Goal: Information Seeking & Learning: Learn about a topic

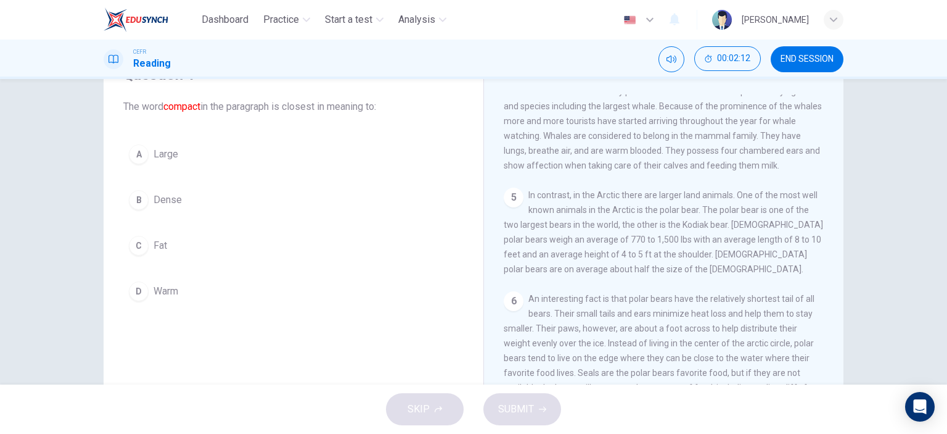
scroll to position [49, 0]
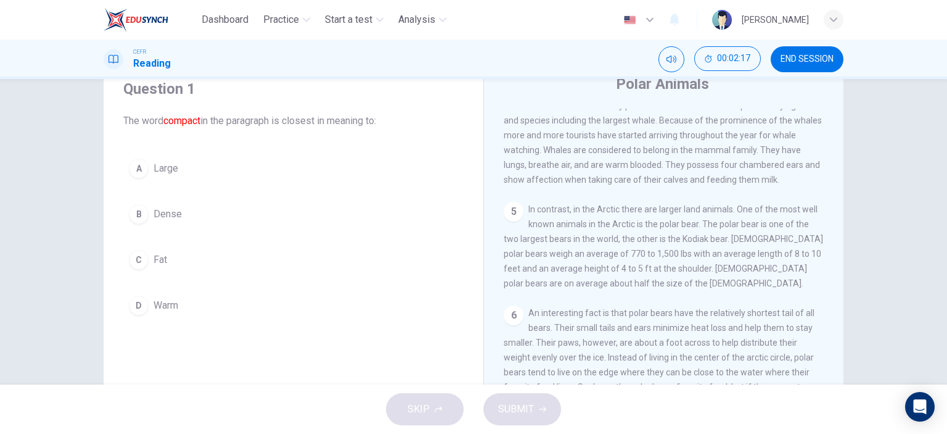
click at [139, 207] on div "B" at bounding box center [139, 214] width 20 height 20
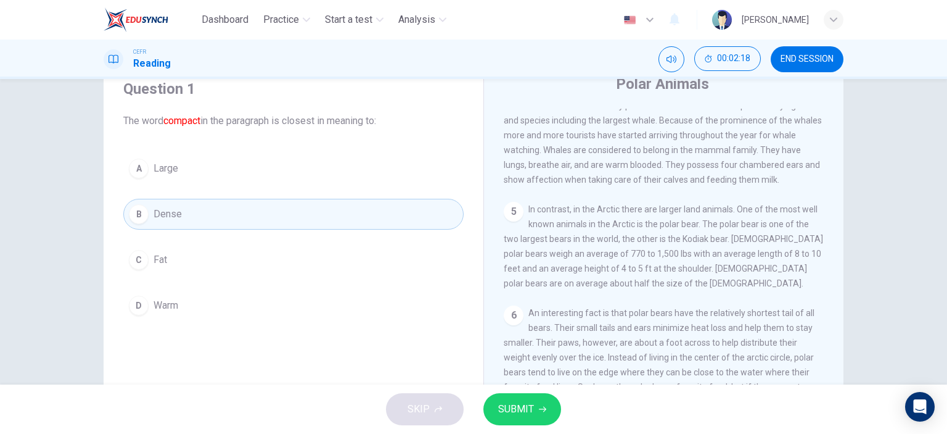
click at [518, 408] on span "SUBMIT" at bounding box center [516, 408] width 36 height 17
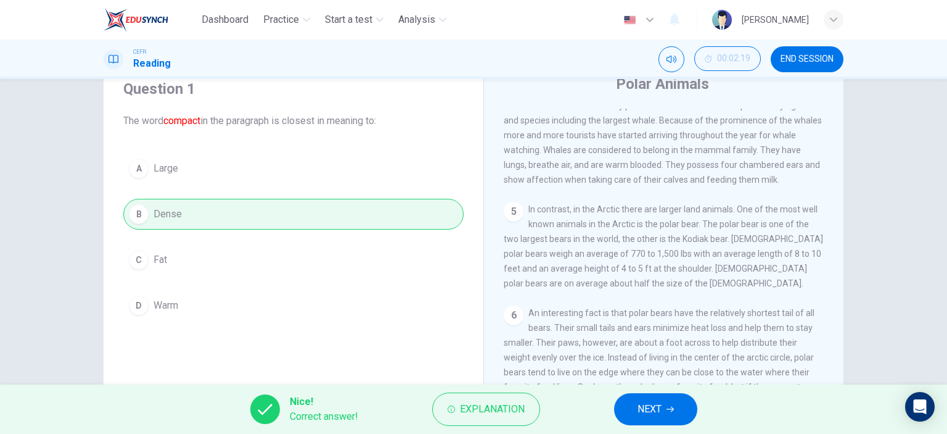
click at [661, 408] on span "NEXT" at bounding box center [650, 408] width 24 height 17
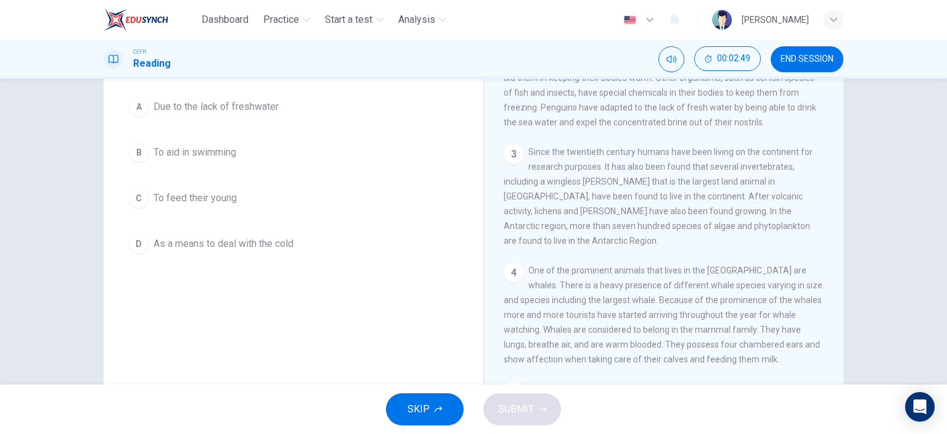
scroll to position [48, 0]
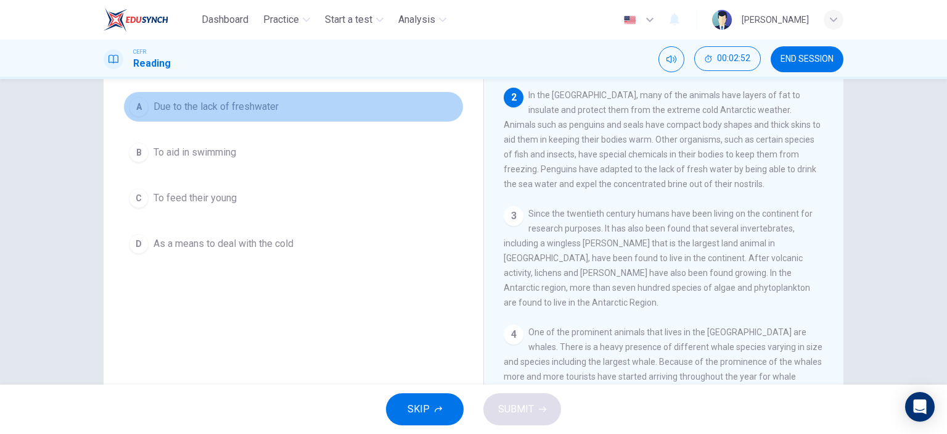
click at [252, 102] on span "Due to the lack of freshwater" at bounding box center [216, 106] width 125 height 15
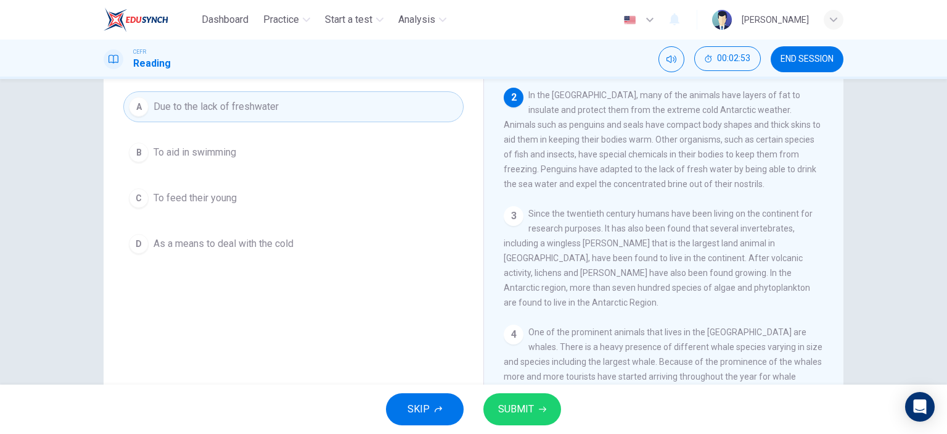
click at [516, 406] on span "SUBMIT" at bounding box center [516, 408] width 36 height 17
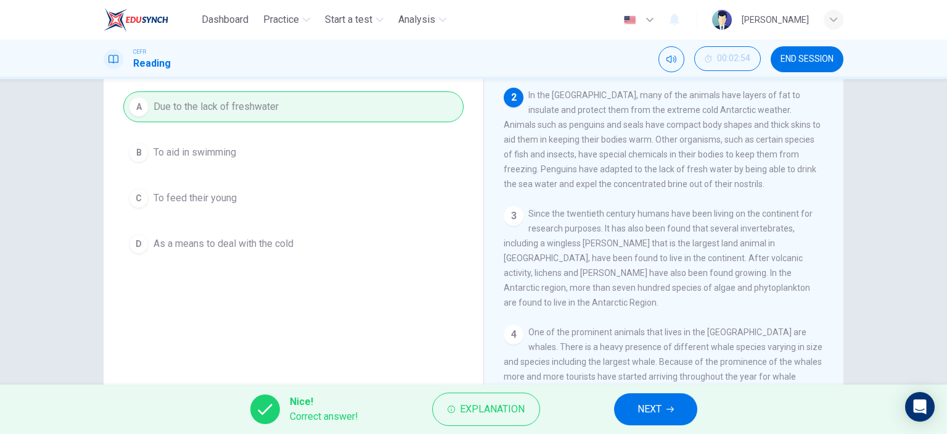
click at [648, 411] on span "NEXT" at bounding box center [650, 408] width 24 height 17
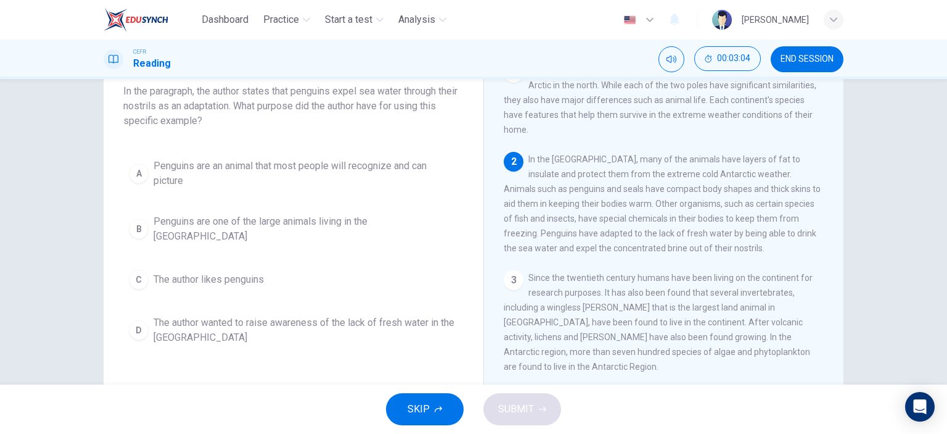
scroll to position [0, 0]
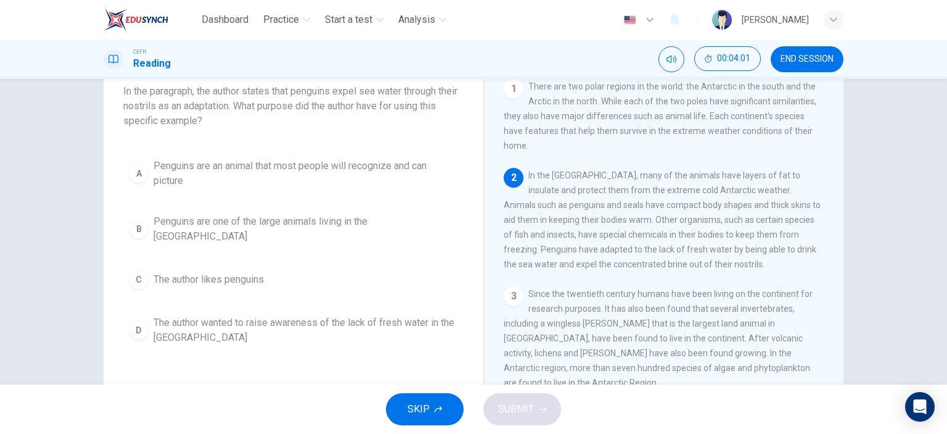
click at [169, 176] on span "Penguins are an animal that most people will recognize and can picture" at bounding box center [306, 174] width 305 height 30
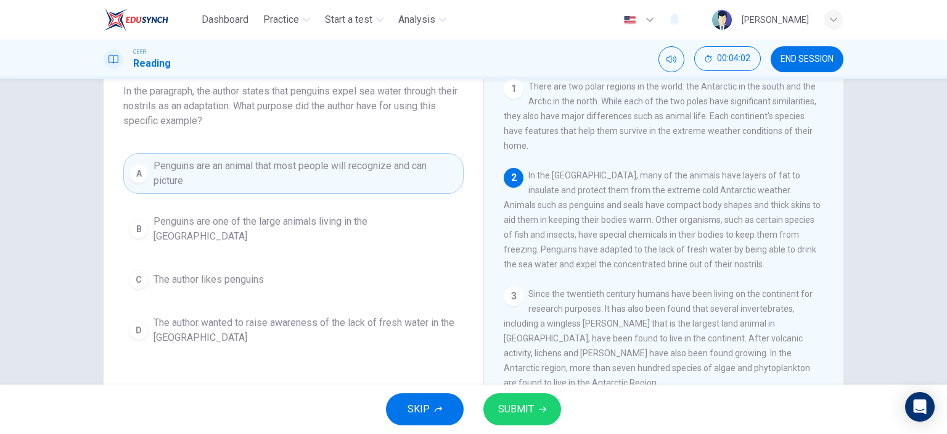
click at [542, 422] on button "SUBMIT" at bounding box center [523, 409] width 78 height 32
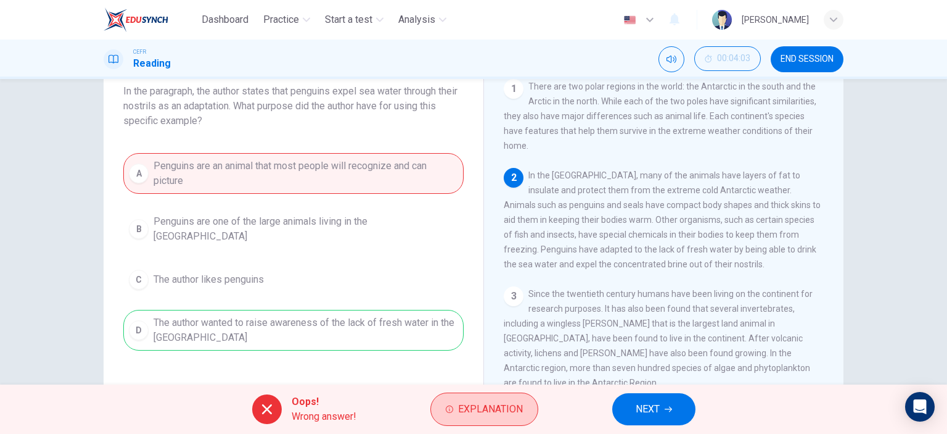
click at [458, 410] on span "Explanation" at bounding box center [490, 408] width 65 height 17
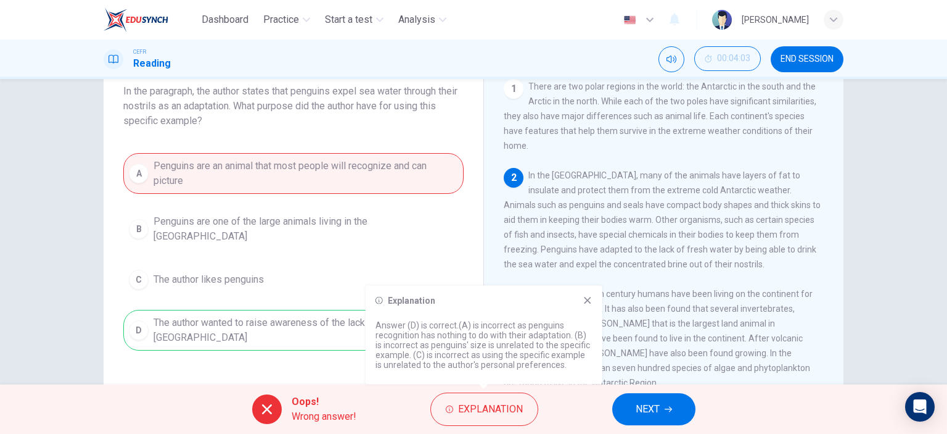
click at [586, 297] on icon at bounding box center [588, 300] width 10 height 10
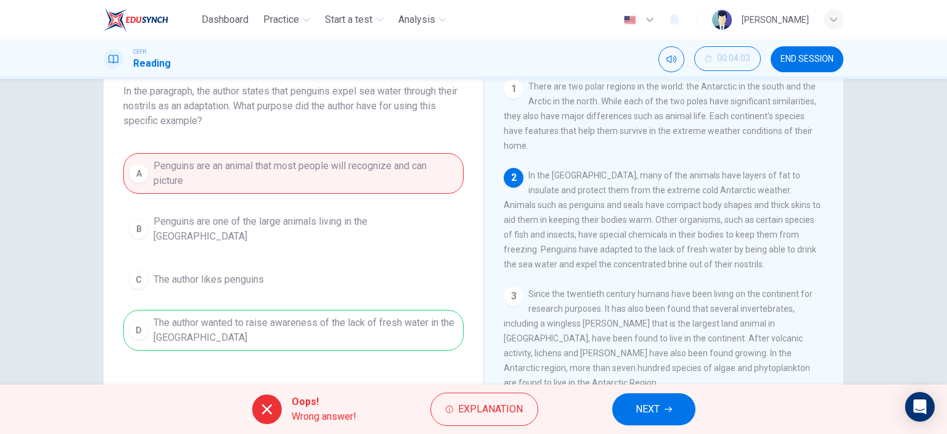
click at [234, 328] on div "A Penguins are an animal that most people will recognize and can picture B Peng…" at bounding box center [293, 251] width 340 height 197
click at [671, 412] on icon "button" at bounding box center [668, 408] width 7 height 7
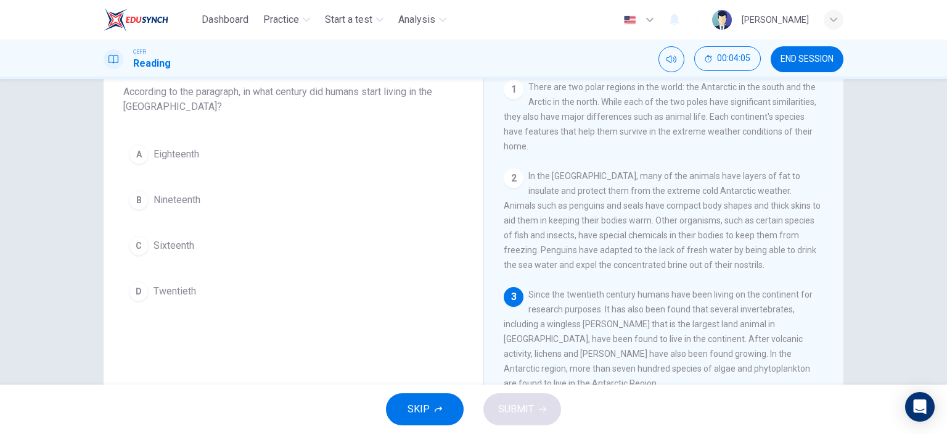
scroll to position [79, 0]
click at [167, 286] on span "Twentieth" at bounding box center [175, 290] width 43 height 15
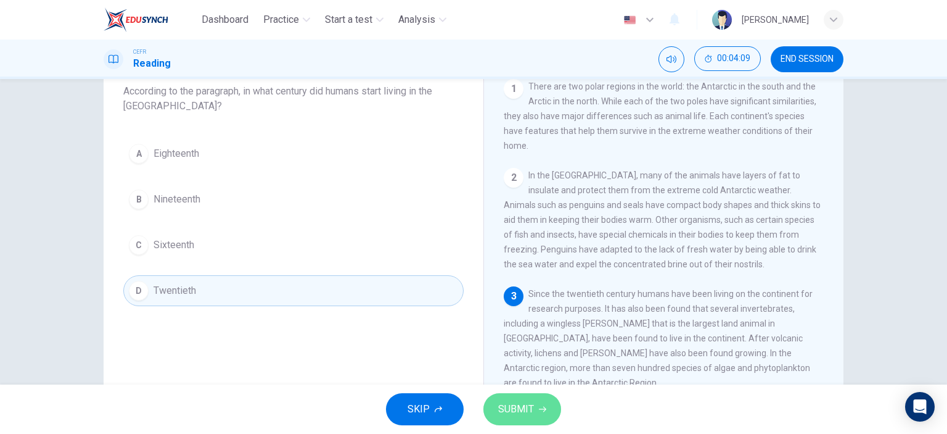
click at [510, 407] on span "SUBMIT" at bounding box center [516, 408] width 36 height 17
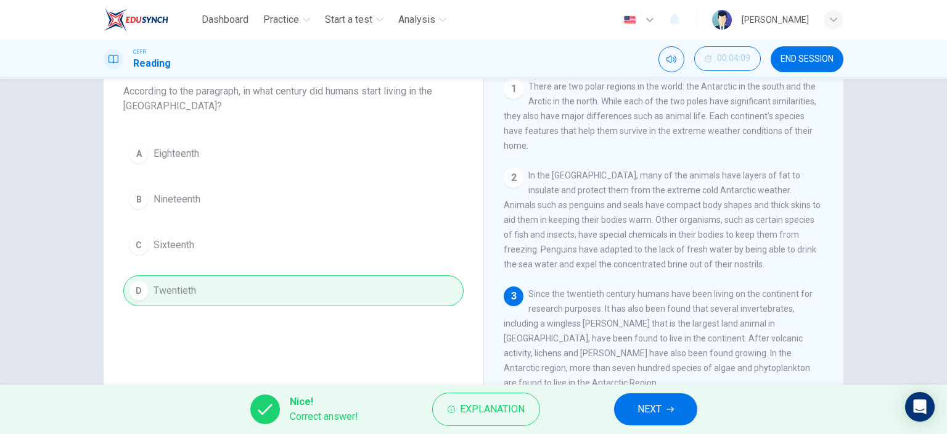
click at [643, 405] on span "NEXT" at bounding box center [650, 408] width 24 height 17
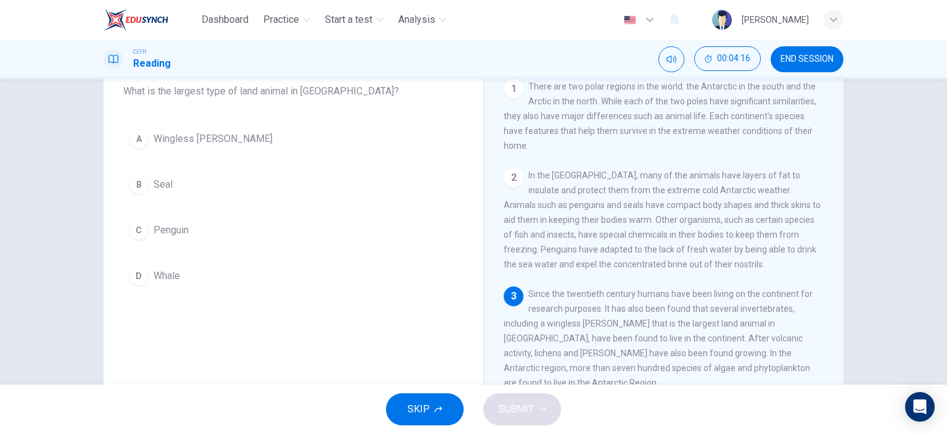
scroll to position [62, 0]
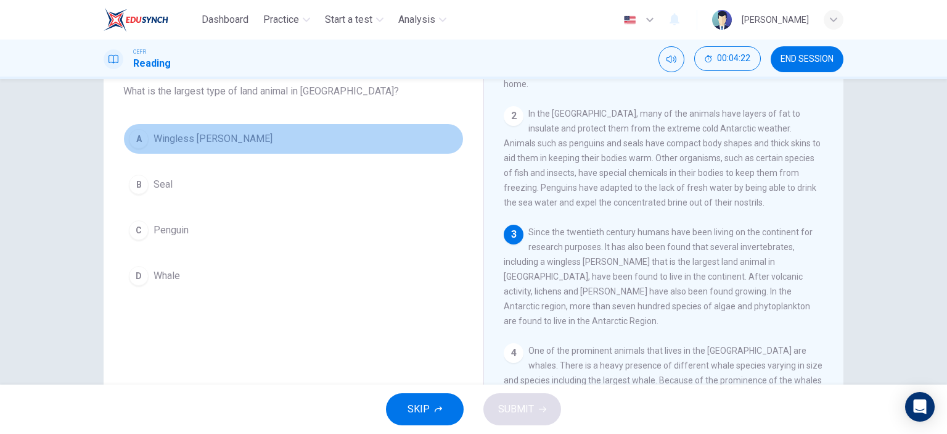
click at [170, 139] on span "Wingless midge" at bounding box center [213, 138] width 119 height 15
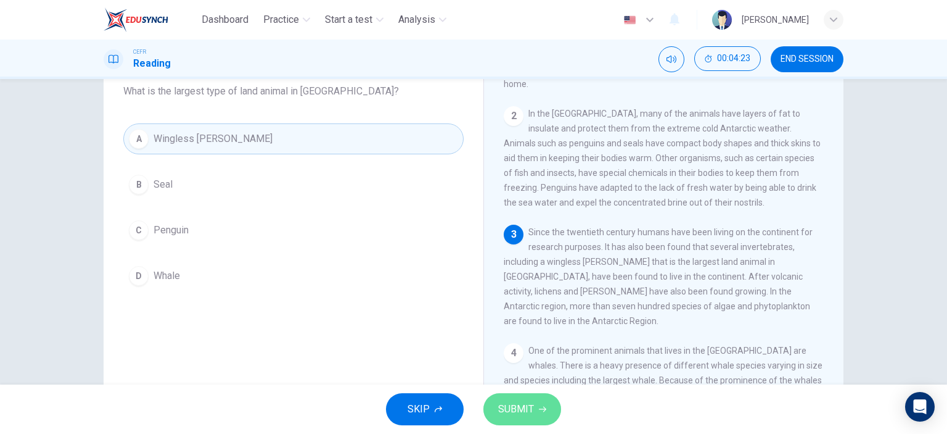
click at [535, 409] on button "SUBMIT" at bounding box center [523, 409] width 78 height 32
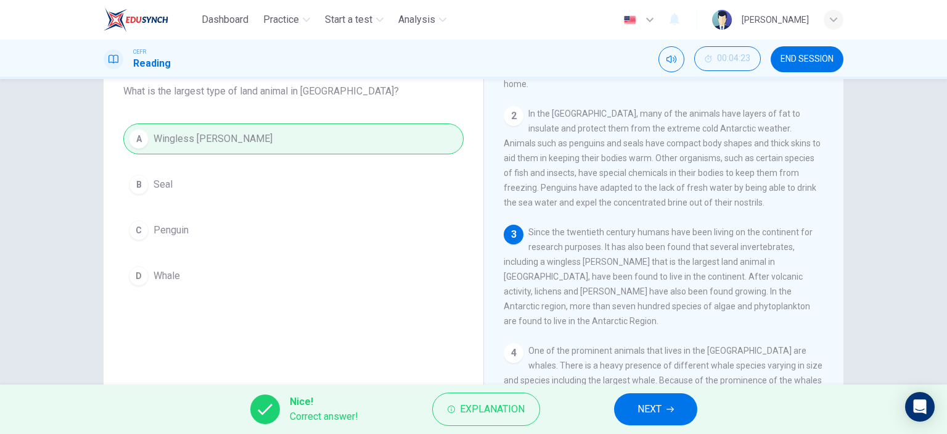
click at [653, 411] on span "NEXT" at bounding box center [650, 408] width 24 height 17
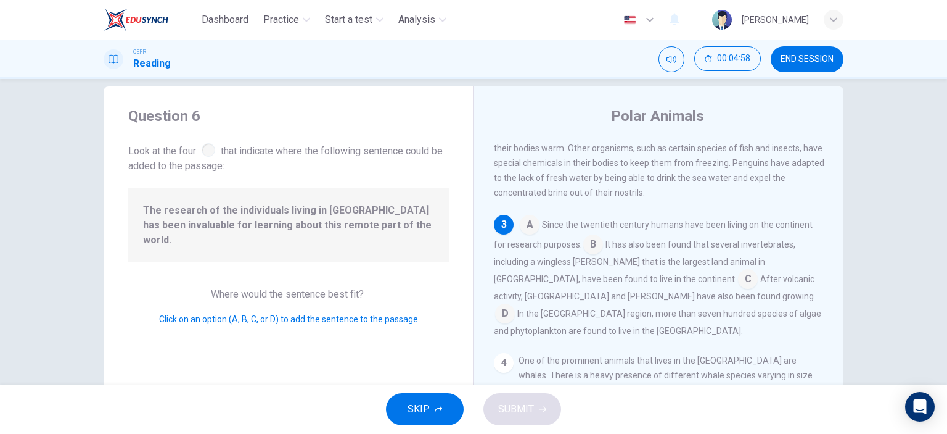
scroll to position [136, 0]
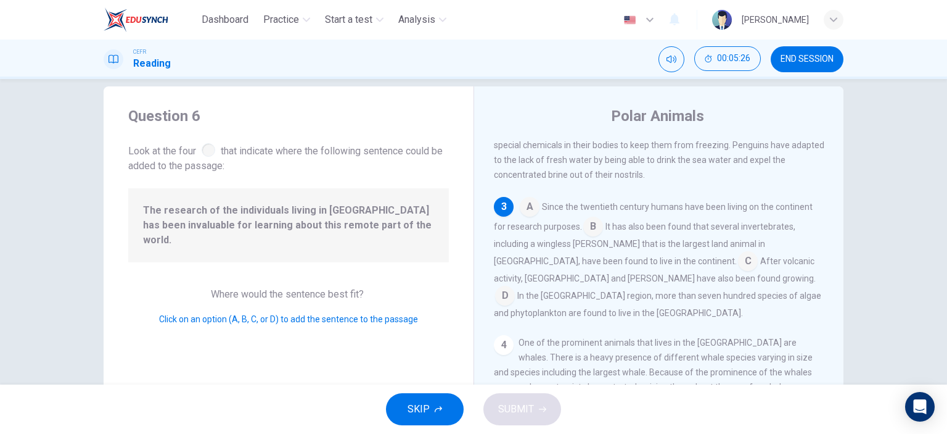
click at [591, 229] on input at bounding box center [594, 228] width 20 height 20
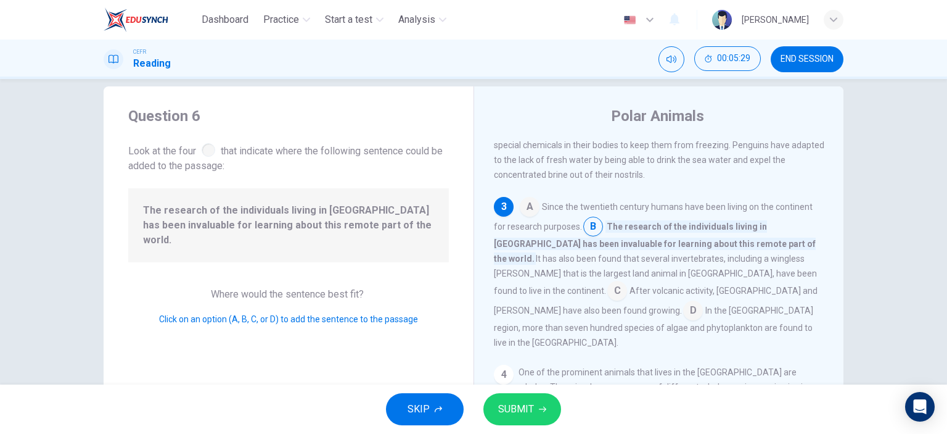
scroll to position [198, 0]
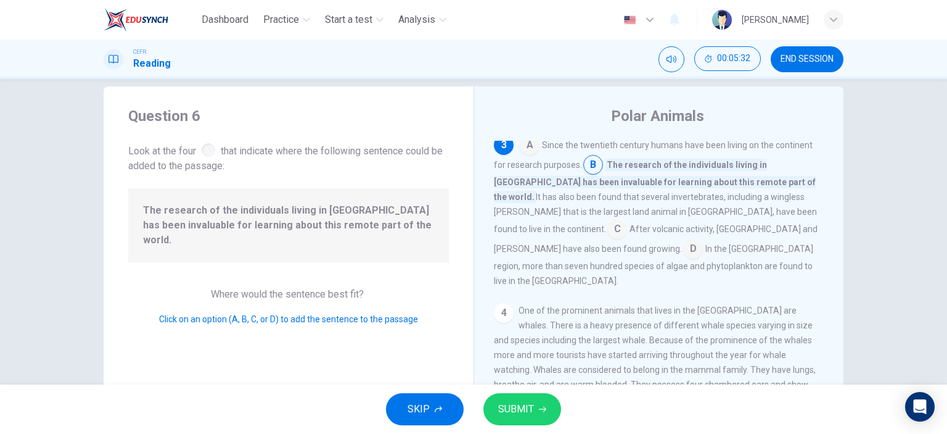
click at [527, 421] on button "SUBMIT" at bounding box center [523, 409] width 78 height 32
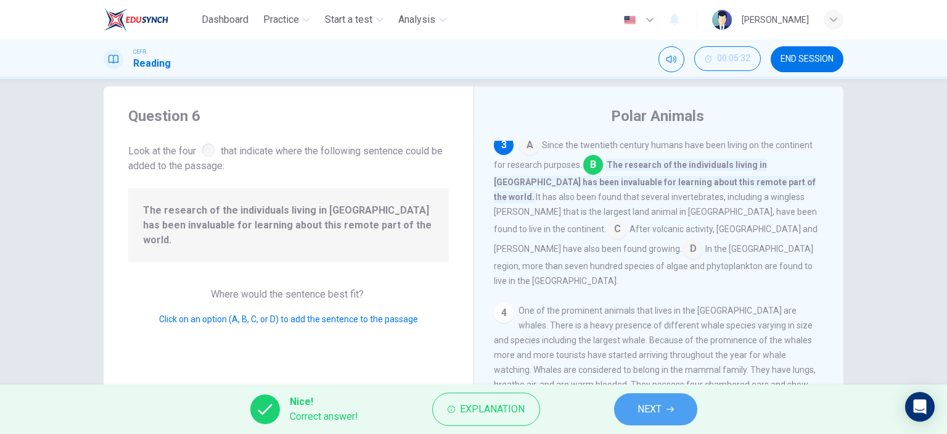
click at [633, 408] on button "NEXT" at bounding box center [655, 409] width 83 height 32
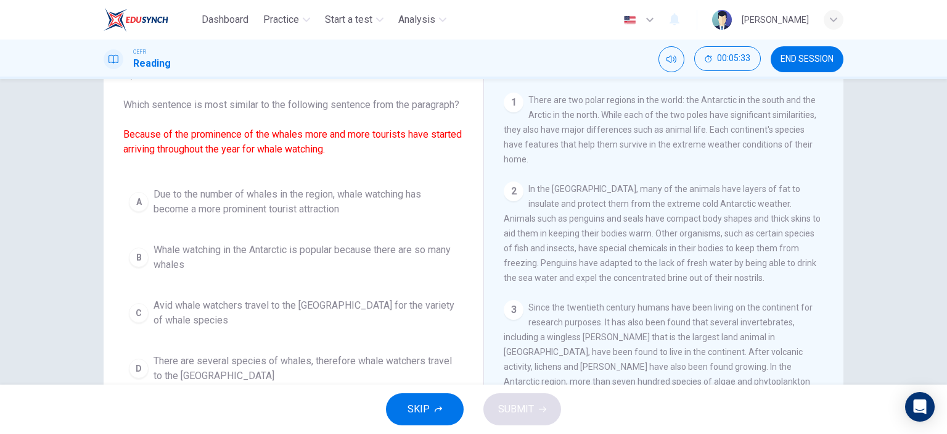
scroll to position [79, 0]
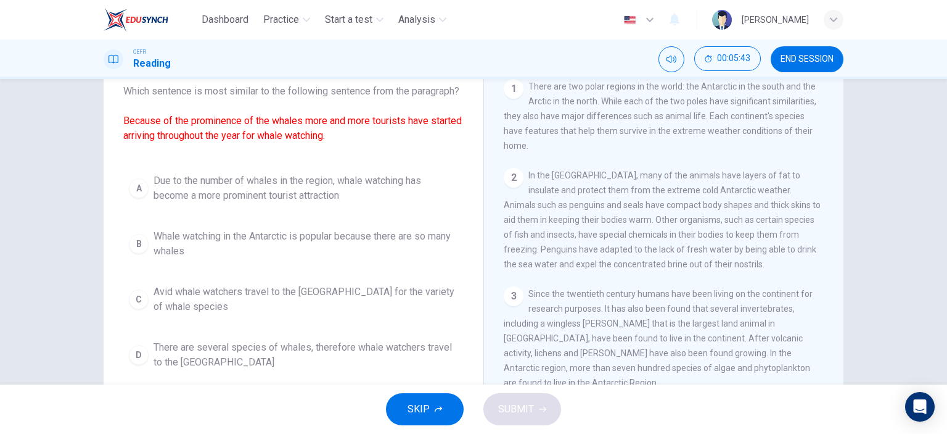
drag, startPoint x: 195, startPoint y: 136, endPoint x: 217, endPoint y: 135, distance: 21.6
click at [217, 135] on font "Because of the prominence of the whales more and more tourists have started arr…" at bounding box center [292, 128] width 339 height 27
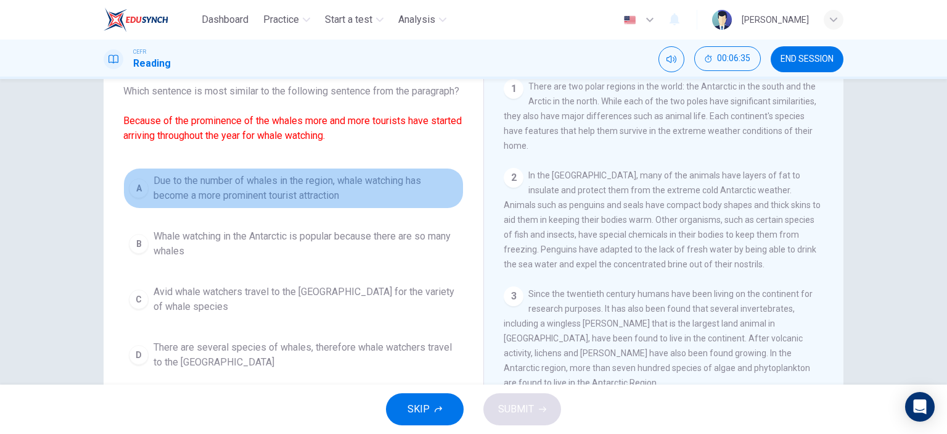
click at [214, 203] on span "Due to the number of whales in the region, whale watching has become a more pro…" at bounding box center [306, 188] width 305 height 30
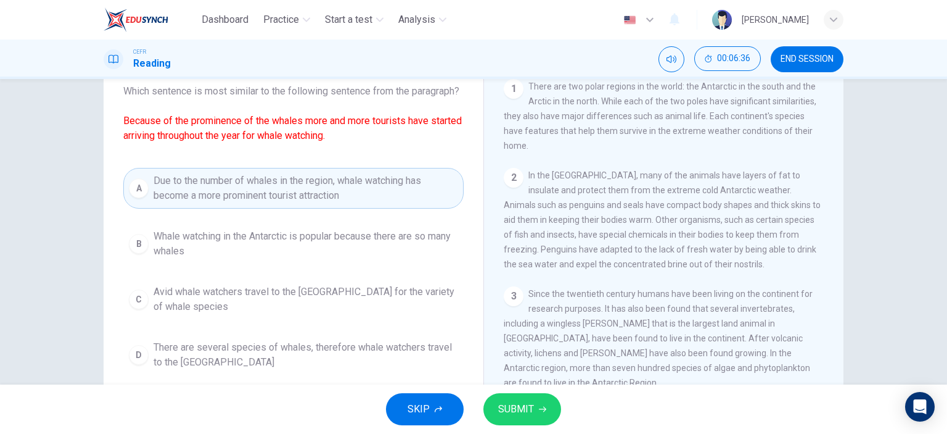
click at [518, 415] on span "SUBMIT" at bounding box center [516, 408] width 36 height 17
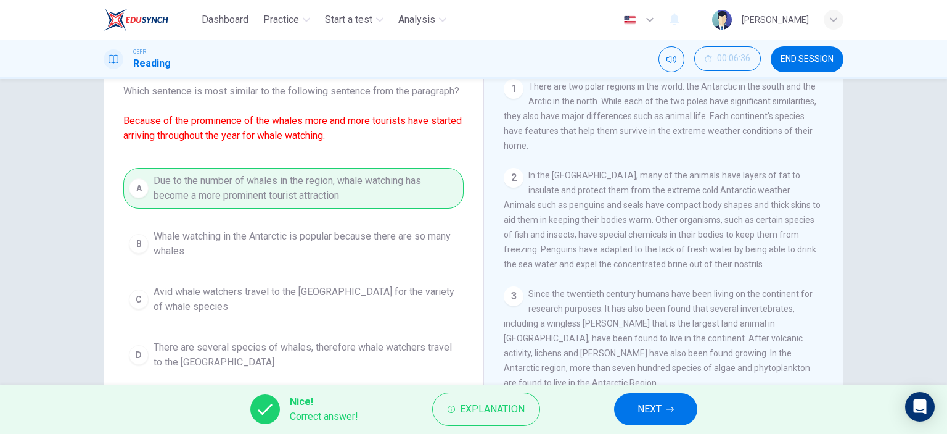
click at [635, 412] on button "NEXT" at bounding box center [655, 409] width 83 height 32
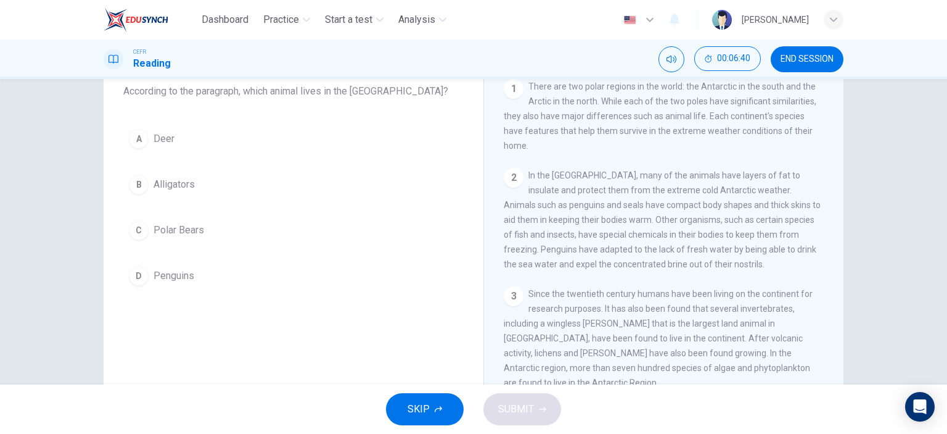
click at [183, 228] on span "Polar Bears" at bounding box center [179, 230] width 51 height 15
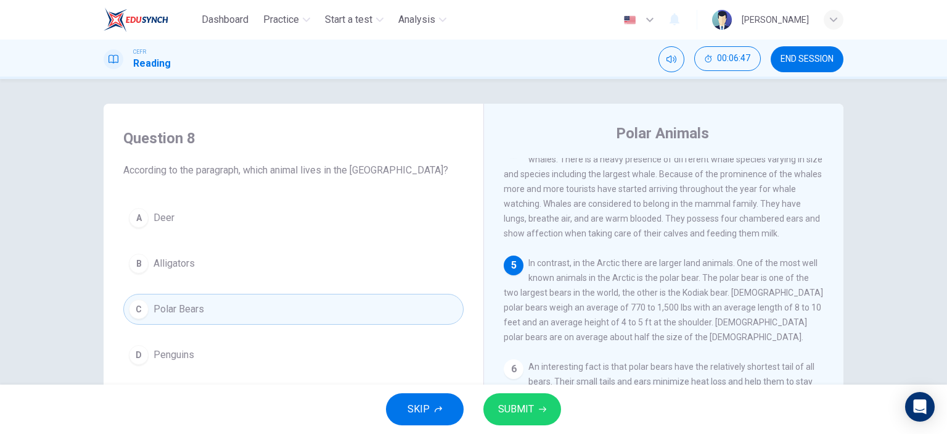
scroll to position [357, 0]
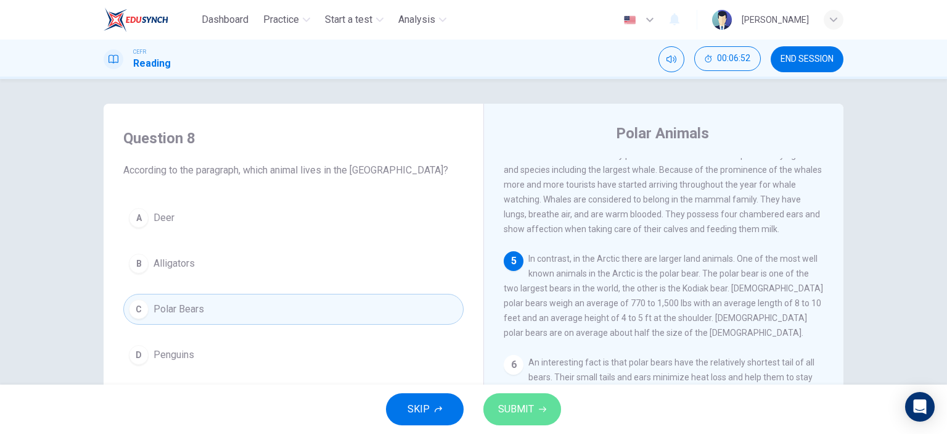
click at [550, 409] on button "SUBMIT" at bounding box center [523, 409] width 78 height 32
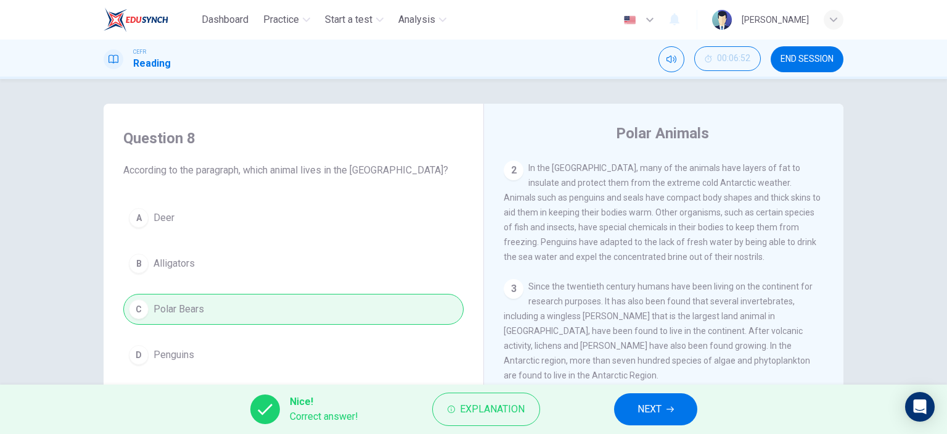
scroll to position [48, 0]
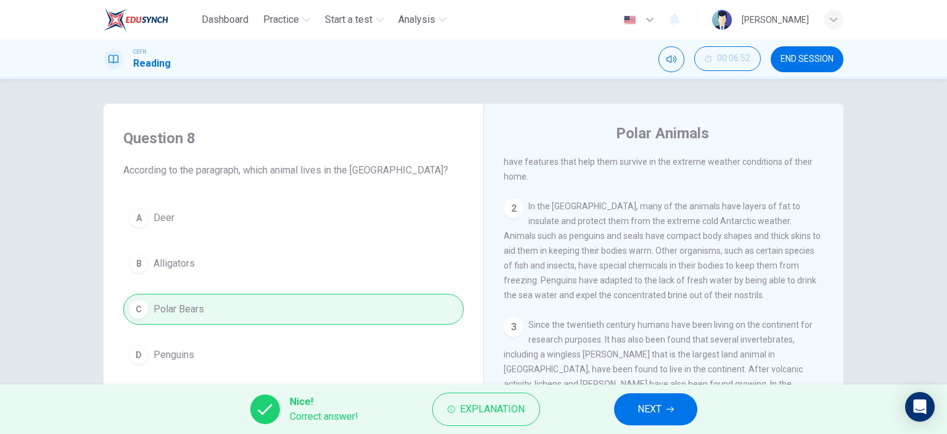
click at [644, 407] on span "NEXT" at bounding box center [650, 408] width 24 height 17
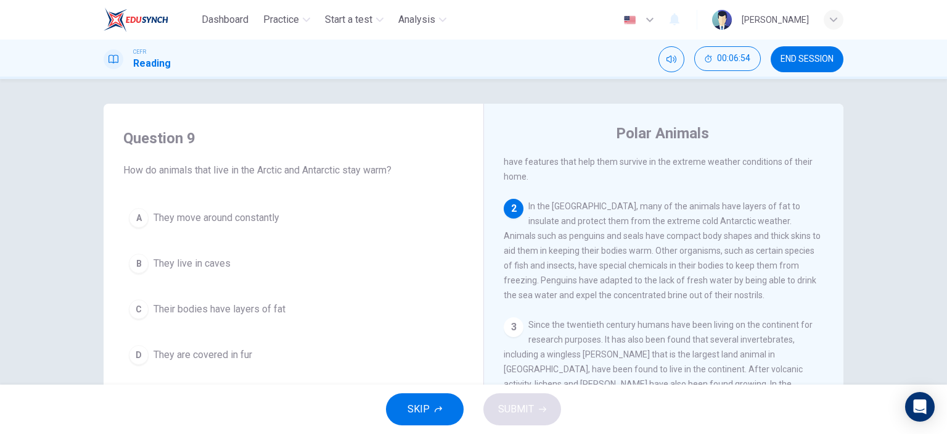
scroll to position [62, 0]
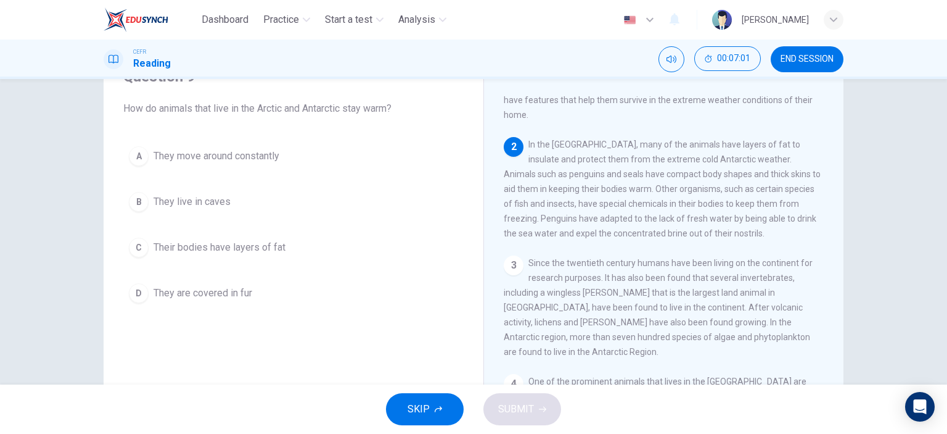
click at [231, 245] on span "Their bodies have layers of fat" at bounding box center [220, 247] width 132 height 15
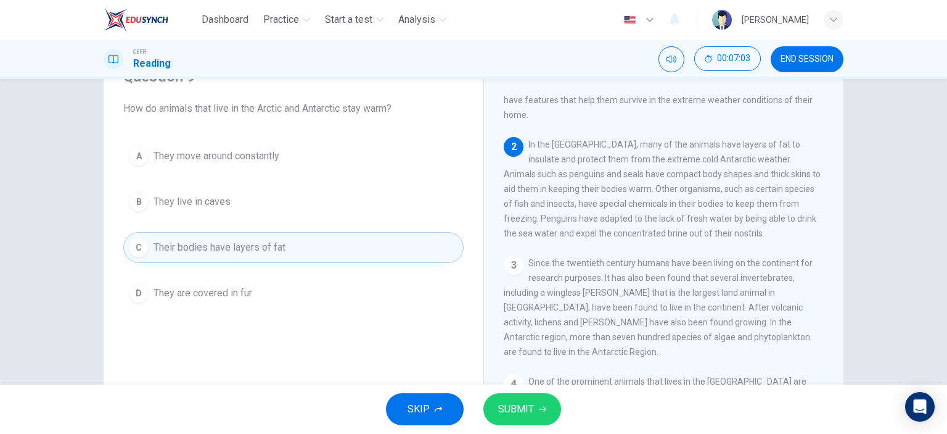
click at [511, 405] on span "SUBMIT" at bounding box center [516, 408] width 36 height 17
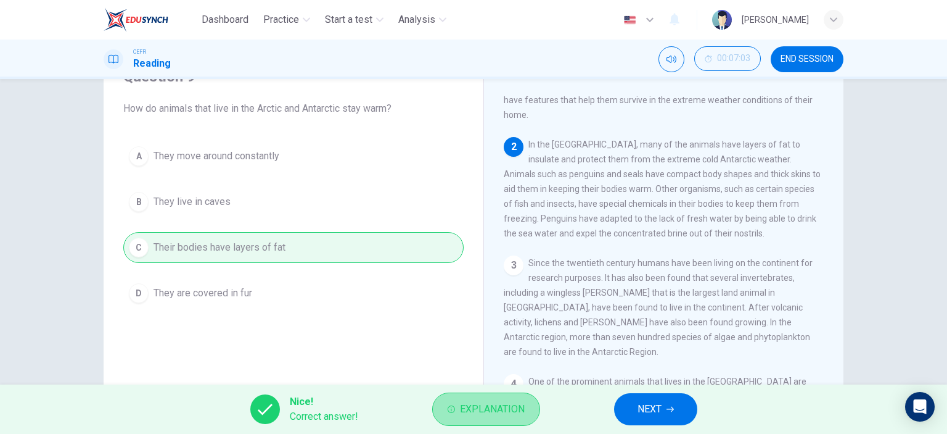
click at [484, 406] on span "Explanation" at bounding box center [492, 408] width 65 height 17
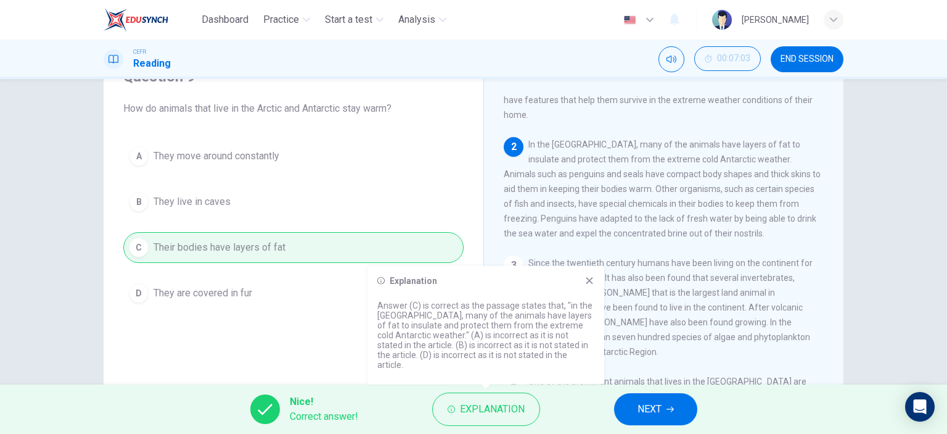
click at [586, 286] on icon at bounding box center [590, 281] width 10 height 10
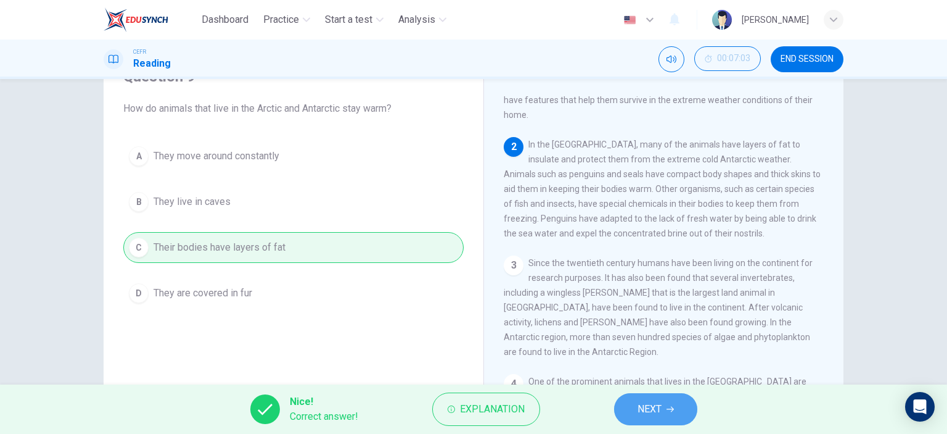
click at [640, 400] on span "NEXT" at bounding box center [650, 408] width 24 height 17
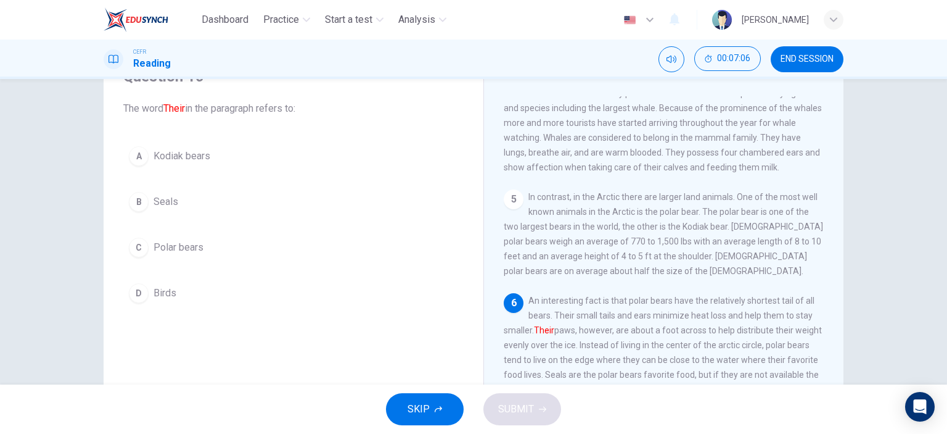
scroll to position [173, 0]
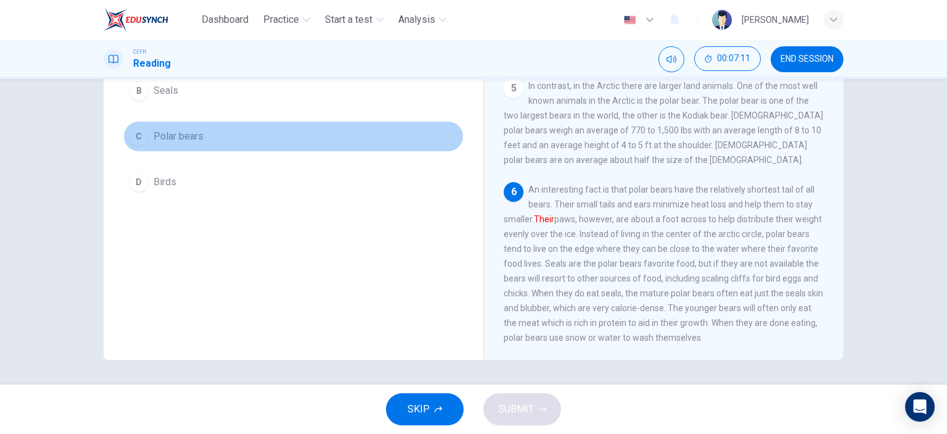
click at [200, 139] on span "Polar bears" at bounding box center [179, 136] width 50 height 15
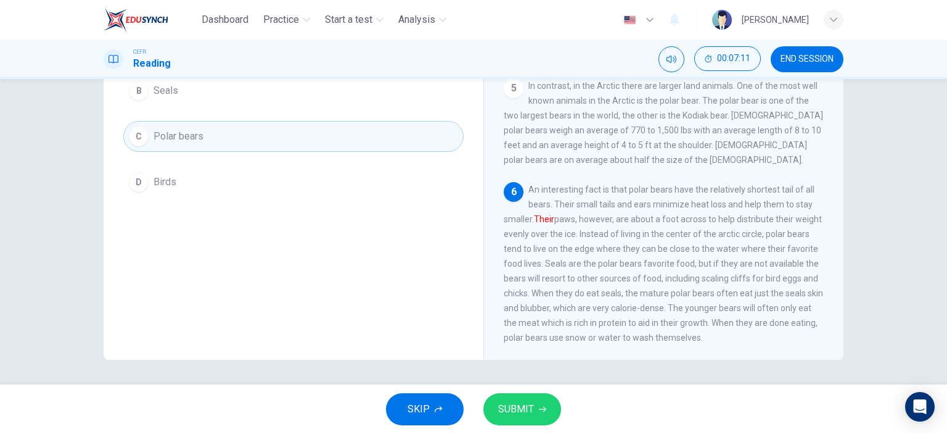
click at [525, 407] on span "SUBMIT" at bounding box center [516, 408] width 36 height 17
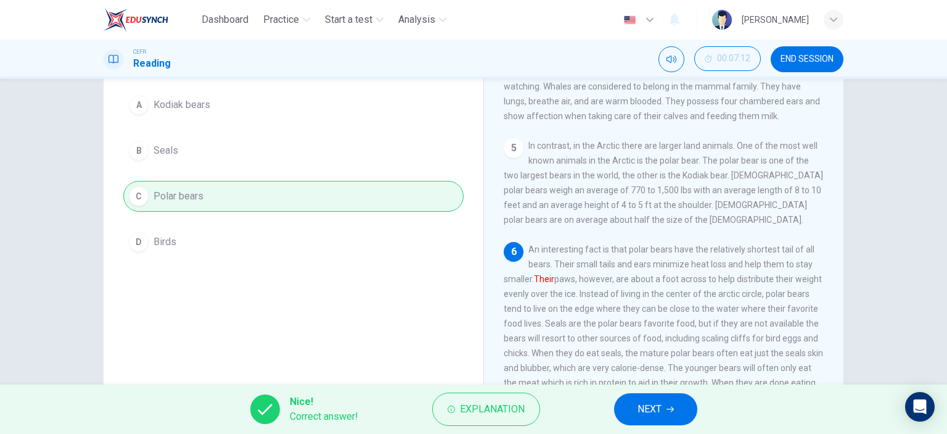
scroll to position [111, 0]
click at [629, 410] on button "NEXT" at bounding box center [655, 409] width 83 height 32
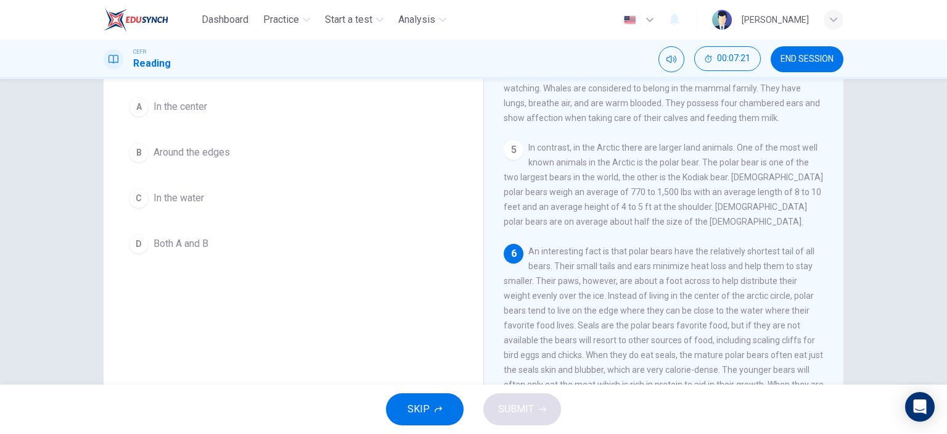
click at [176, 148] on span "Around the edges" at bounding box center [192, 152] width 76 height 15
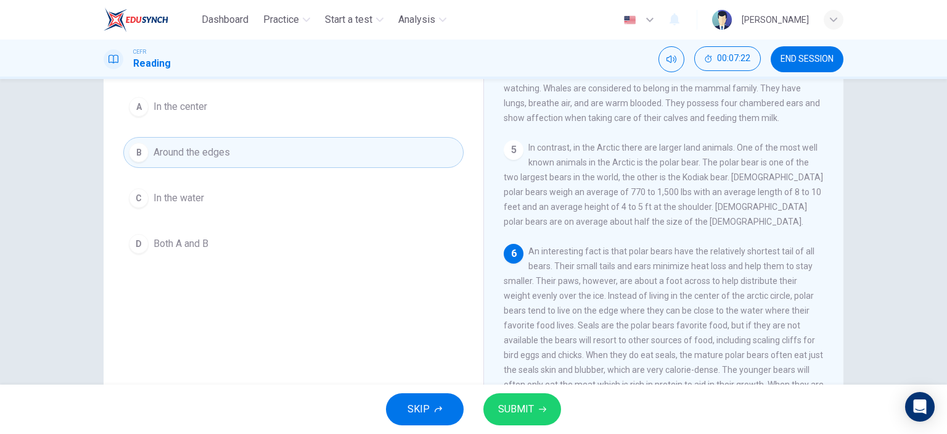
click at [525, 401] on span "SUBMIT" at bounding box center [516, 408] width 36 height 17
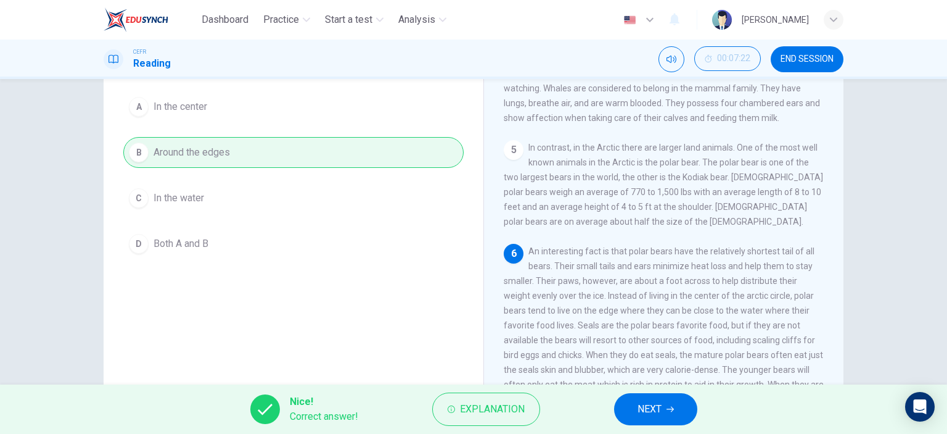
click at [664, 416] on button "NEXT" at bounding box center [655, 409] width 83 height 32
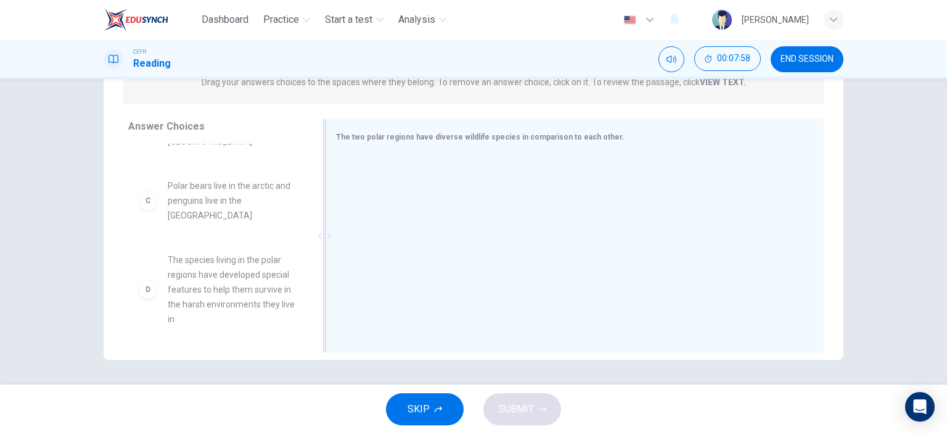
scroll to position [121, 0]
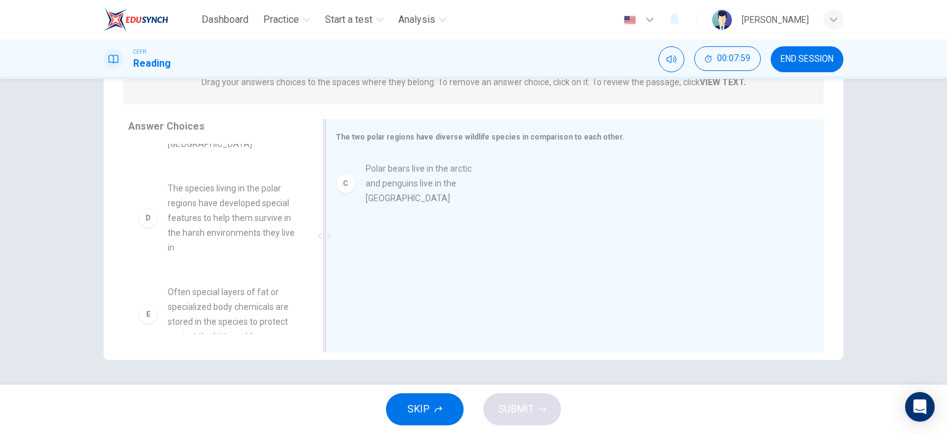
drag, startPoint x: 218, startPoint y: 191, endPoint x: 423, endPoint y: 188, distance: 204.2
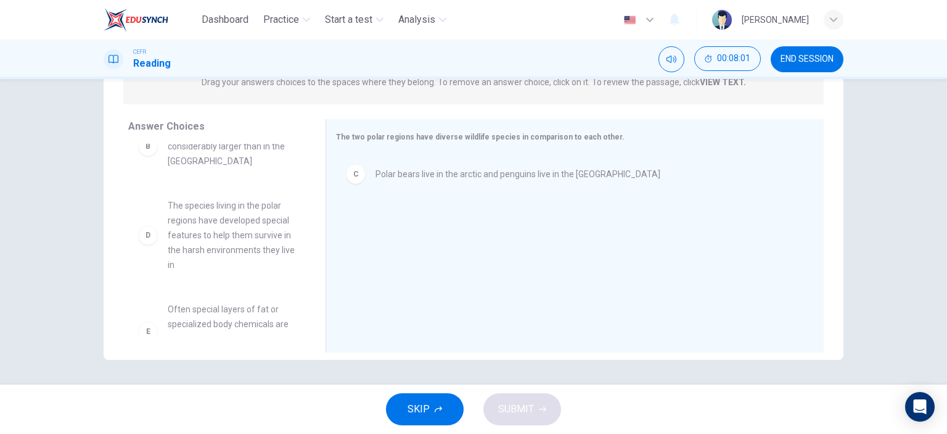
scroll to position [0, 0]
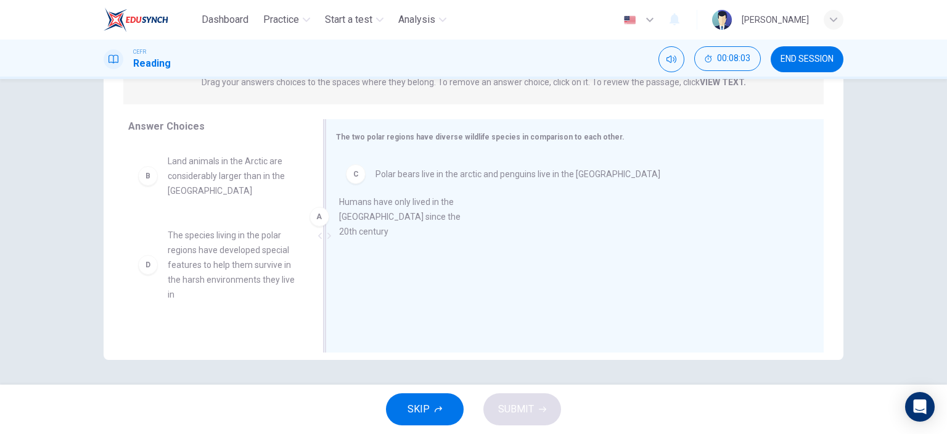
drag, startPoint x: 240, startPoint y: 175, endPoint x: 423, endPoint y: 217, distance: 187.3
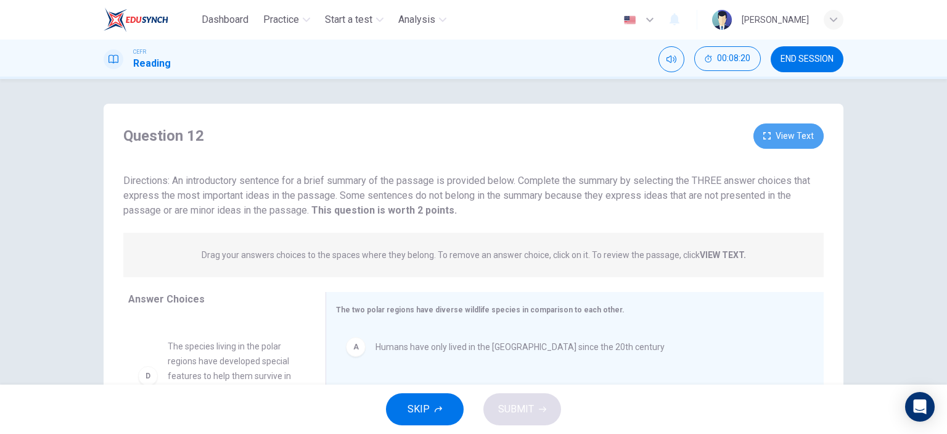
click at [765, 136] on icon "button" at bounding box center [767, 135] width 7 height 7
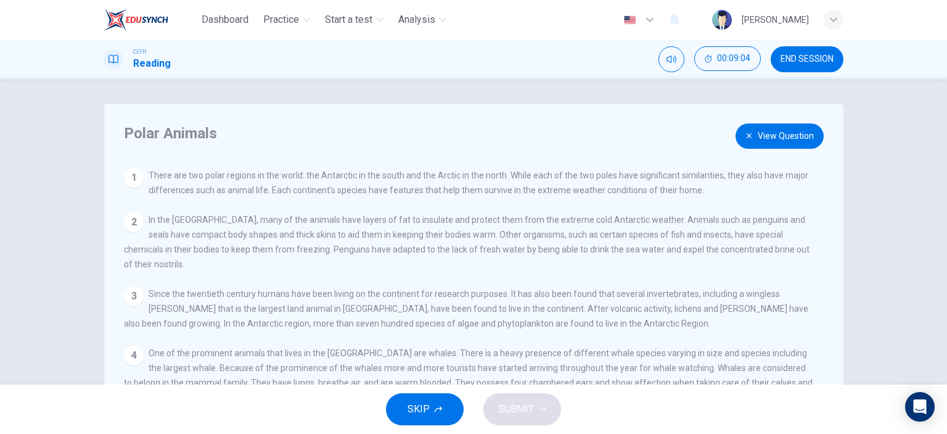
click at [763, 139] on button "View Question" at bounding box center [780, 135] width 88 height 25
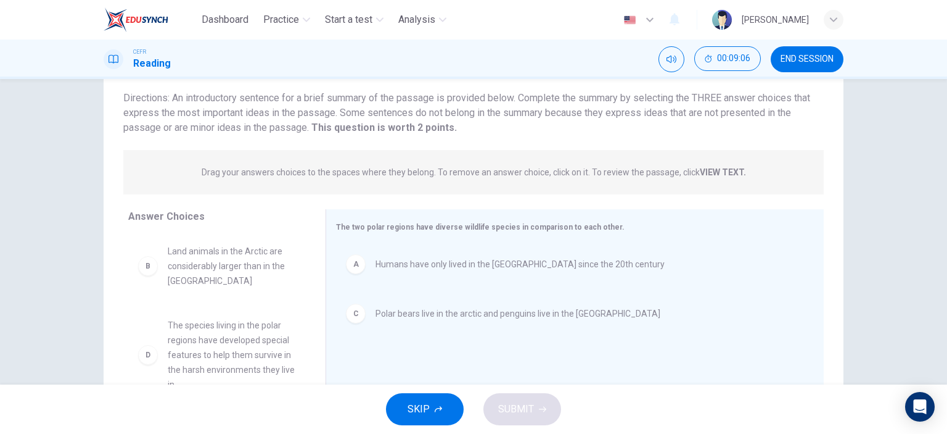
scroll to position [62, 0]
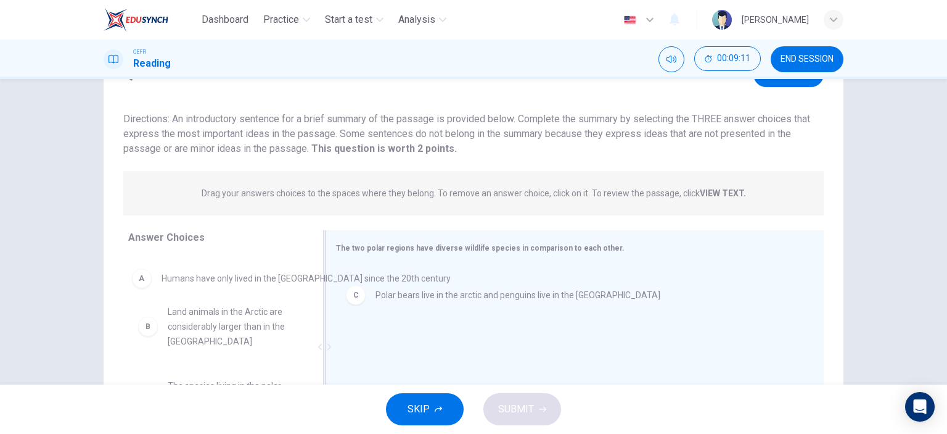
drag, startPoint x: 391, startPoint y: 297, endPoint x: 194, endPoint y: 295, distance: 197.4
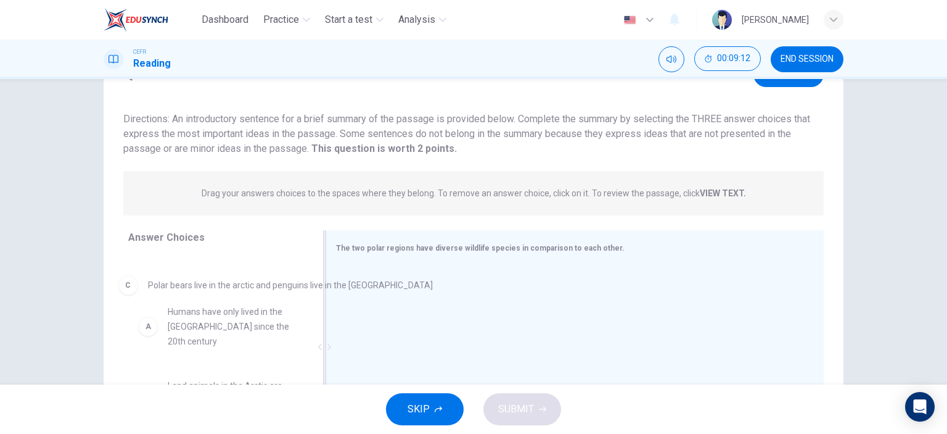
drag, startPoint x: 405, startPoint y: 289, endPoint x: 149, endPoint y: 289, distance: 255.4
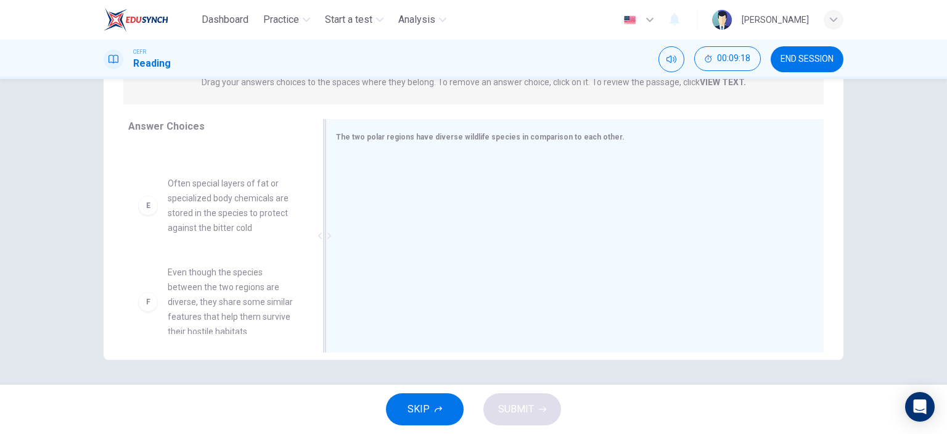
scroll to position [242, 0]
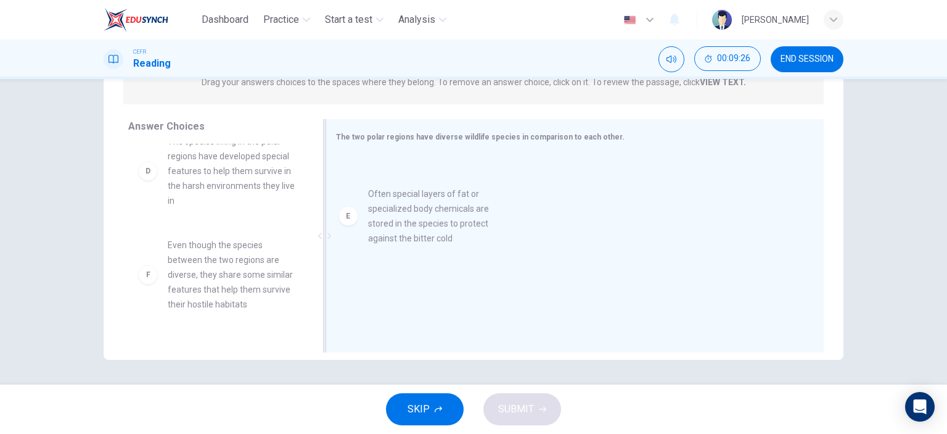
drag, startPoint x: 209, startPoint y: 261, endPoint x: 416, endPoint y: 225, distance: 209.8
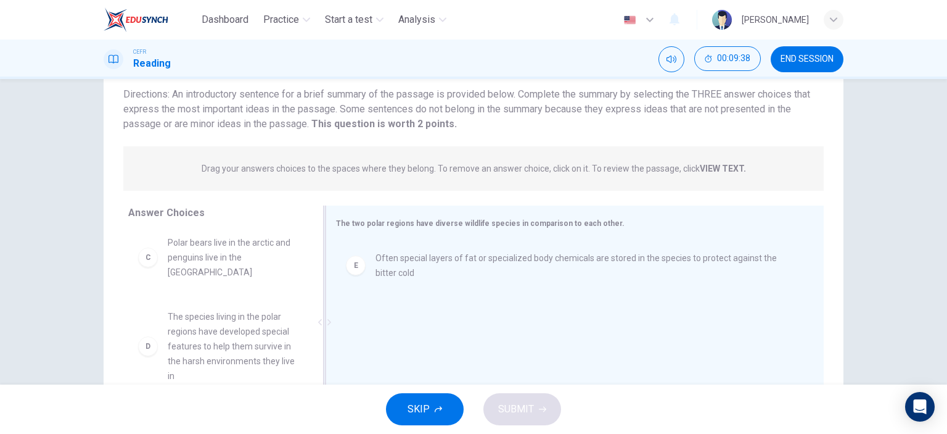
scroll to position [0, 0]
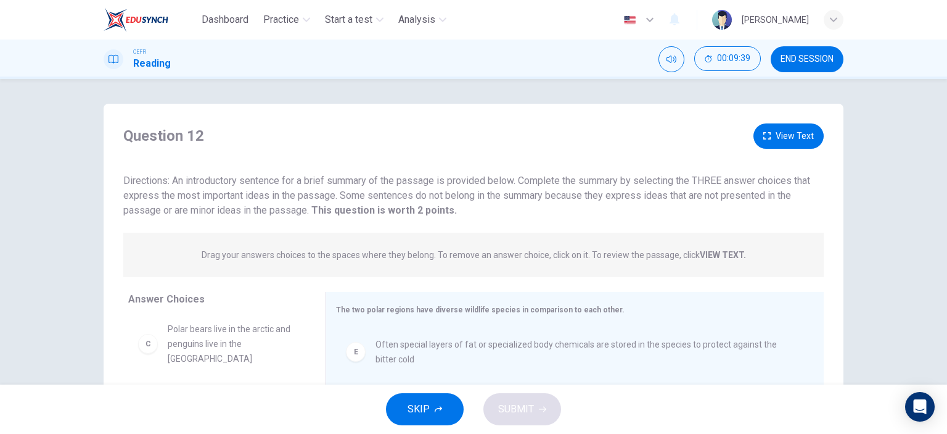
click at [796, 135] on button "View Text" at bounding box center [789, 135] width 70 height 25
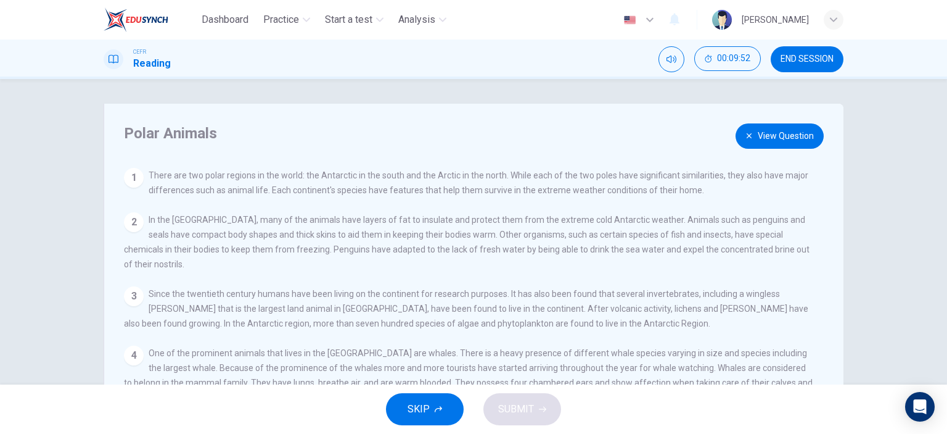
click at [780, 129] on button "View Question" at bounding box center [780, 135] width 88 height 25
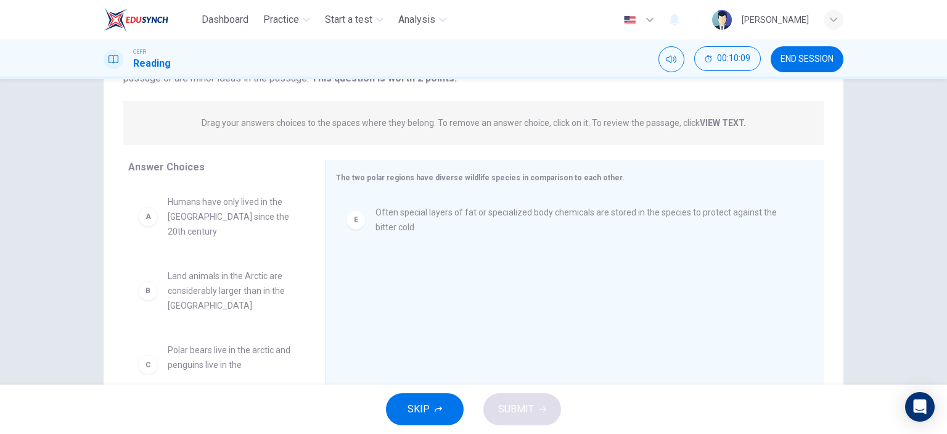
scroll to position [111, 0]
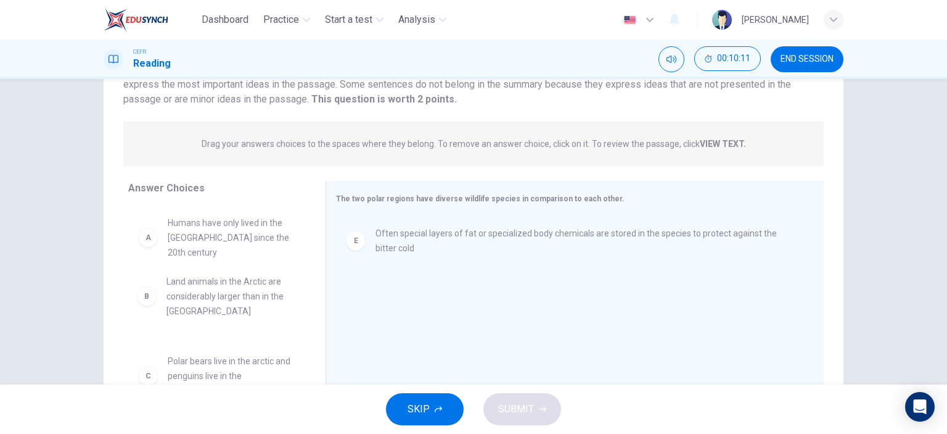
drag, startPoint x: 228, startPoint y: 298, endPoint x: 235, endPoint y: 297, distance: 6.8
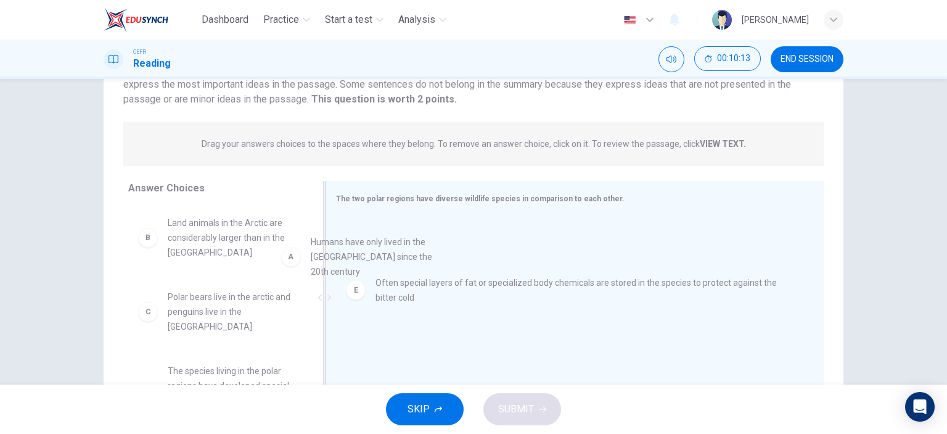
drag, startPoint x: 221, startPoint y: 237, endPoint x: 401, endPoint y: 261, distance: 181.1
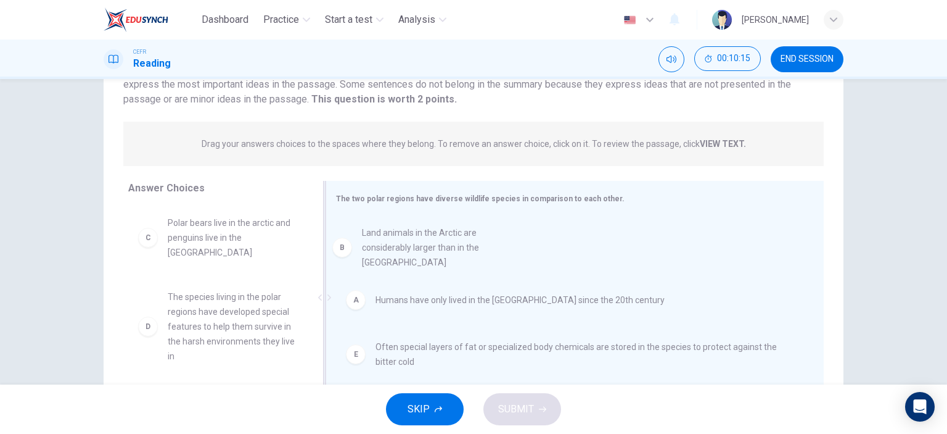
drag, startPoint x: 210, startPoint y: 234, endPoint x: 427, endPoint y: 244, distance: 217.3
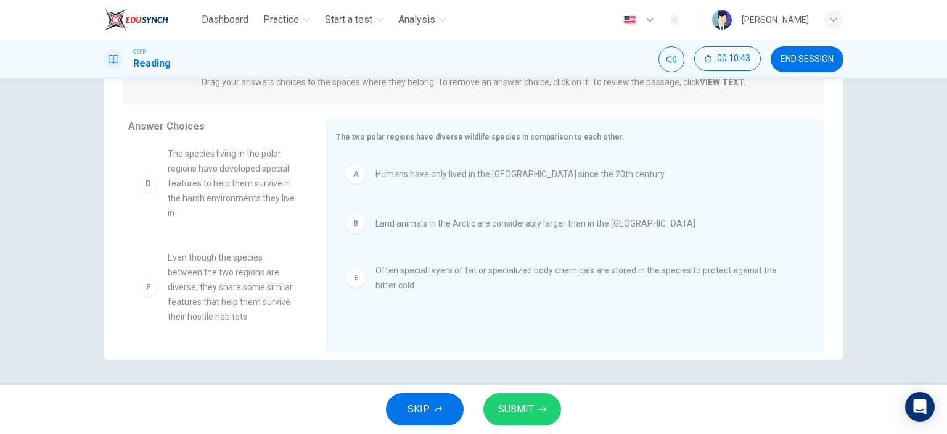
scroll to position [20, 0]
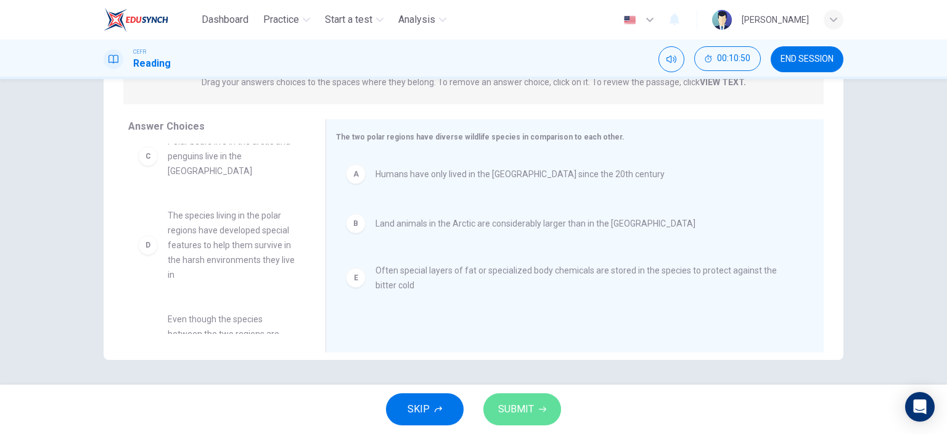
click at [513, 411] on span "SUBMIT" at bounding box center [516, 408] width 36 height 17
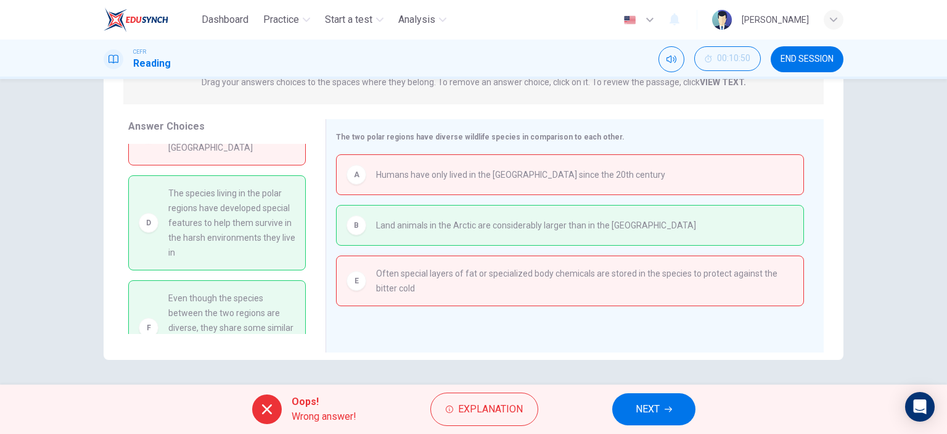
scroll to position [22, 0]
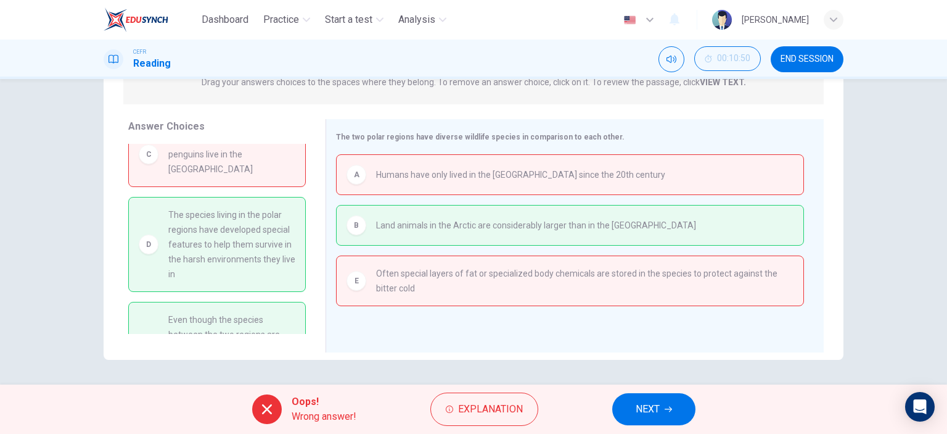
drag, startPoint x: 168, startPoint y: 211, endPoint x: 234, endPoint y: 219, distance: 67.1
click at [234, 219] on span "The species living in the polar regions have developed special features to help…" at bounding box center [231, 244] width 127 height 74
click at [456, 408] on button "Explanation" at bounding box center [485, 408] width 108 height 33
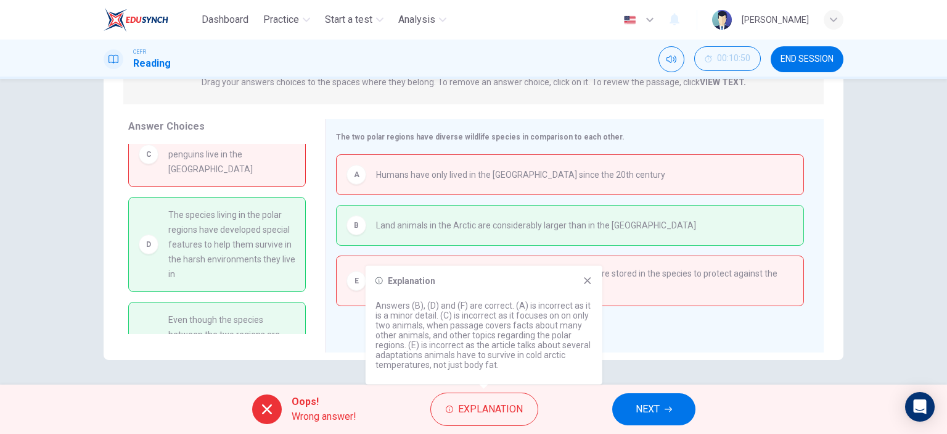
scroll to position [0, 0]
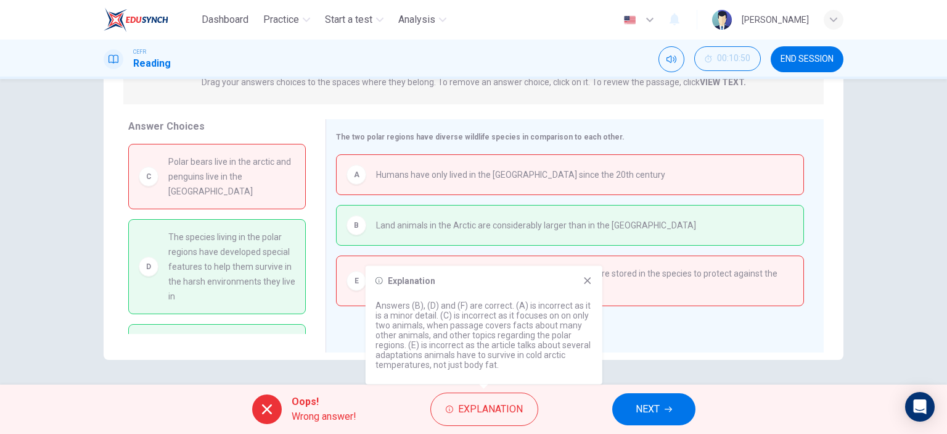
click at [588, 278] on icon at bounding box center [588, 281] width 10 height 10
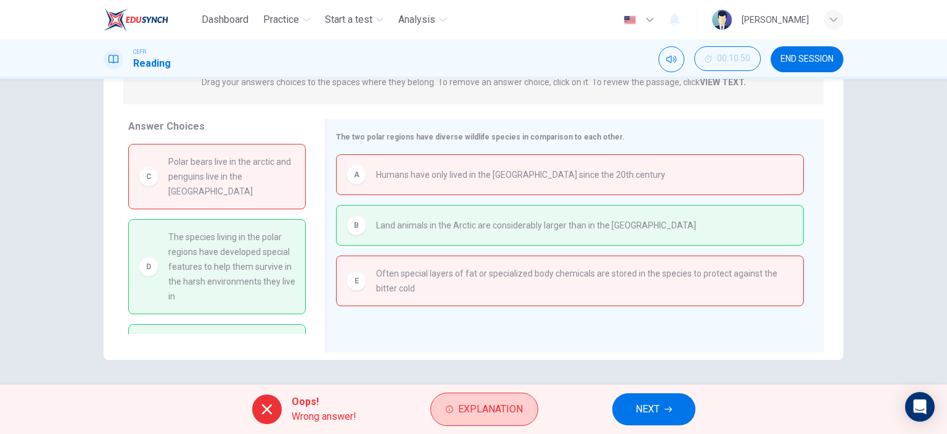
click at [464, 411] on span "Explanation" at bounding box center [490, 408] width 65 height 17
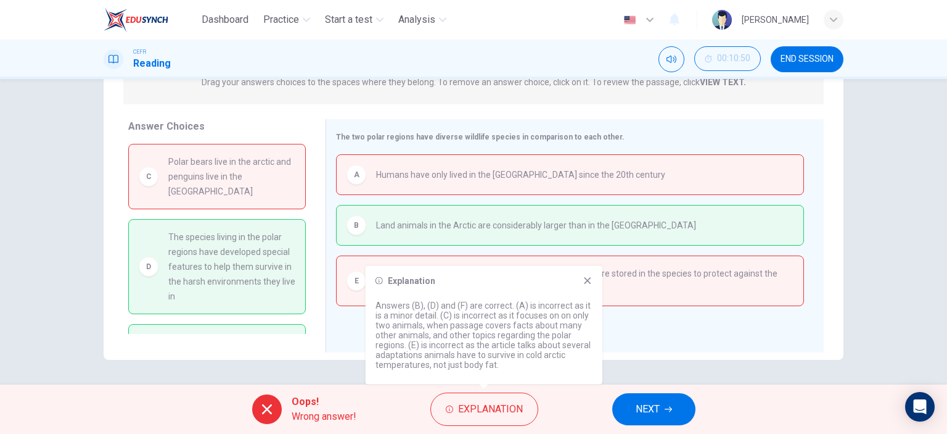
click at [587, 281] on icon at bounding box center [587, 280] width 7 height 7
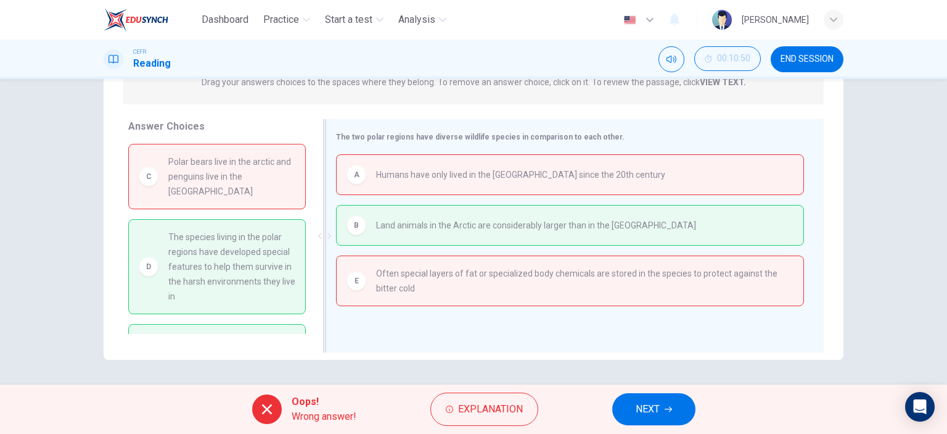
drag, startPoint x: 438, startPoint y: 273, endPoint x: 510, endPoint y: 271, distance: 72.2
click at [510, 271] on span "Often special layers of fat or specialized body chemicals are stored in the spe…" at bounding box center [585, 281] width 418 height 30
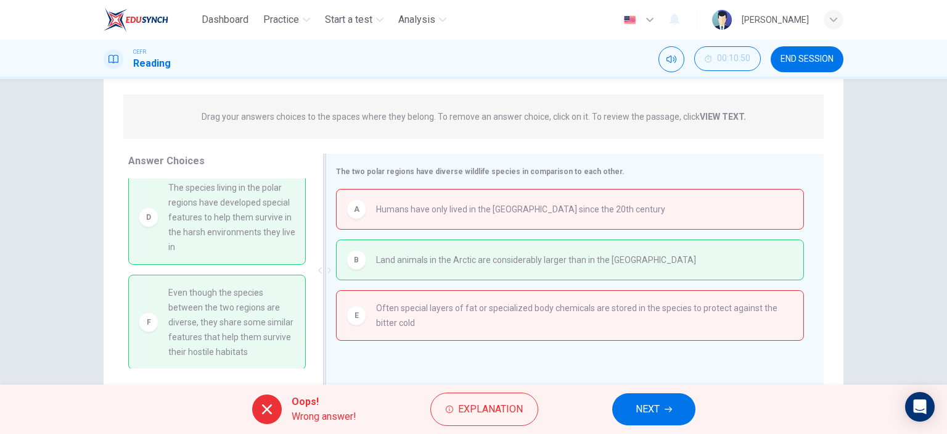
scroll to position [111, 0]
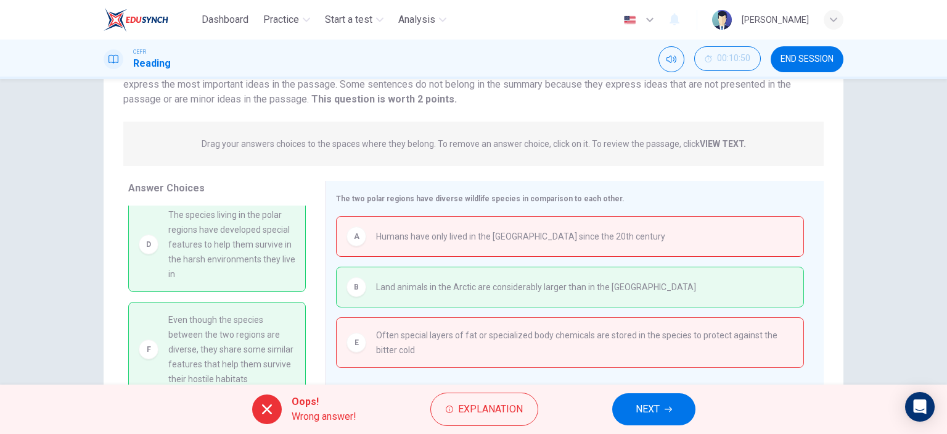
click at [654, 413] on span "NEXT" at bounding box center [648, 408] width 24 height 17
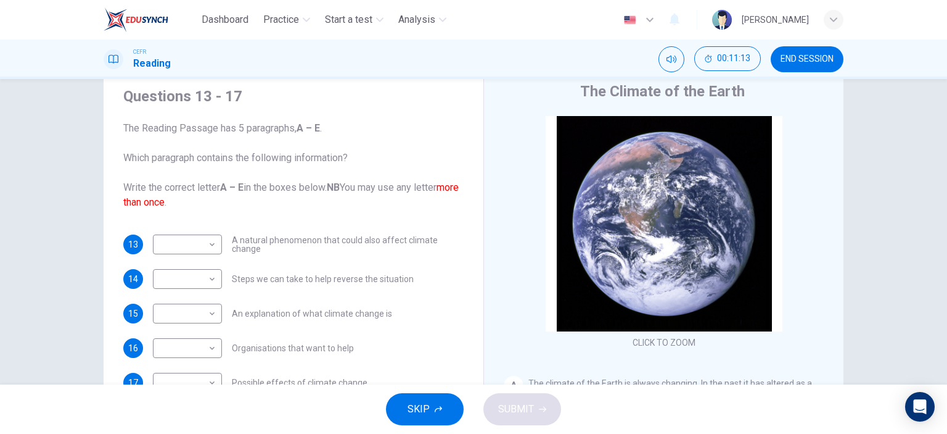
scroll to position [62, 0]
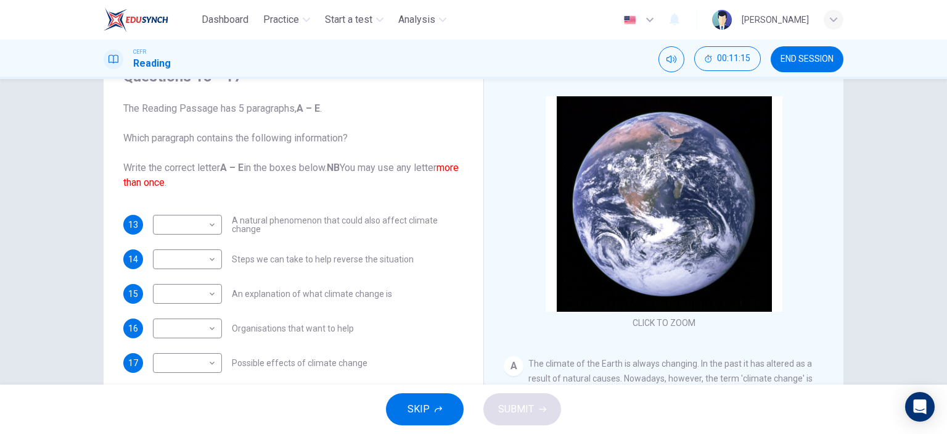
click at [809, 65] on button "END SESSION" at bounding box center [807, 59] width 73 height 26
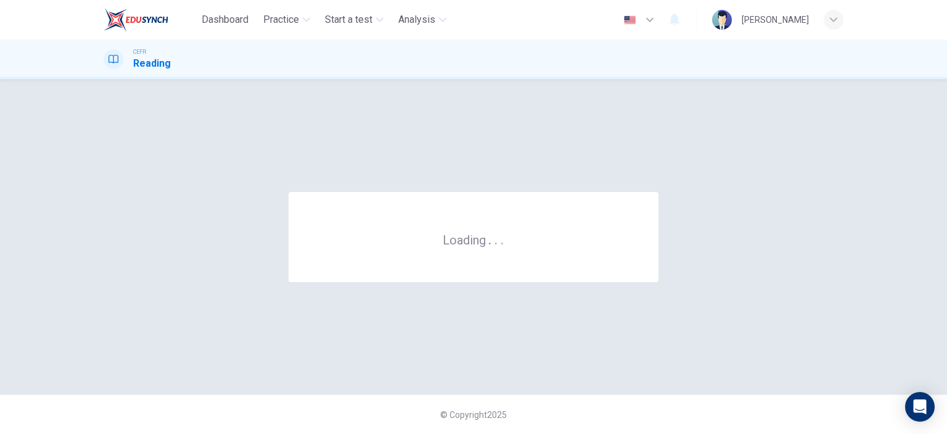
scroll to position [0, 0]
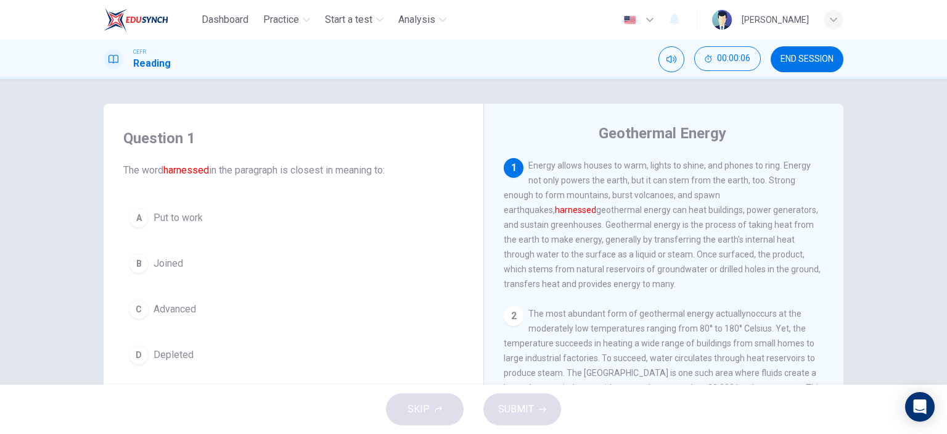
drag, startPoint x: 526, startPoint y: 166, endPoint x: 619, endPoint y: 166, distance: 93.8
click at [619, 166] on span "Energy allows houses to warm, lights to shine, and phones to ring. Energy not o…" at bounding box center [662, 224] width 317 height 128
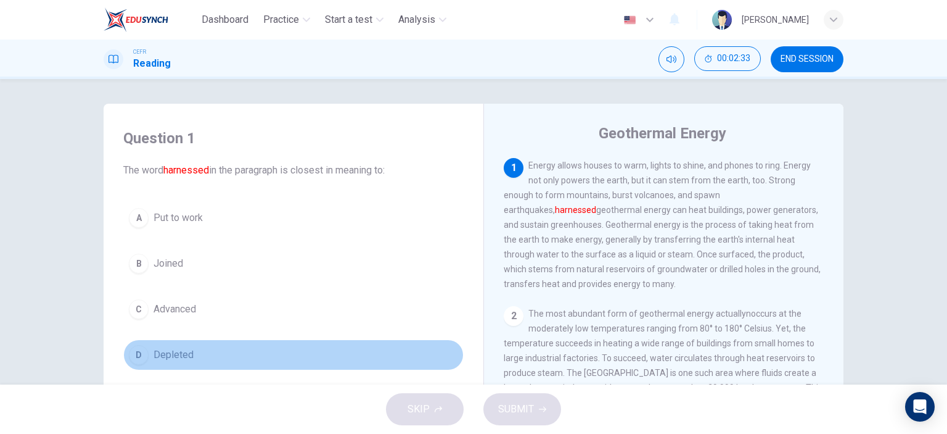
click at [165, 353] on span "Depleted" at bounding box center [174, 354] width 40 height 15
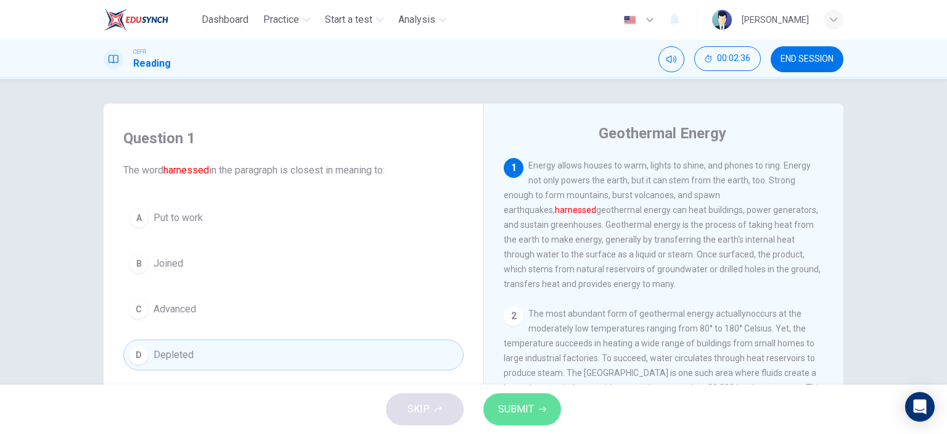
click at [513, 403] on span "SUBMIT" at bounding box center [516, 408] width 36 height 17
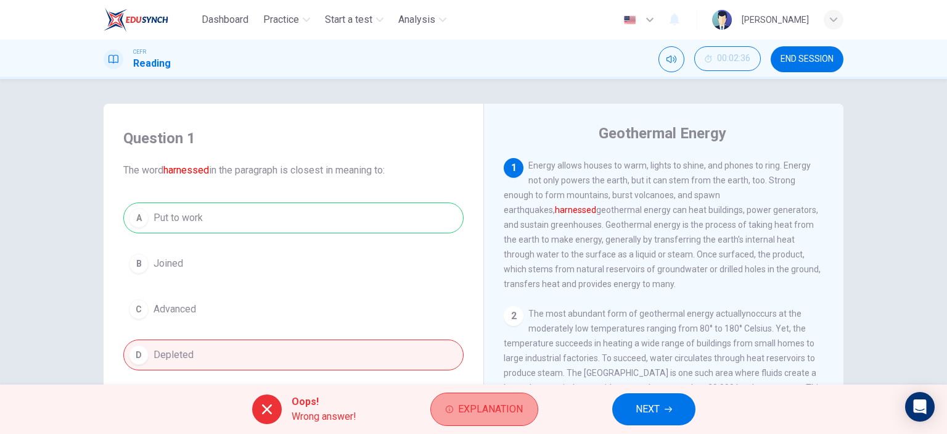
click at [486, 405] on span "Explanation" at bounding box center [490, 408] width 65 height 17
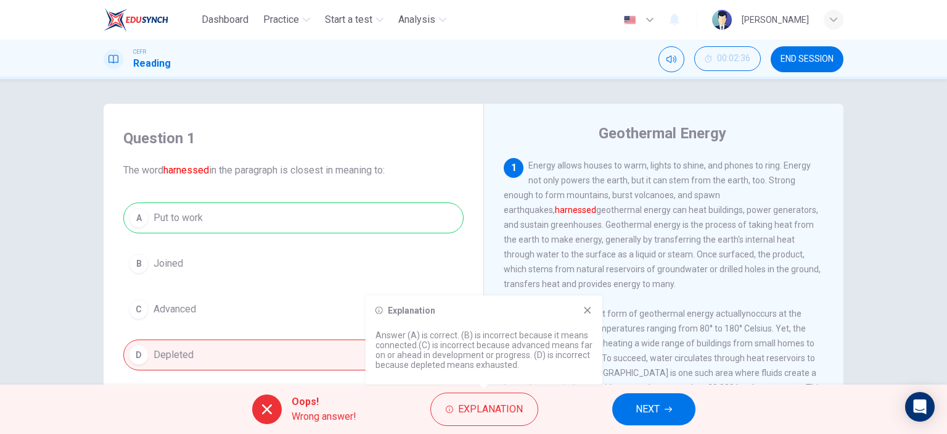
click at [587, 313] on icon at bounding box center [588, 310] width 10 height 10
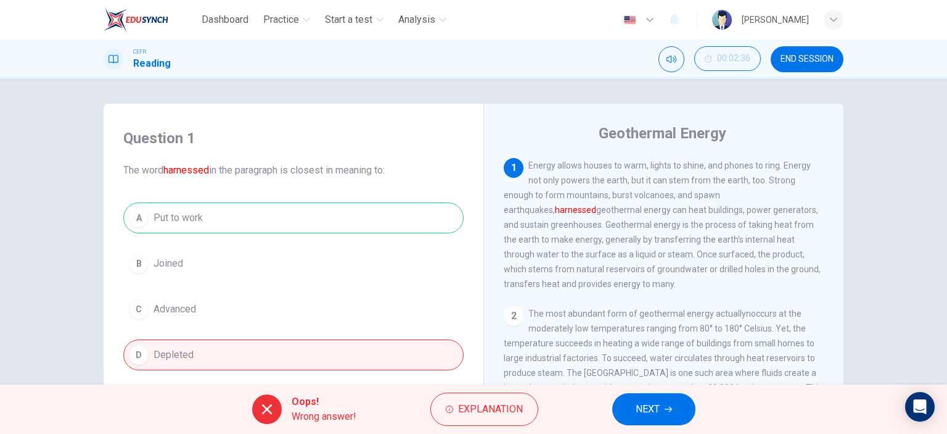
click at [630, 409] on button "NEXT" at bounding box center [654, 409] width 83 height 32
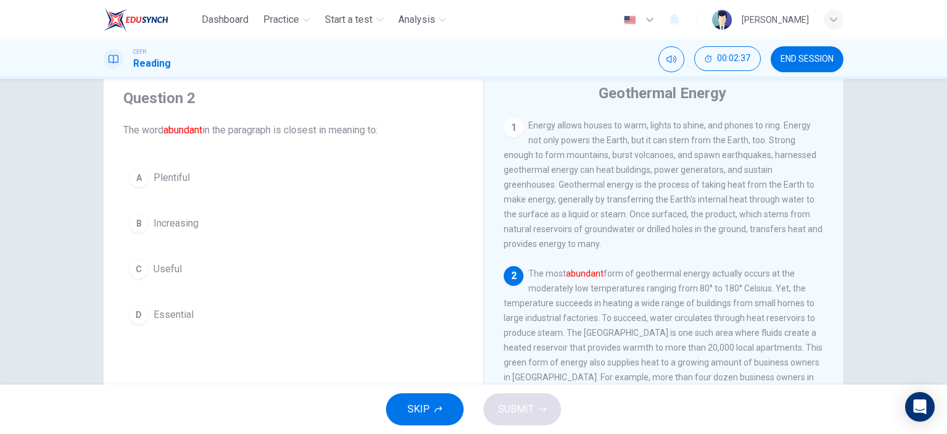
scroll to position [62, 0]
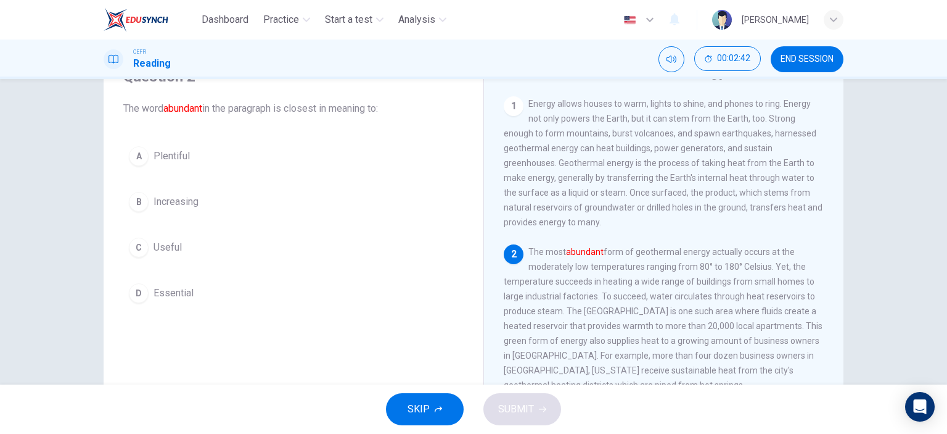
click at [170, 160] on span "Plentiful" at bounding box center [172, 156] width 36 height 15
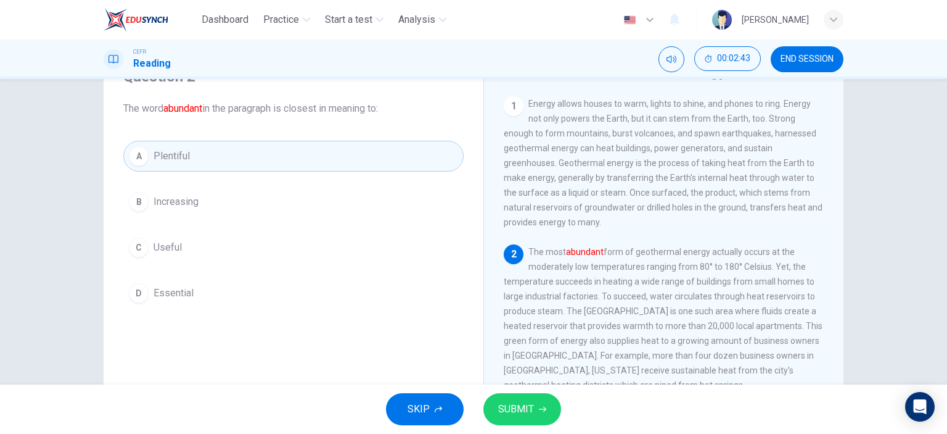
click at [523, 409] on span "SUBMIT" at bounding box center [516, 408] width 36 height 17
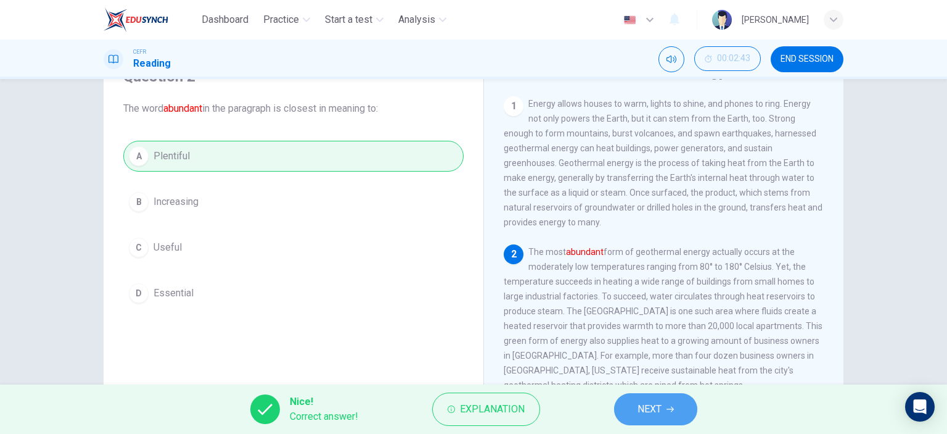
click at [642, 409] on span "NEXT" at bounding box center [650, 408] width 24 height 17
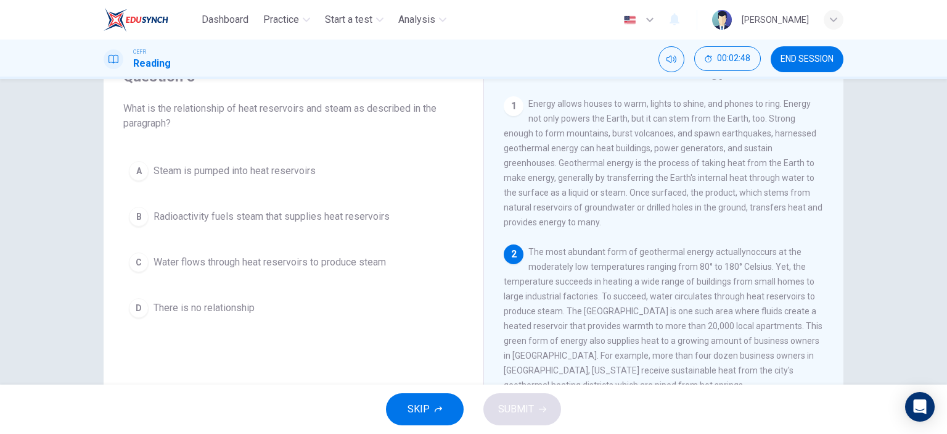
drag, startPoint x: 263, startPoint y: 105, endPoint x: 319, endPoint y: 112, distance: 56.5
click at [319, 112] on span "What is the relationship of heat reservoirs and steam as described in the parag…" at bounding box center [293, 116] width 340 height 30
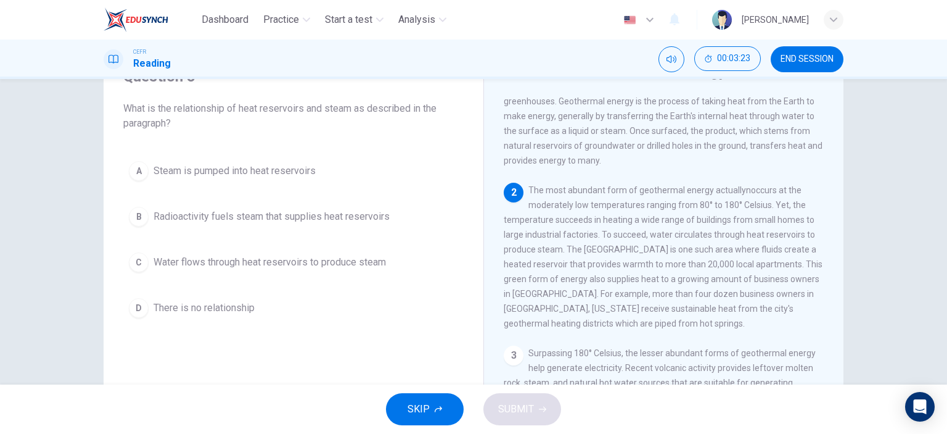
click at [245, 263] on span "Water flows through heat reservoirs to produce steam" at bounding box center [270, 262] width 233 height 15
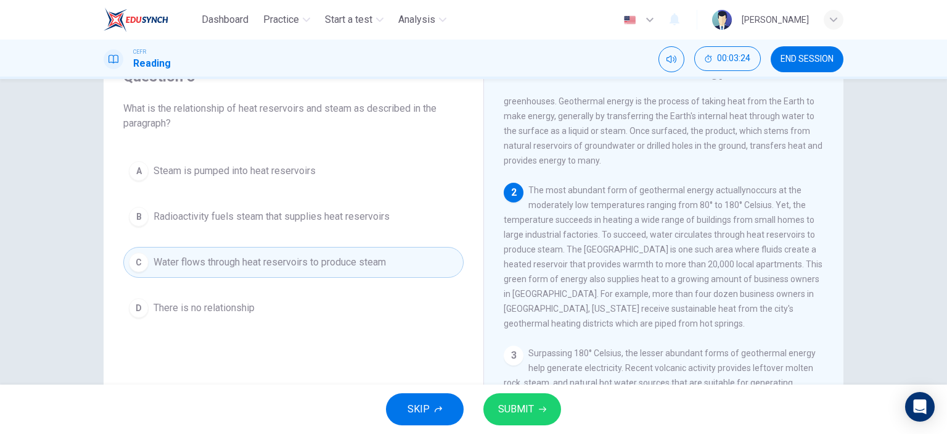
click at [530, 416] on span "SUBMIT" at bounding box center [516, 408] width 36 height 17
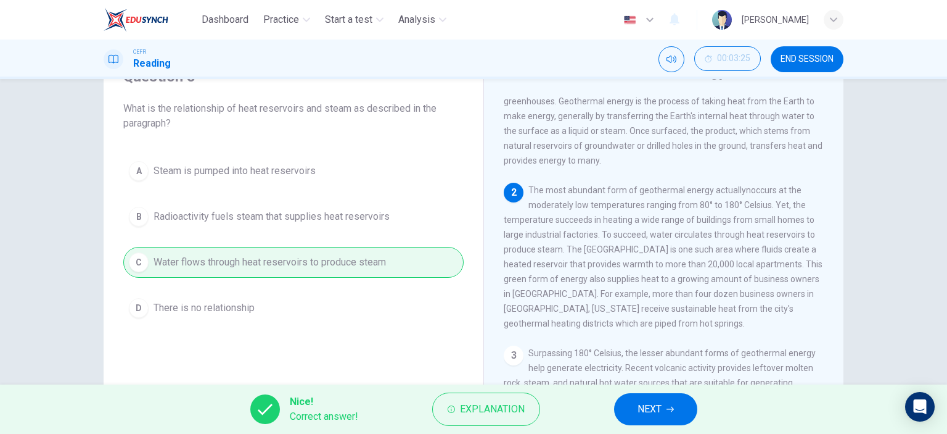
click at [634, 404] on button "NEXT" at bounding box center [655, 409] width 83 height 32
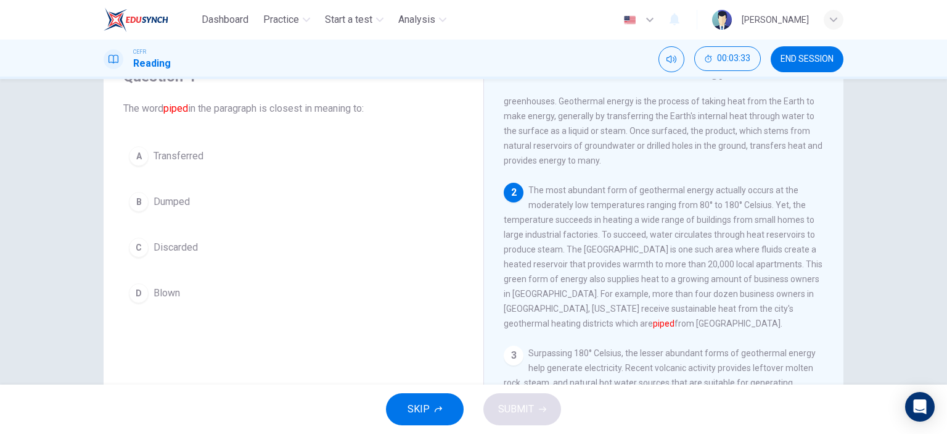
click at [181, 150] on span "Transferred" at bounding box center [179, 156] width 50 height 15
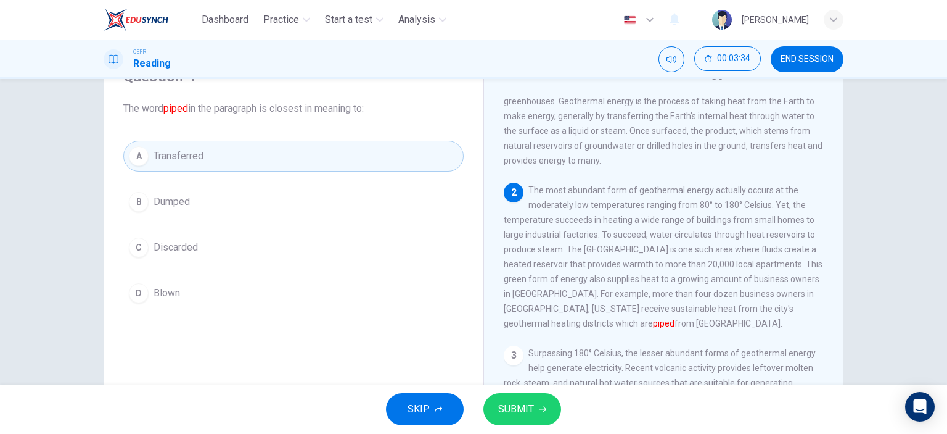
click at [511, 414] on span "SUBMIT" at bounding box center [516, 408] width 36 height 17
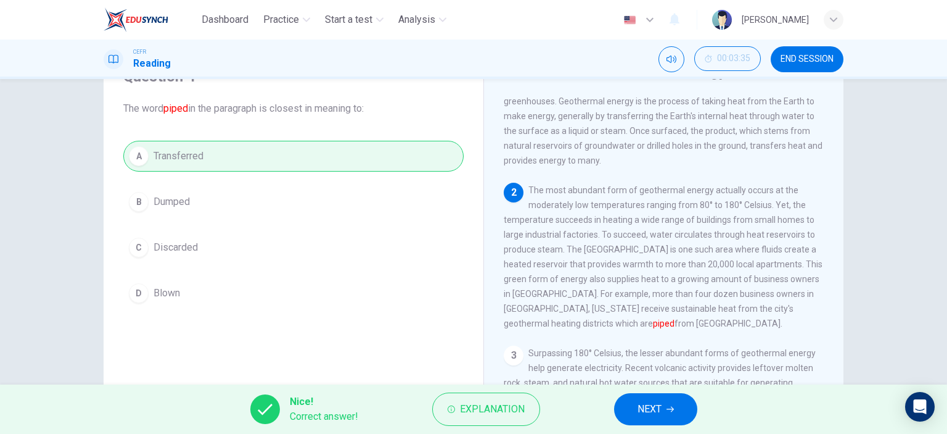
click at [643, 411] on span "NEXT" at bounding box center [650, 408] width 24 height 17
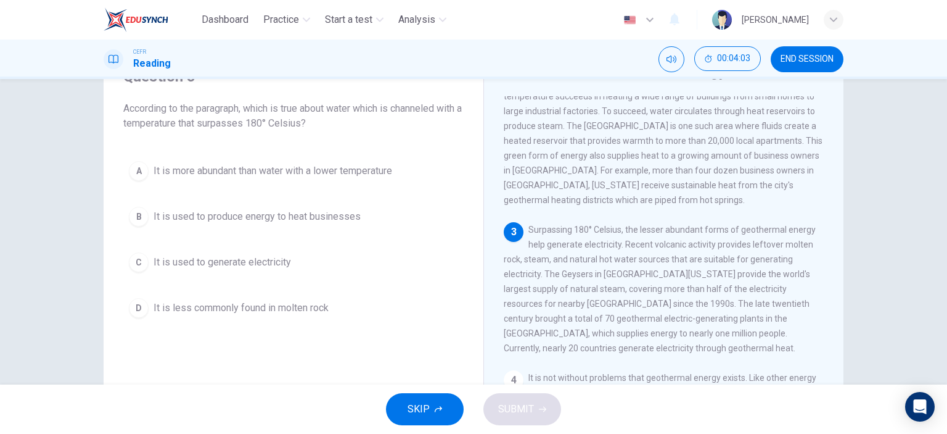
scroll to position [247, 0]
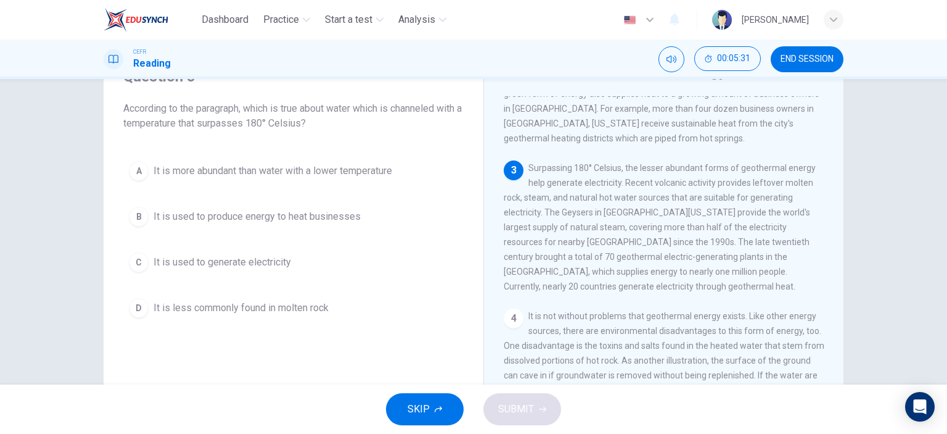
click at [235, 261] on span "It is used to generate electricity" at bounding box center [223, 262] width 138 height 15
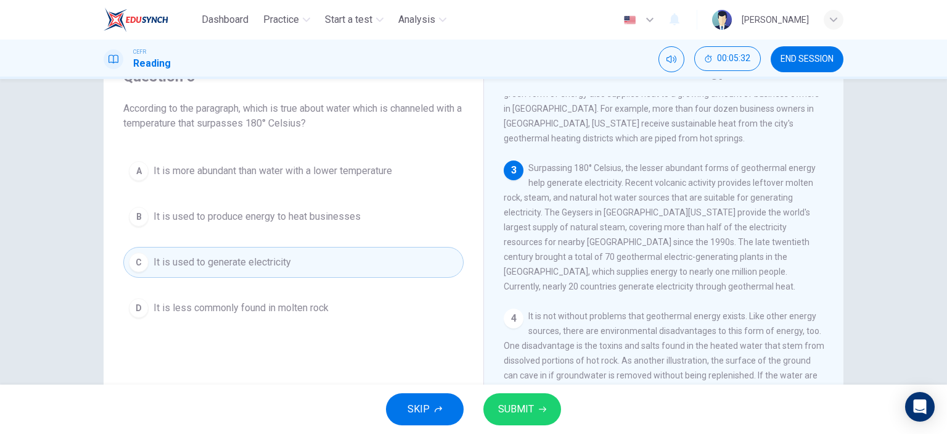
click at [501, 403] on span "SUBMIT" at bounding box center [516, 408] width 36 height 17
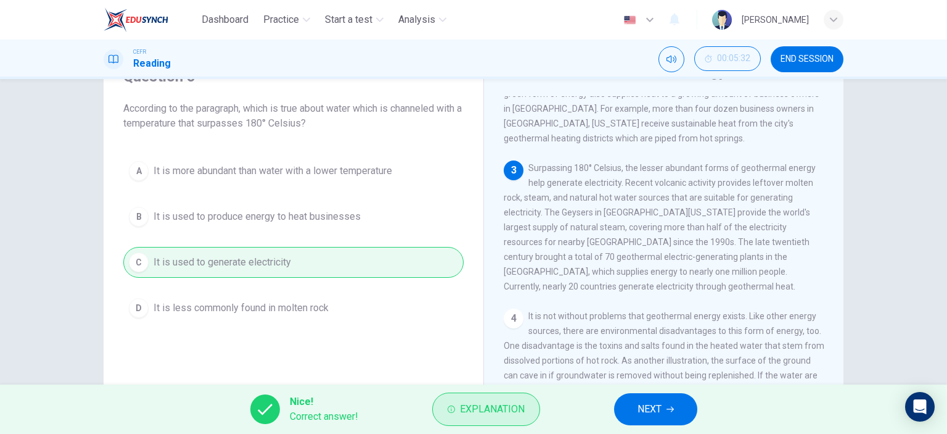
click at [444, 412] on button "Explanation" at bounding box center [486, 408] width 108 height 33
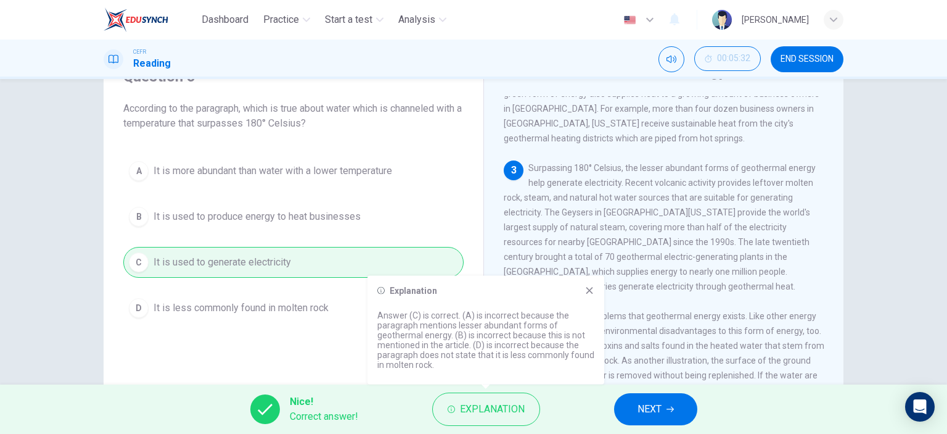
click at [587, 287] on icon at bounding box center [590, 291] width 10 height 10
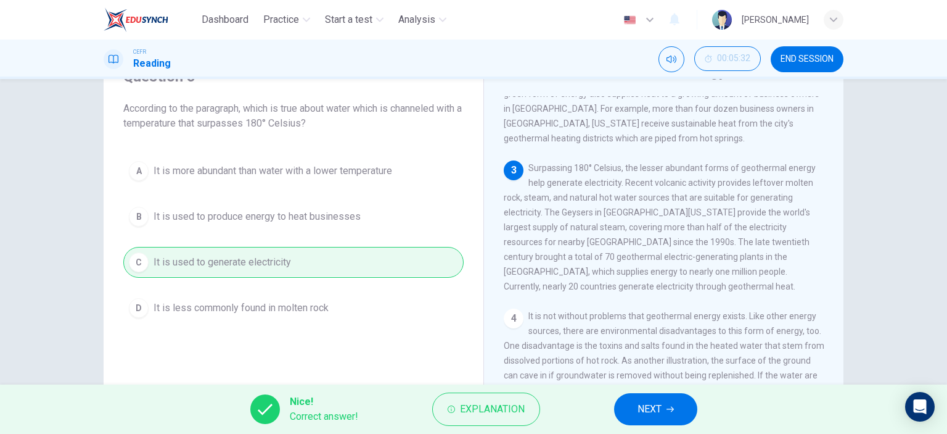
click at [632, 409] on button "NEXT" at bounding box center [655, 409] width 83 height 32
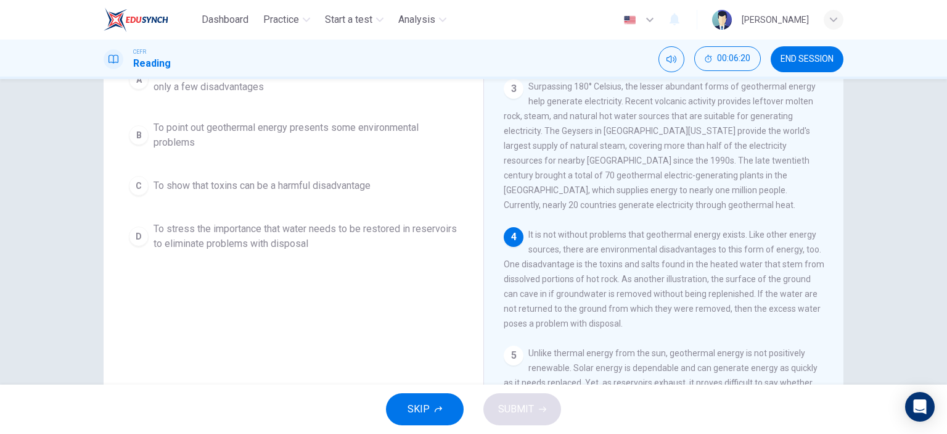
scroll to position [173, 0]
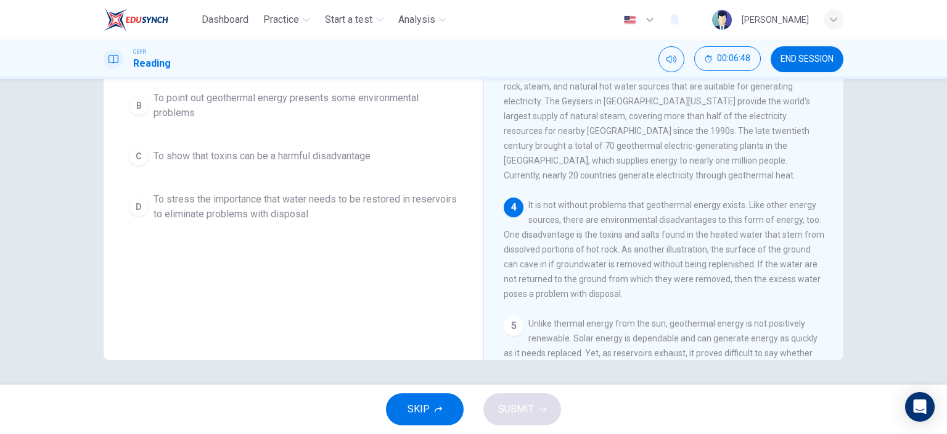
click at [318, 91] on span "To point out geothermal energy presents some environmental problems" at bounding box center [306, 106] width 305 height 30
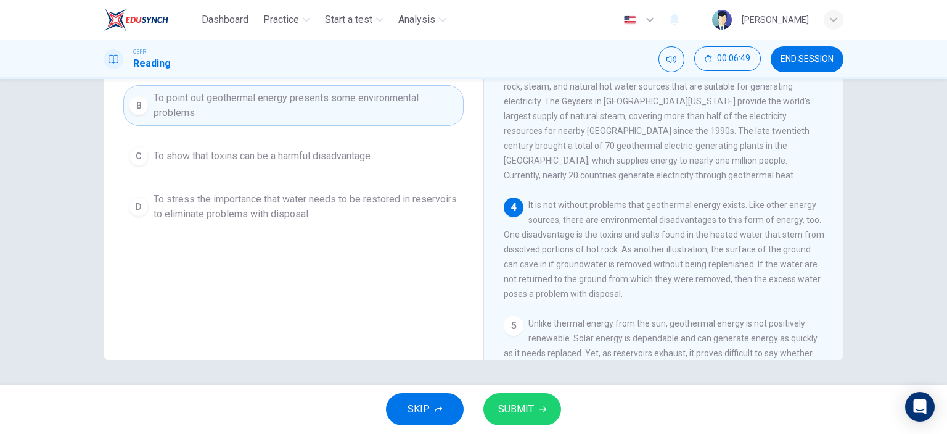
click at [510, 403] on span "SUBMIT" at bounding box center [516, 408] width 36 height 17
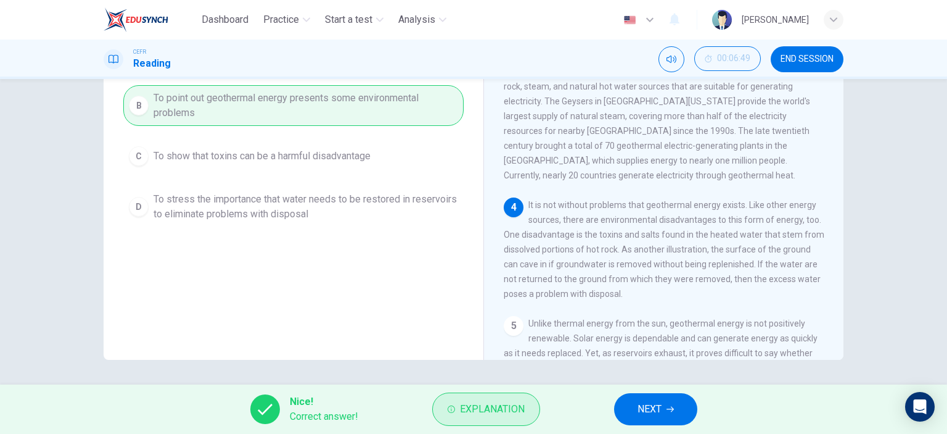
click at [447, 401] on button "Explanation" at bounding box center [486, 408] width 108 height 33
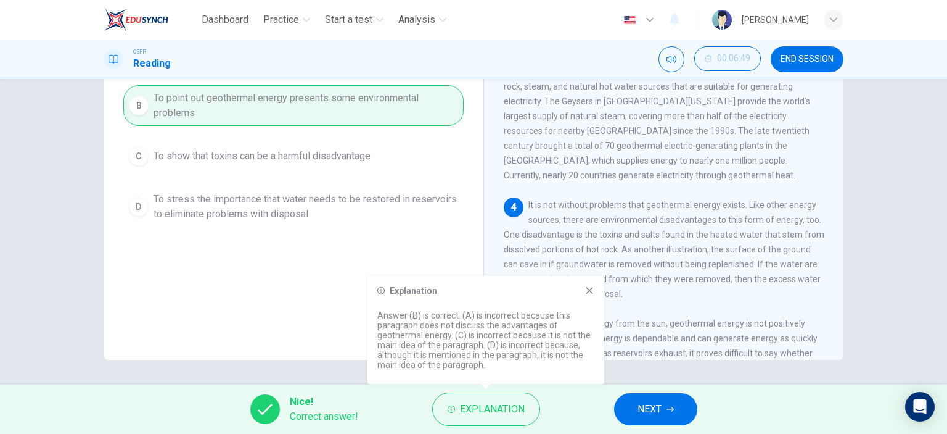
click at [589, 289] on icon at bounding box center [590, 290] width 7 height 7
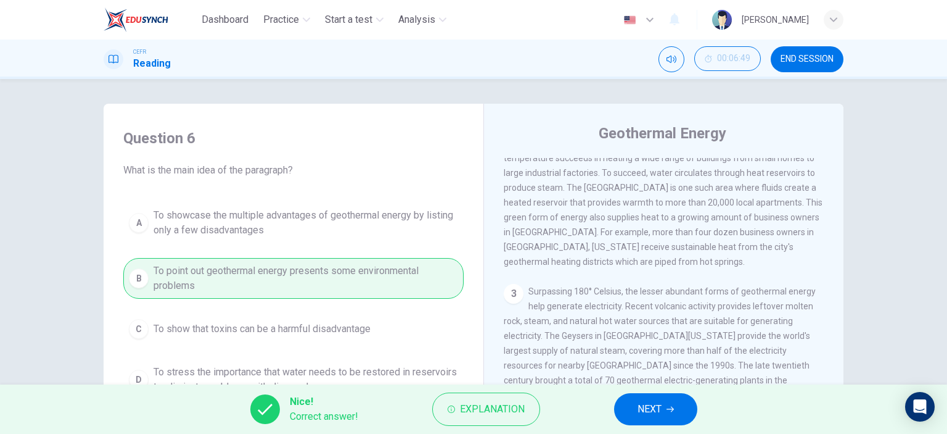
scroll to position [62, 0]
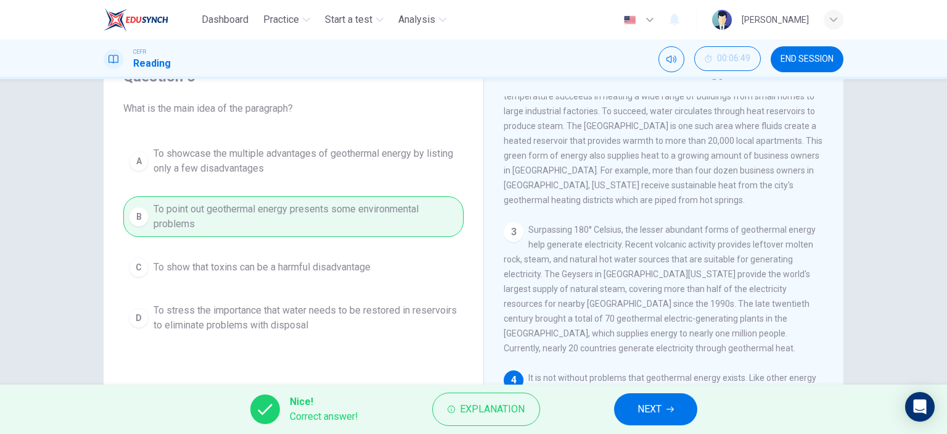
click at [654, 406] on span "NEXT" at bounding box center [650, 408] width 24 height 17
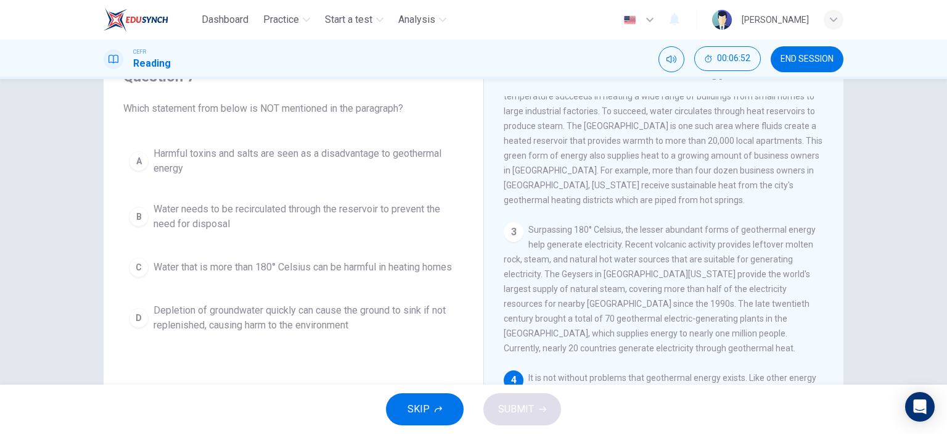
drag, startPoint x: 266, startPoint y: 105, endPoint x: 283, endPoint y: 103, distance: 16.8
click at [283, 103] on span "Which statement from below is NOT mentioned in the paragraph?" at bounding box center [293, 108] width 340 height 15
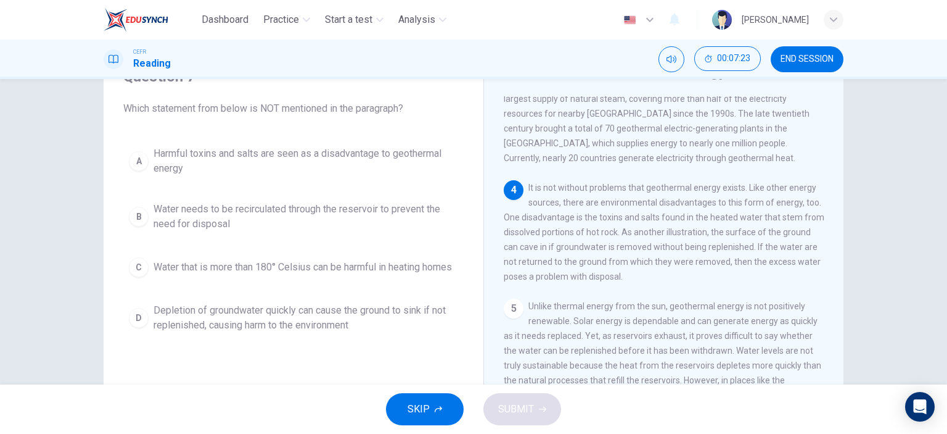
scroll to position [403, 0]
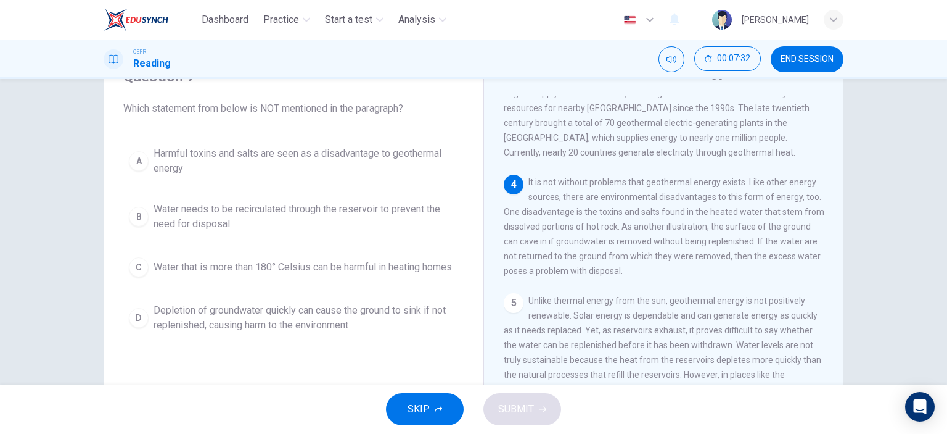
click at [198, 267] on span "Water that is more than 180° Celsius can be harmful in heating homes" at bounding box center [303, 267] width 299 height 15
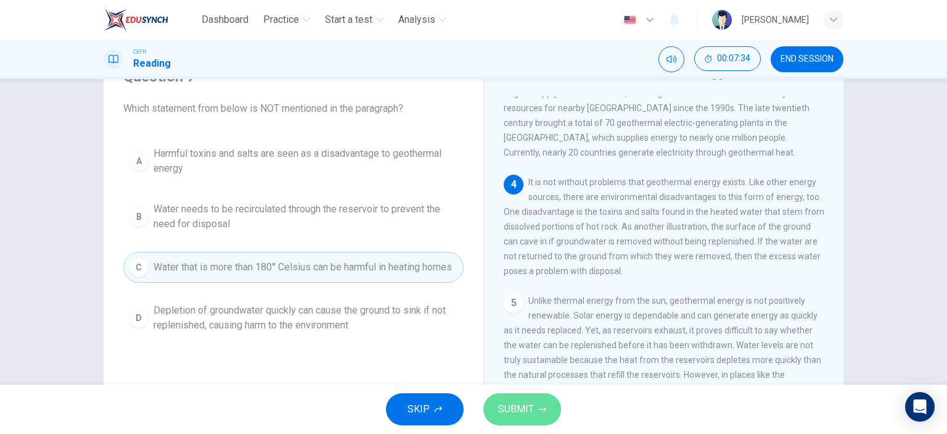
click at [542, 415] on button "SUBMIT" at bounding box center [523, 409] width 78 height 32
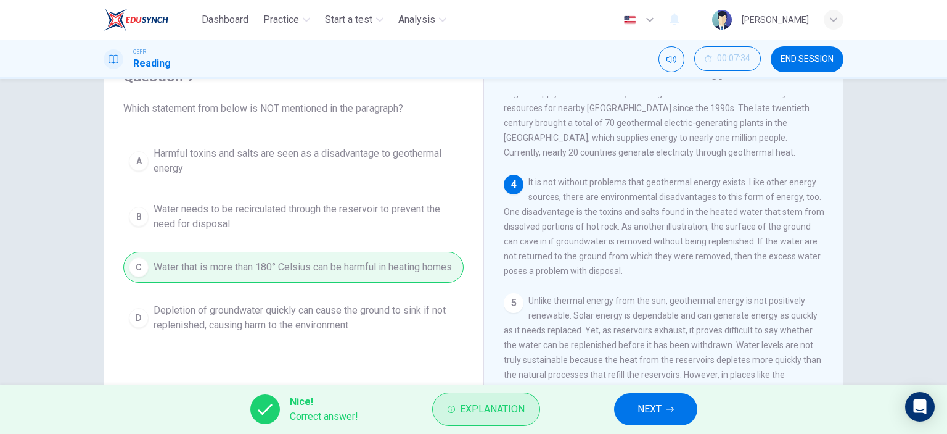
click at [495, 403] on span "Explanation" at bounding box center [492, 408] width 65 height 17
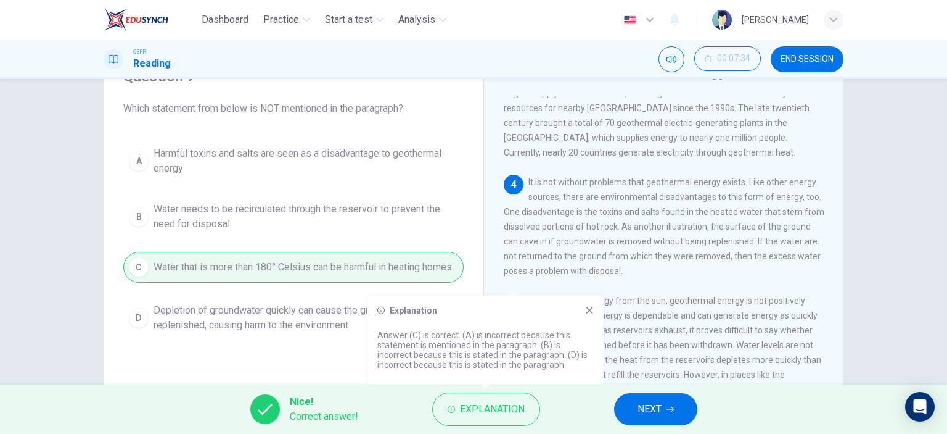
click at [588, 309] on icon at bounding box center [590, 310] width 7 height 7
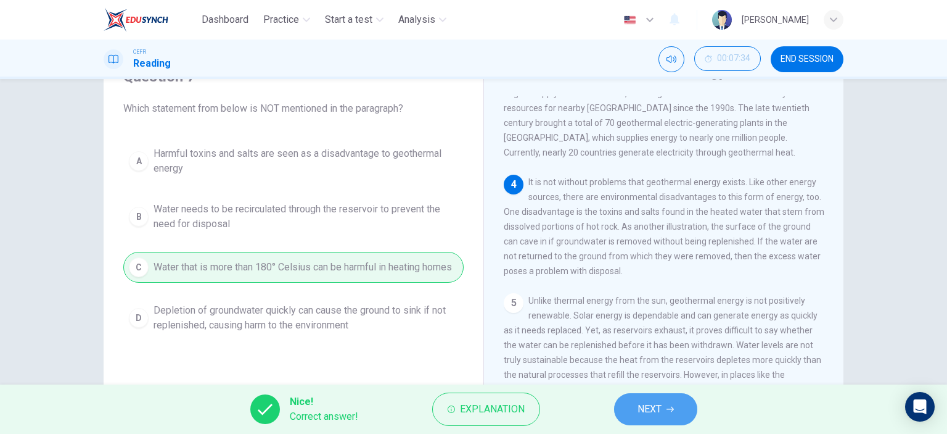
click at [672, 401] on button "NEXT" at bounding box center [655, 409] width 83 height 32
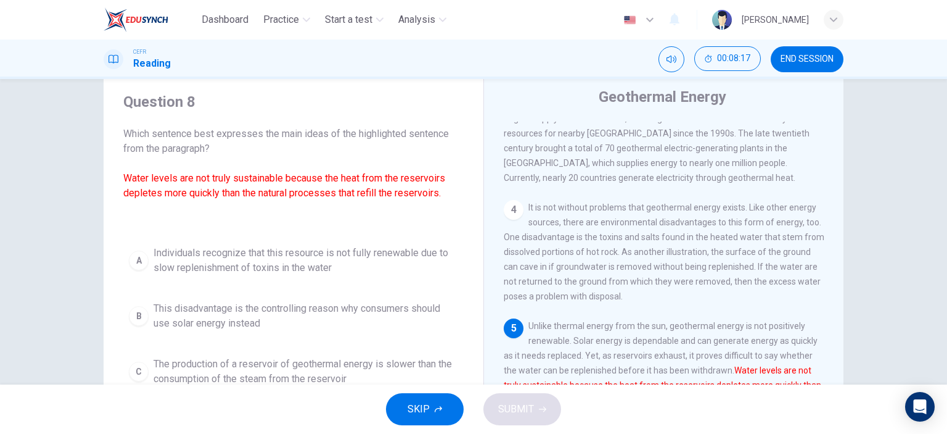
scroll to position [62, 0]
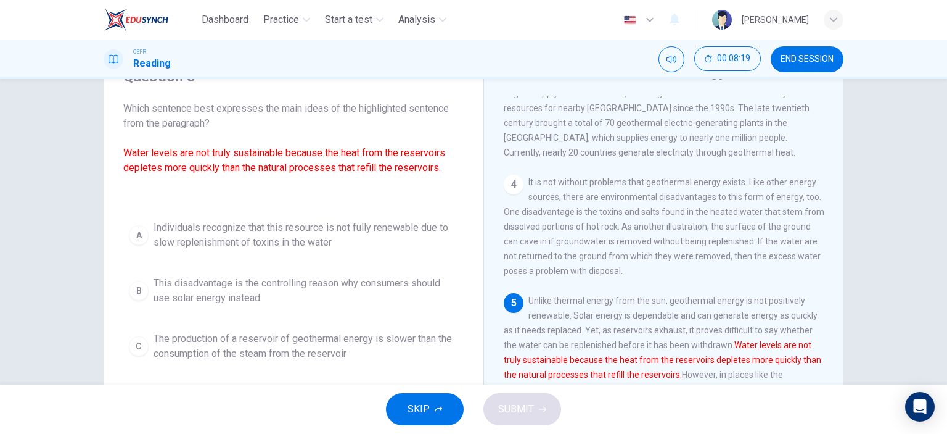
drag, startPoint x: 200, startPoint y: 152, endPoint x: 276, endPoint y: 152, distance: 75.9
click at [276, 152] on font "Water levels are not truly sustainable because the heat from the reservoirs dep…" at bounding box center [284, 160] width 322 height 27
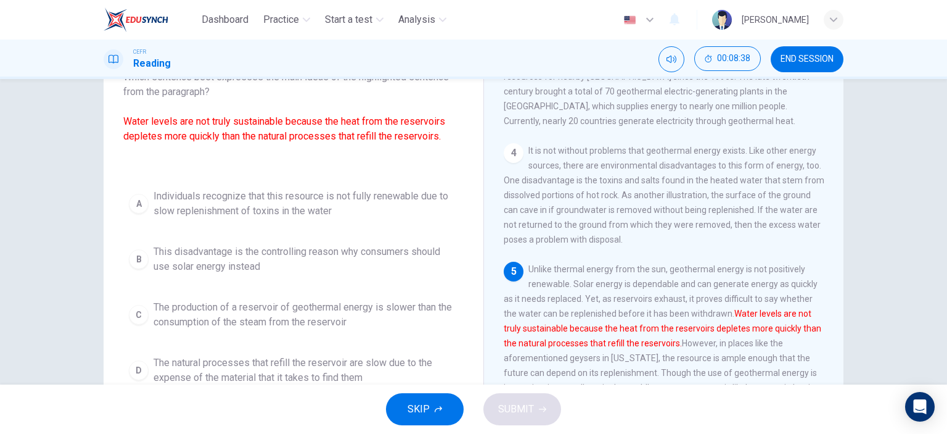
scroll to position [123, 0]
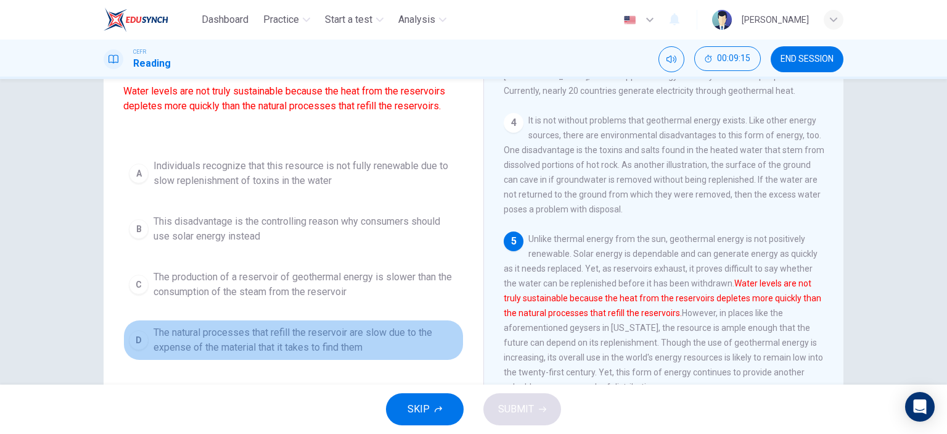
click at [241, 340] on span "The natural processes that refill the reservoir are slow due to the expense of …" at bounding box center [306, 340] width 305 height 30
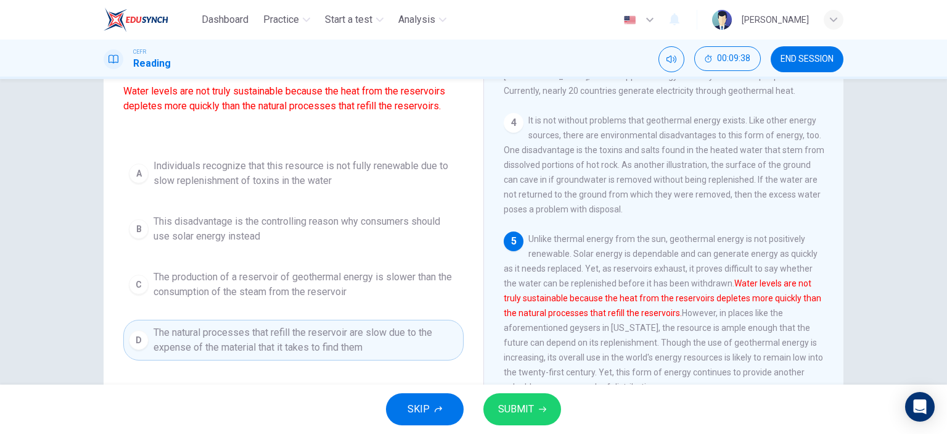
click at [245, 234] on span "This disadvantage is the controlling reason why consumers should use solar ener…" at bounding box center [306, 229] width 305 height 30
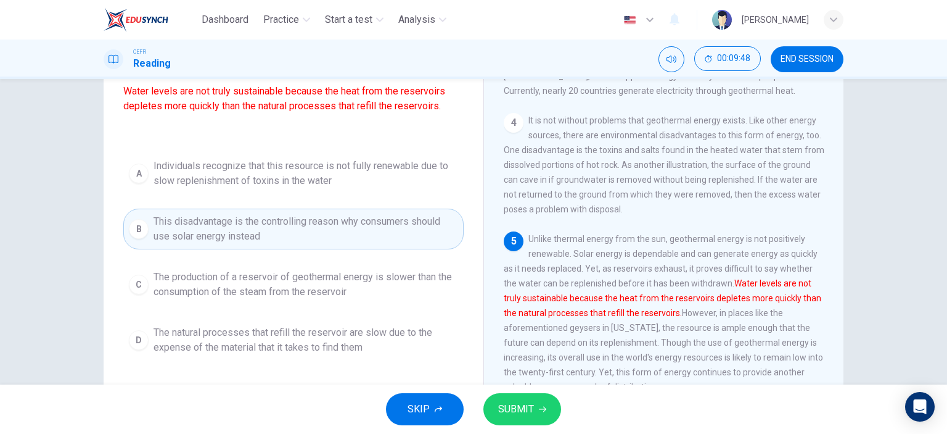
click at [258, 277] on span "The production of a reservoir of geothermal energy is slower than the consumpti…" at bounding box center [306, 285] width 305 height 30
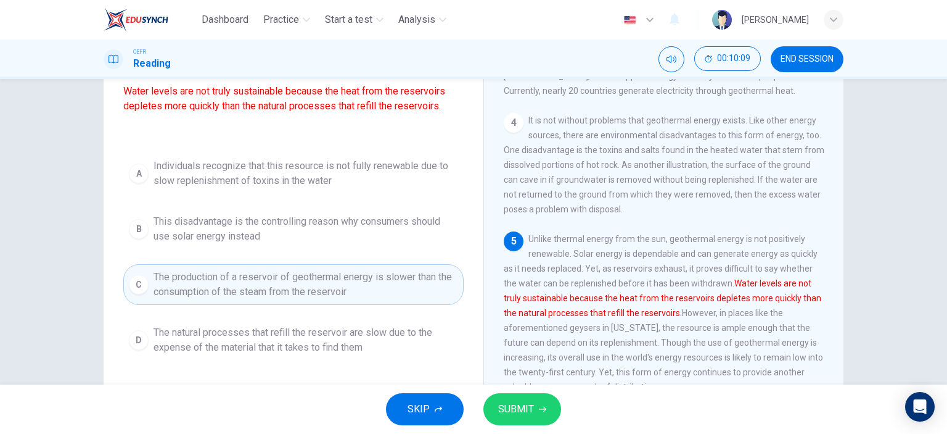
click at [527, 416] on span "SUBMIT" at bounding box center [516, 408] width 36 height 17
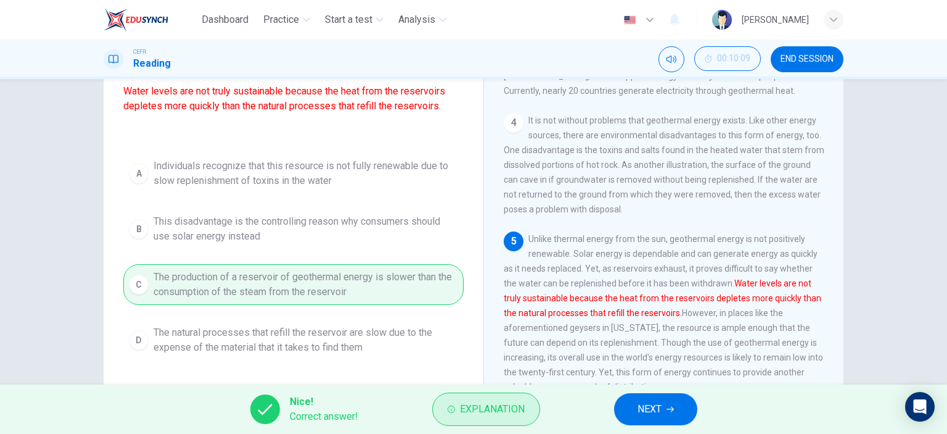
click at [460, 404] on span "Explanation" at bounding box center [492, 408] width 65 height 17
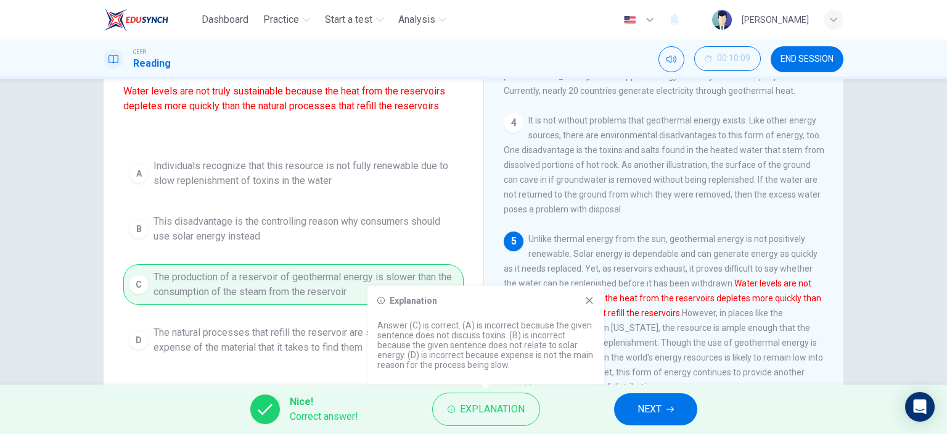
click at [587, 300] on icon at bounding box center [590, 300] width 10 height 10
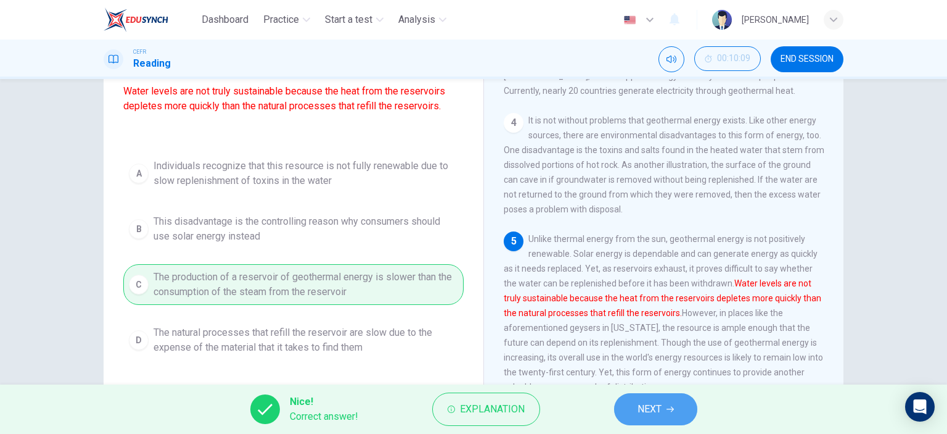
click at [663, 416] on button "NEXT" at bounding box center [655, 409] width 83 height 32
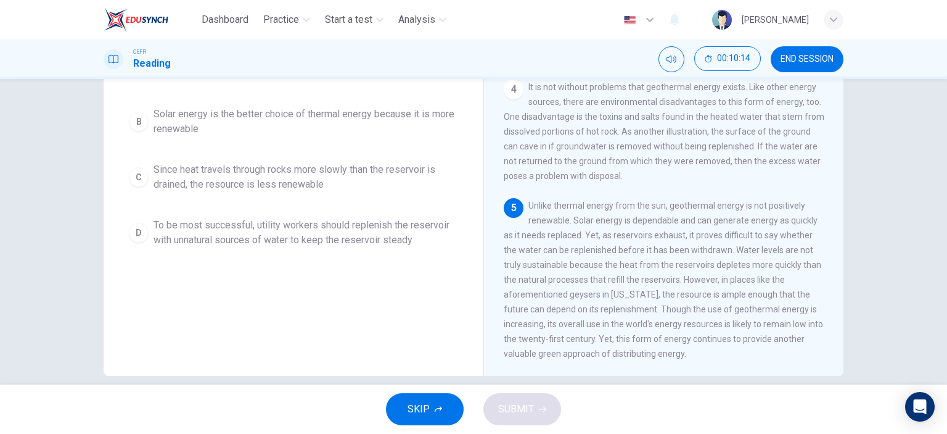
scroll to position [173, 0]
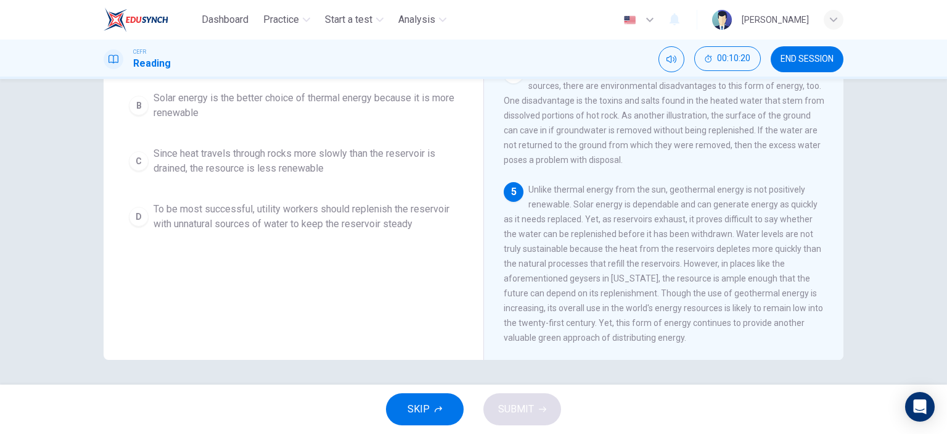
drag, startPoint x: 540, startPoint y: 278, endPoint x: 605, endPoint y: 277, distance: 64.8
click at [605, 277] on span "Unlike thermal energy from the sun, geothermal energy is not positively renewab…" at bounding box center [664, 263] width 320 height 158
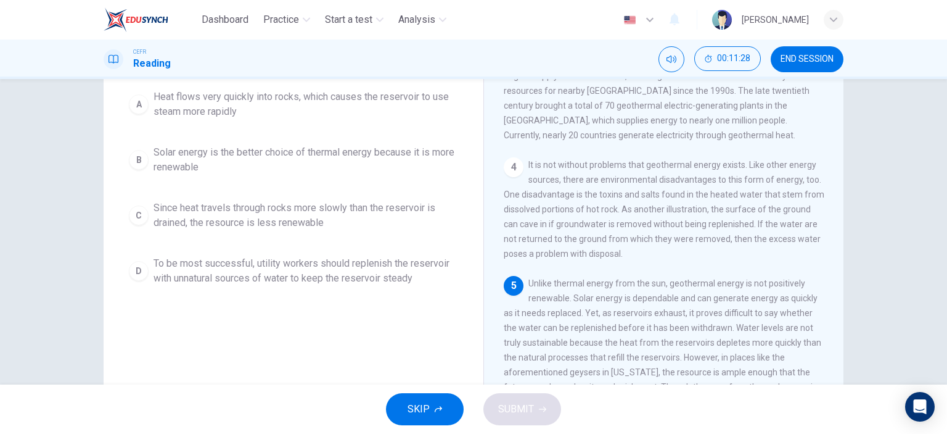
scroll to position [123, 0]
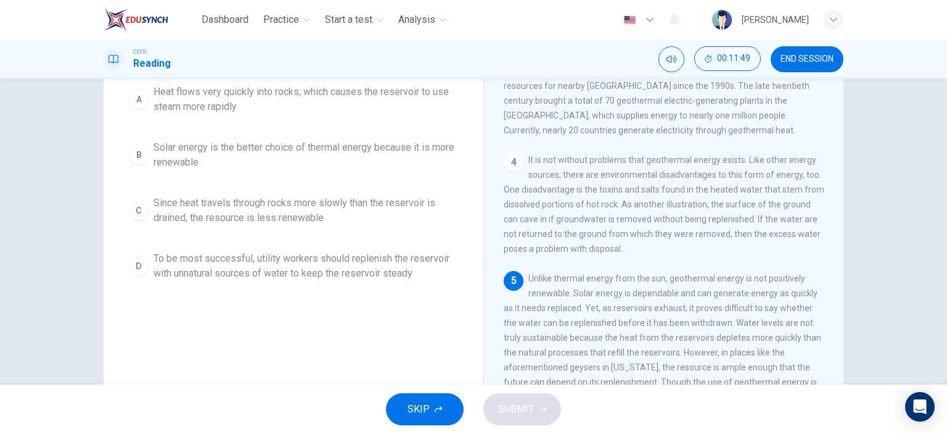
click at [255, 257] on span "To be most successful, utility workers should replenish the reservoir with unna…" at bounding box center [306, 266] width 305 height 30
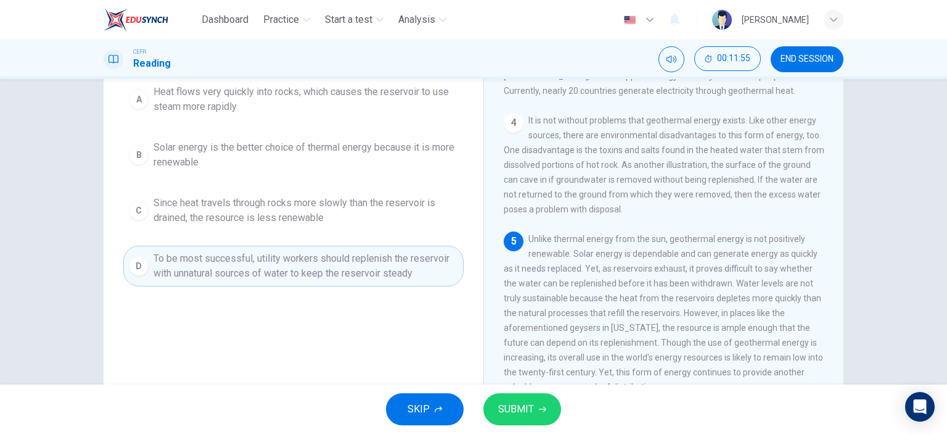
scroll to position [173, 0]
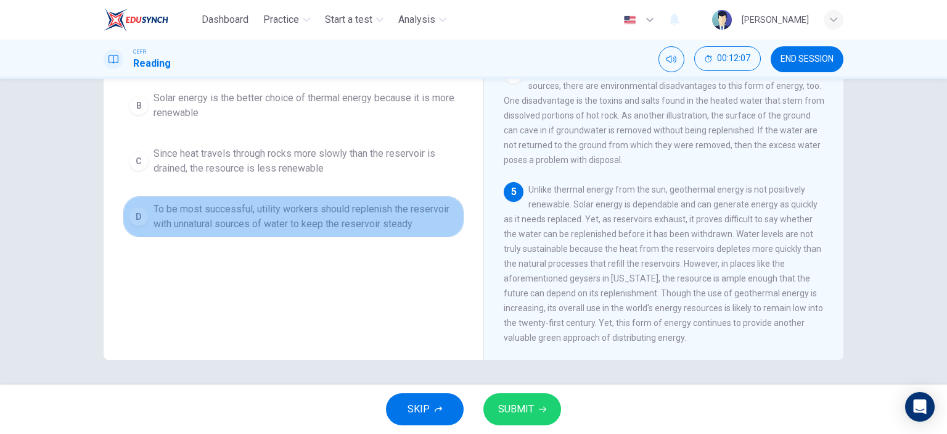
click at [279, 229] on span "To be most successful, utility workers should replenish the reservoir with unna…" at bounding box center [306, 217] width 305 height 30
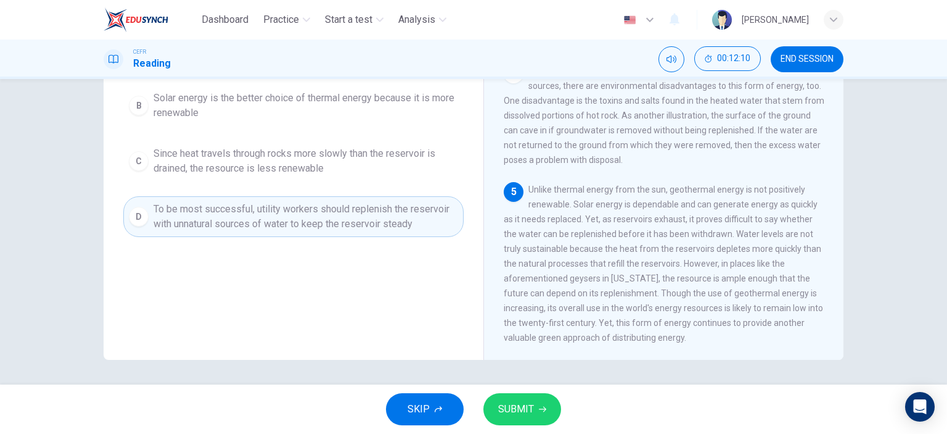
click at [518, 408] on span "SUBMIT" at bounding box center [516, 408] width 36 height 17
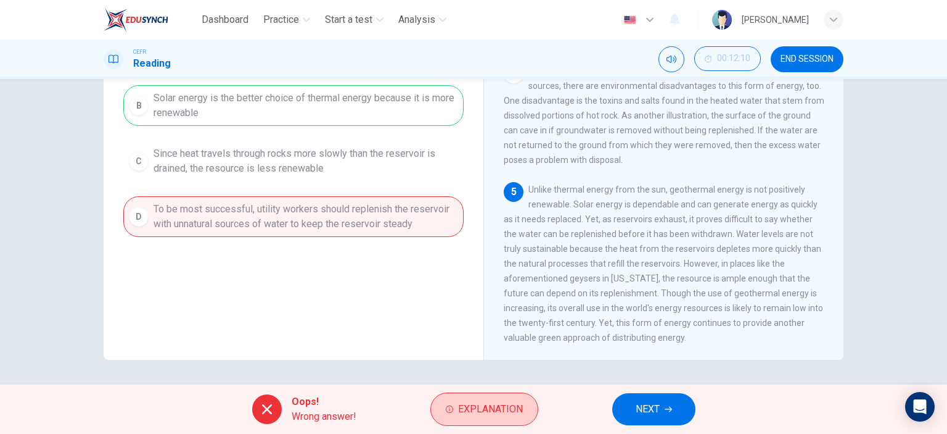
click at [453, 402] on button "Explanation" at bounding box center [485, 408] width 108 height 33
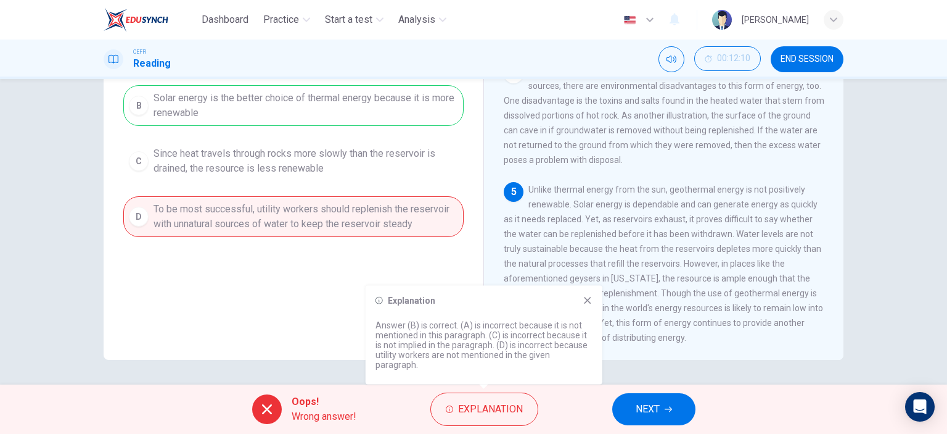
scroll to position [111, 0]
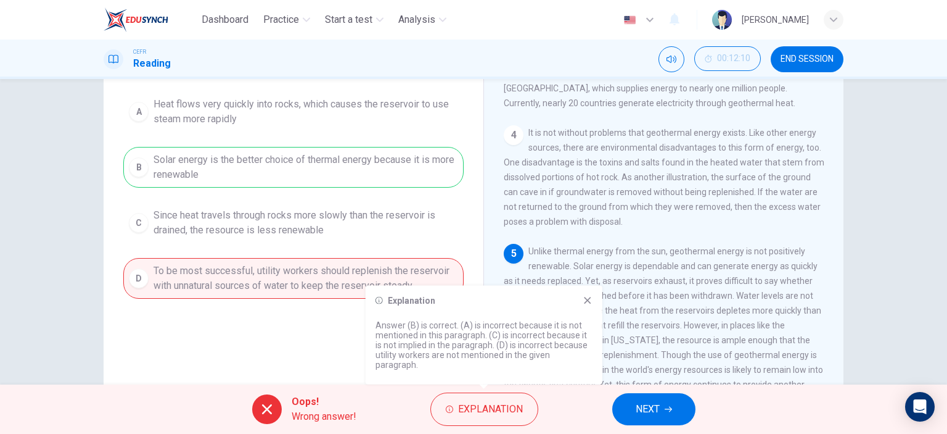
click at [640, 410] on span "NEXT" at bounding box center [648, 408] width 24 height 17
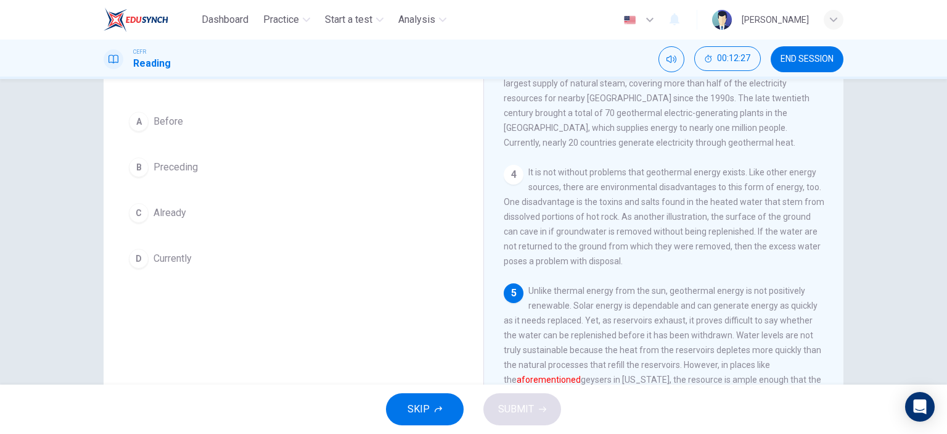
click at [166, 255] on span "Currently" at bounding box center [173, 258] width 38 height 15
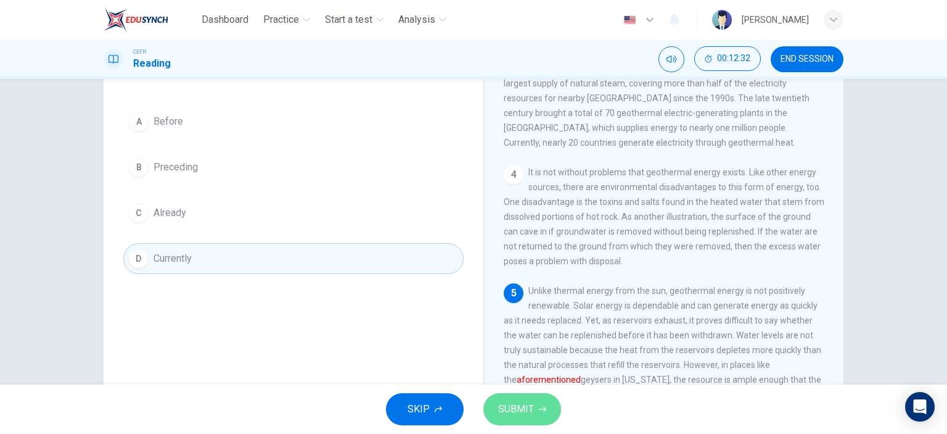
click at [536, 406] on button "SUBMIT" at bounding box center [523, 409] width 78 height 32
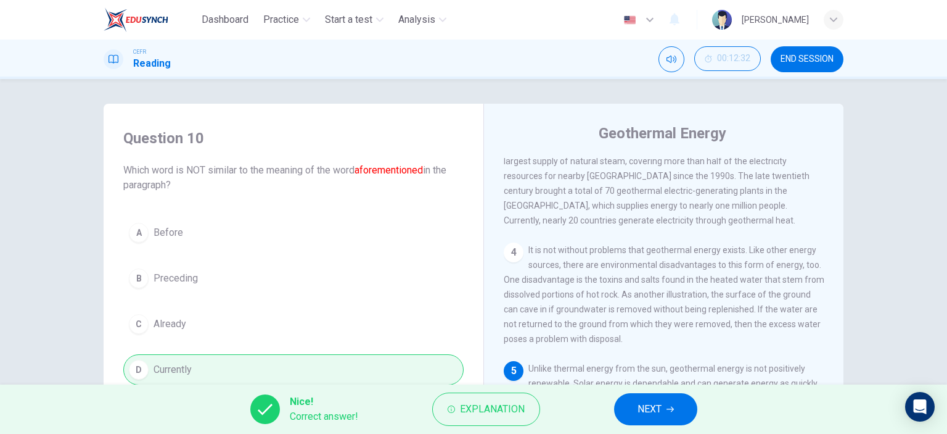
scroll to position [403, 0]
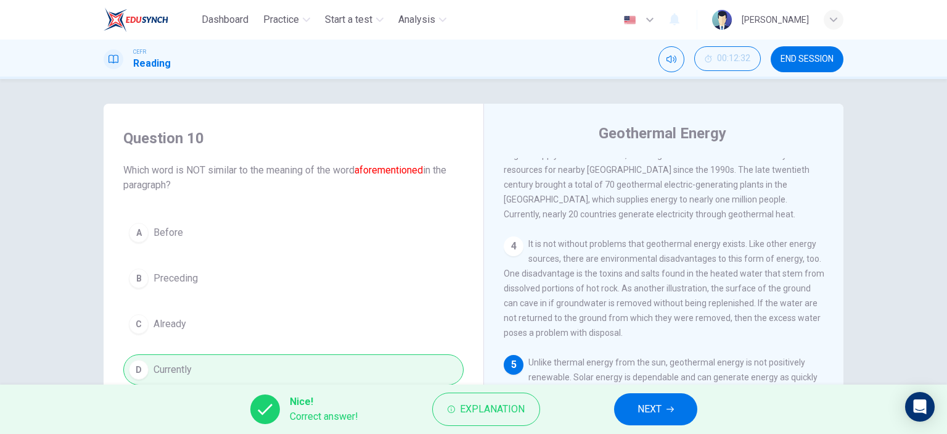
click at [646, 411] on span "NEXT" at bounding box center [650, 408] width 24 height 17
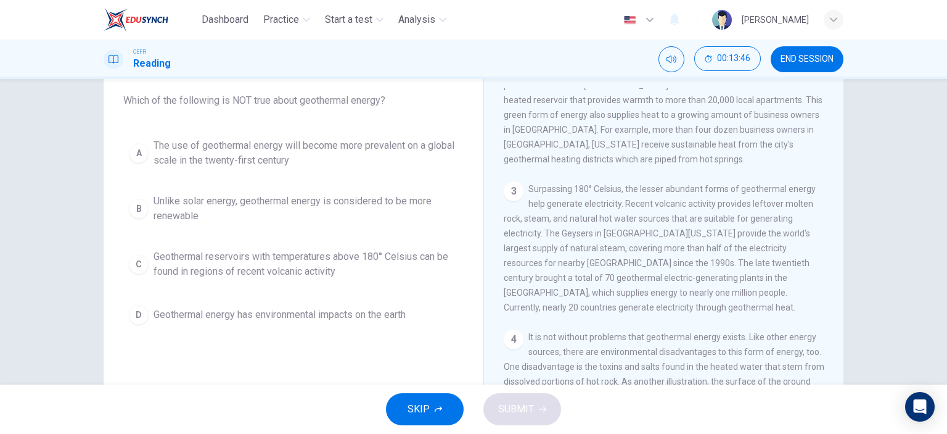
scroll to position [49, 0]
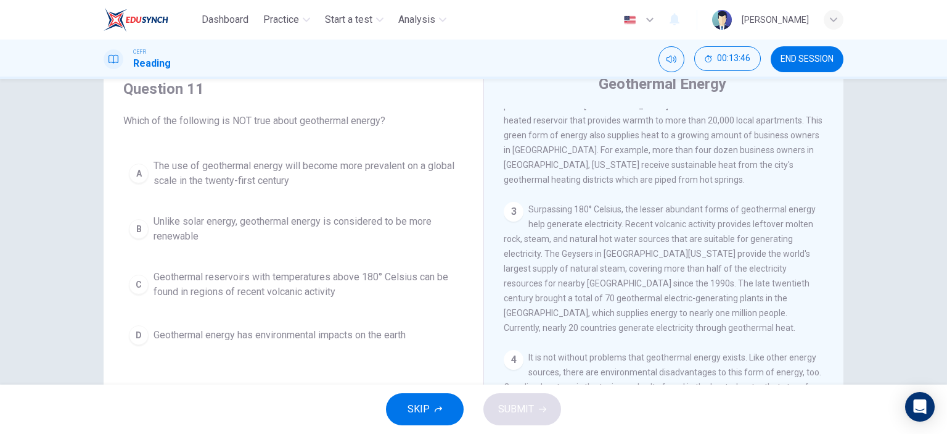
click at [162, 227] on span "Unlike solar energy, geothermal energy is considered to be more renewable" at bounding box center [306, 229] width 305 height 30
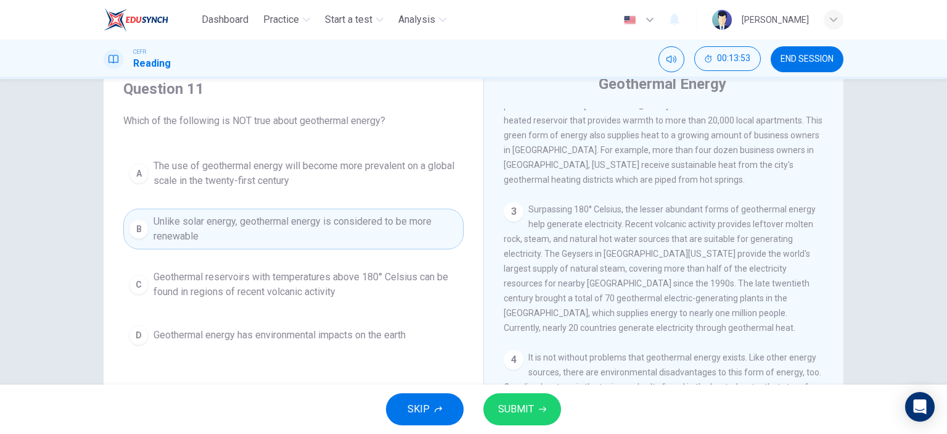
click at [529, 409] on span "SUBMIT" at bounding box center [516, 408] width 36 height 17
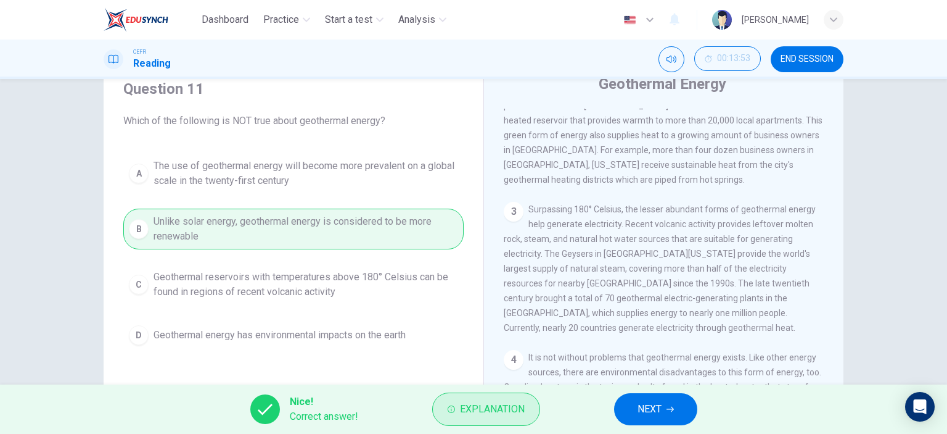
click at [449, 411] on icon "button" at bounding box center [451, 408] width 7 height 7
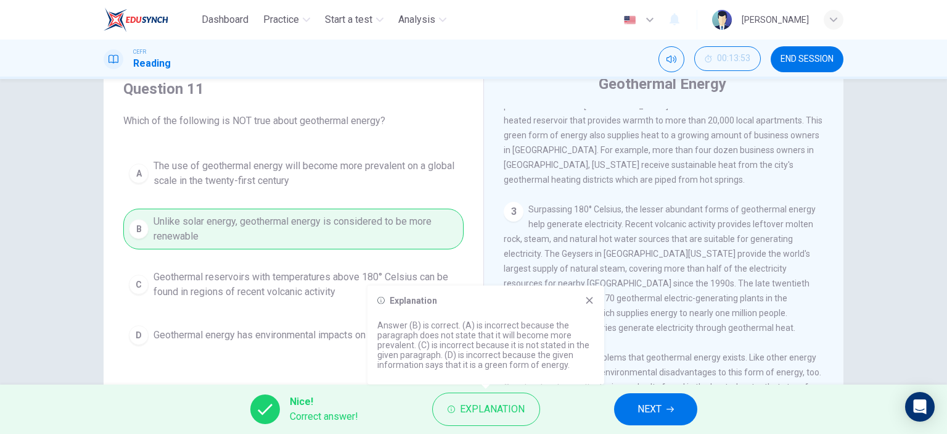
click at [585, 301] on icon at bounding box center [590, 300] width 10 height 10
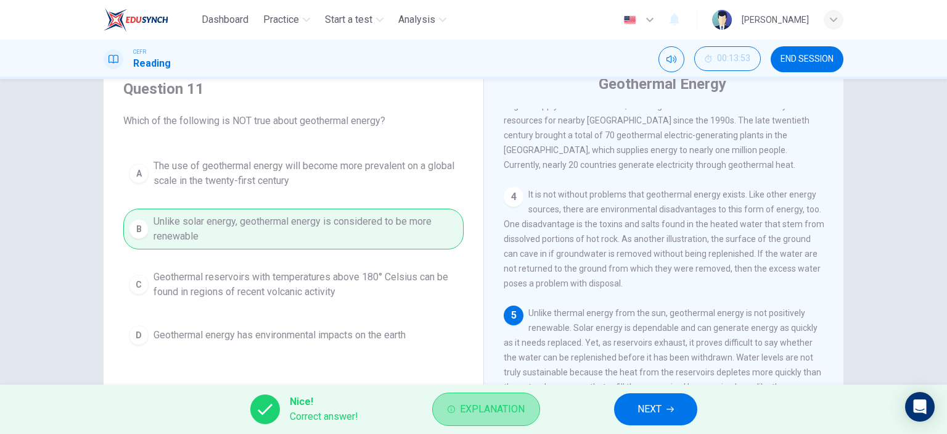
click at [448, 409] on icon "button" at bounding box center [451, 408] width 7 height 7
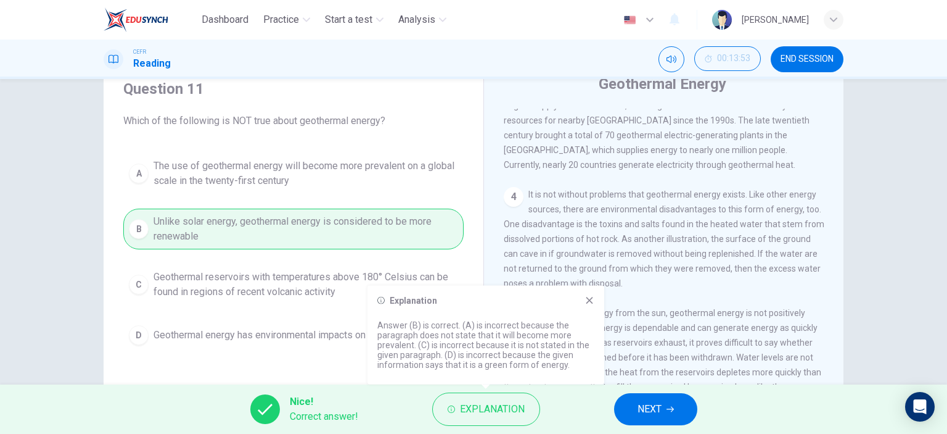
click at [591, 298] on icon at bounding box center [590, 300] width 7 height 7
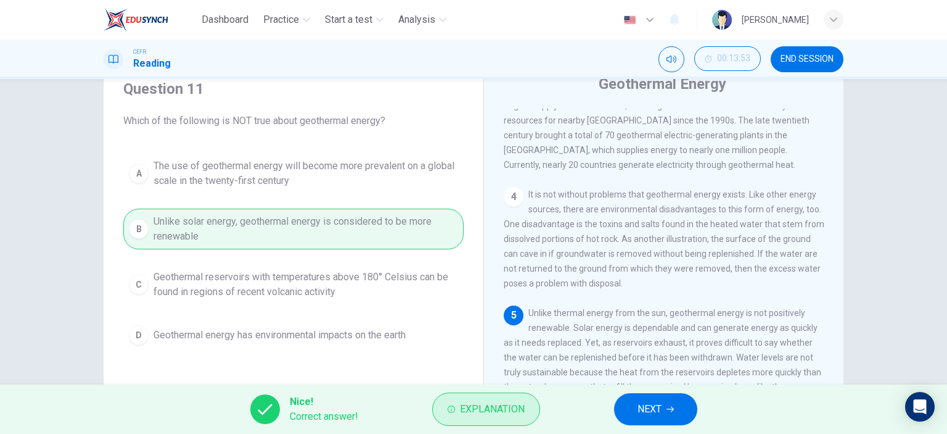
click at [456, 411] on button "Explanation" at bounding box center [486, 408] width 108 height 33
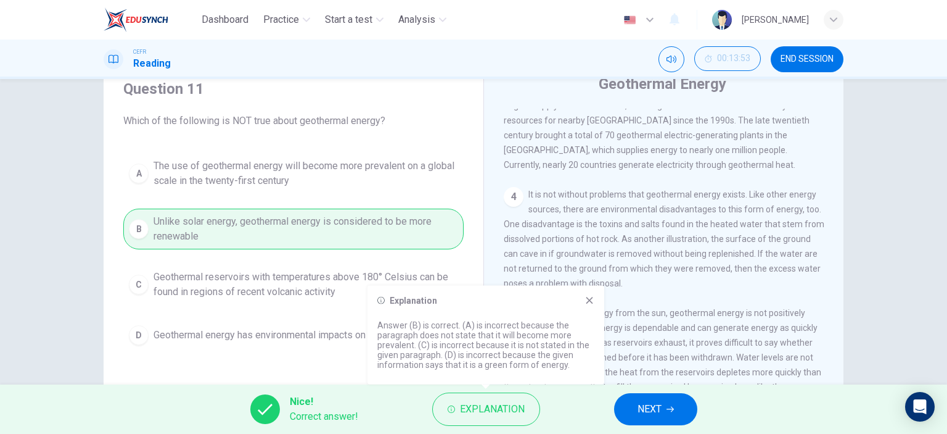
click at [587, 299] on icon at bounding box center [590, 300] width 7 height 7
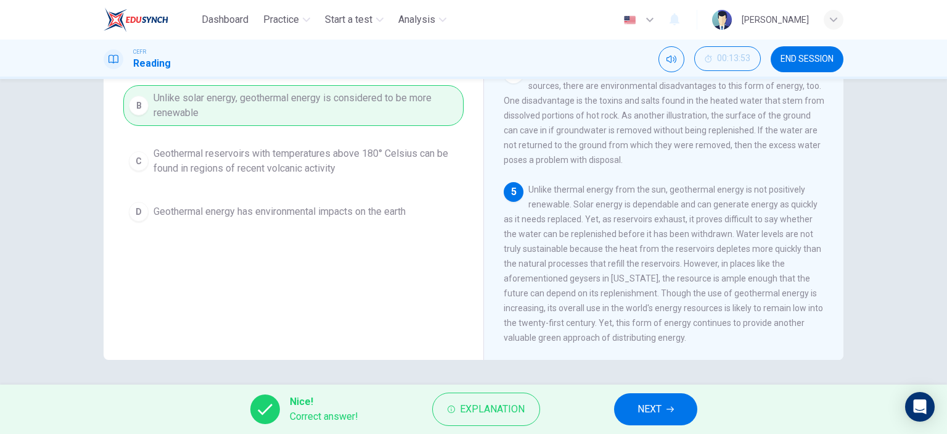
scroll to position [341, 0]
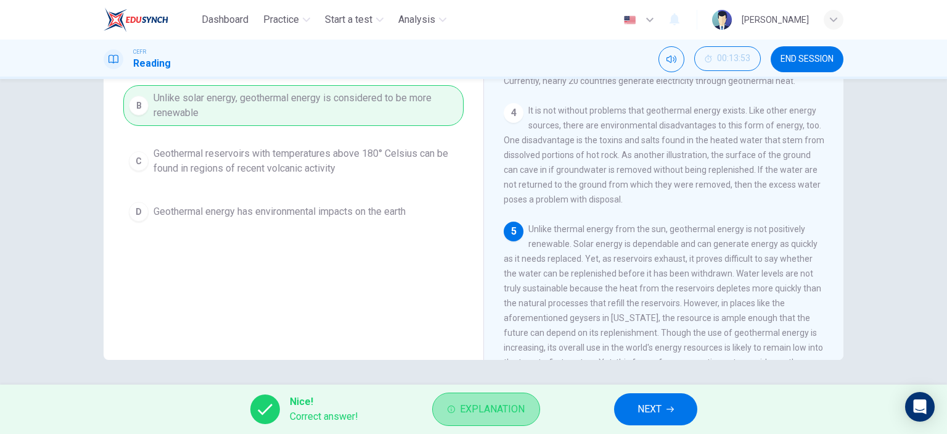
click at [507, 399] on button "Explanation" at bounding box center [486, 408] width 108 height 33
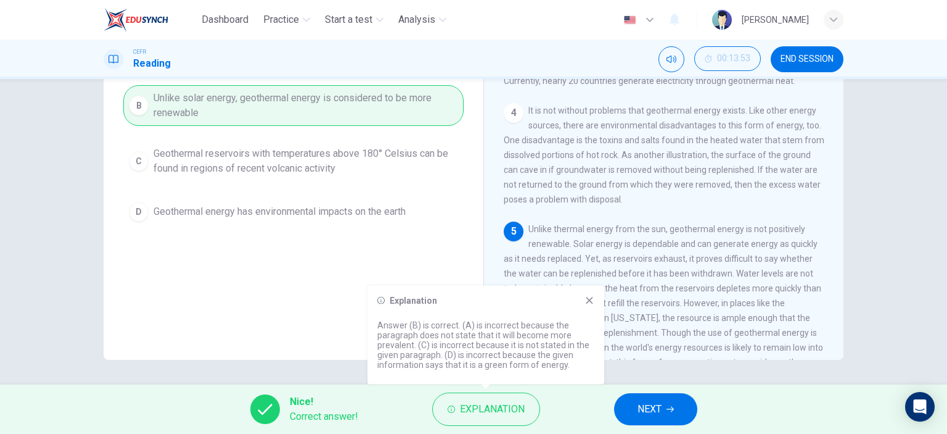
click at [590, 300] on icon at bounding box center [590, 300] width 7 height 7
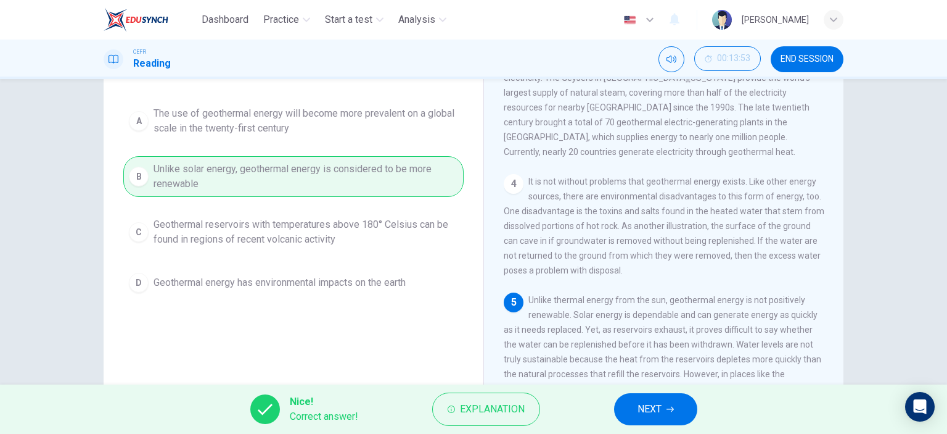
scroll to position [0, 0]
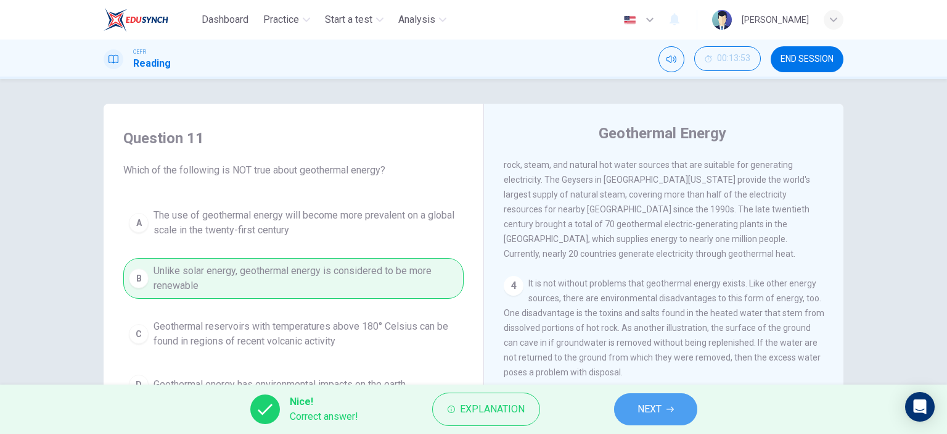
click at [646, 408] on span "NEXT" at bounding box center [650, 408] width 24 height 17
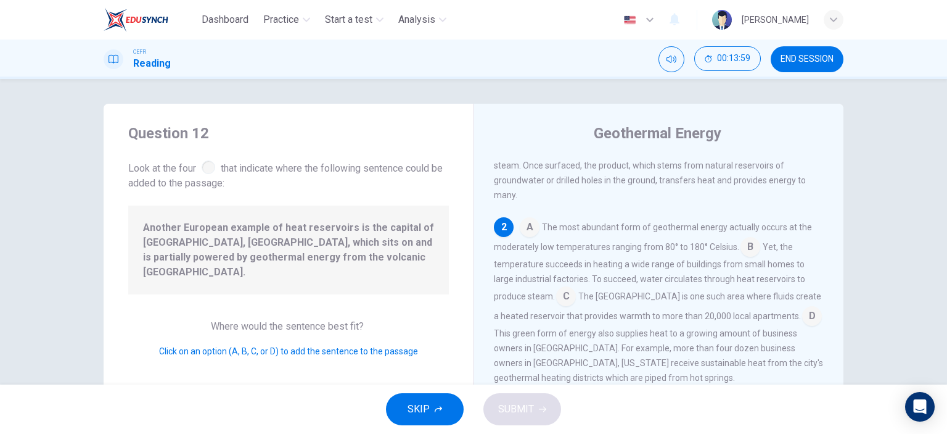
scroll to position [62, 0]
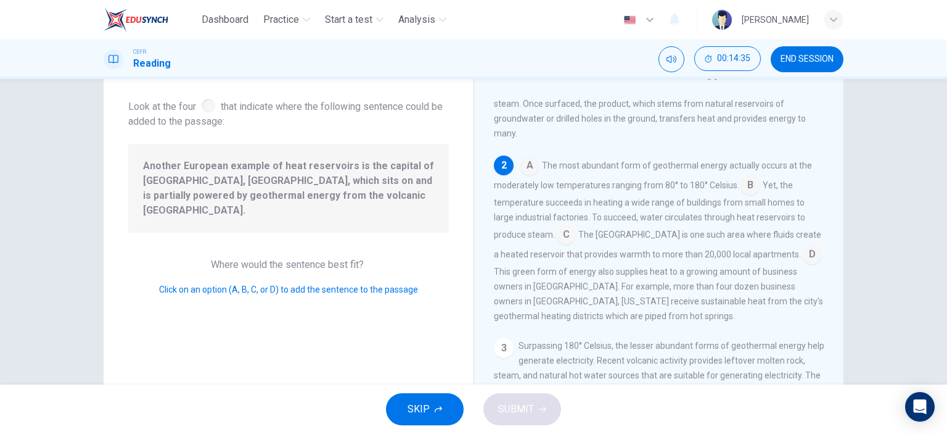
click at [802, 259] on input at bounding box center [812, 255] width 20 height 20
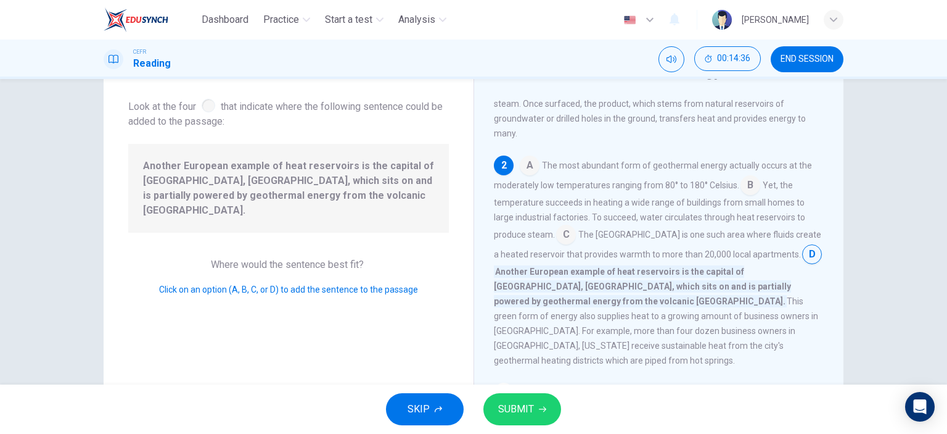
click at [524, 406] on span "SUBMIT" at bounding box center [516, 408] width 36 height 17
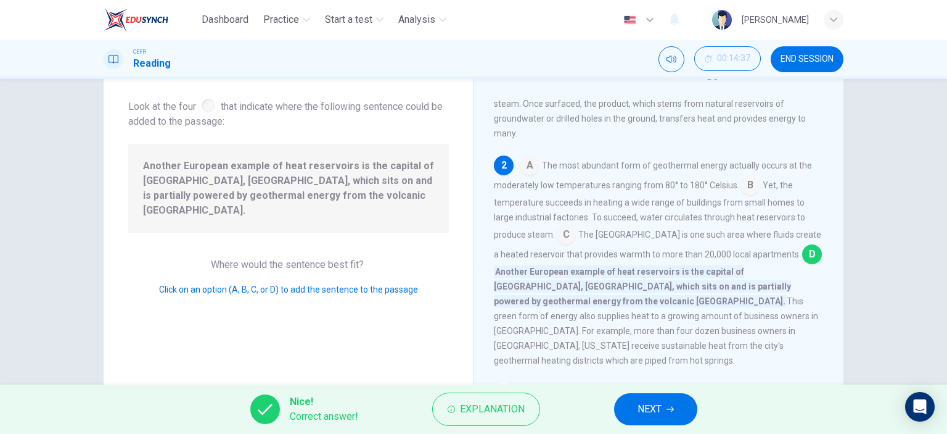
scroll to position [151, 0]
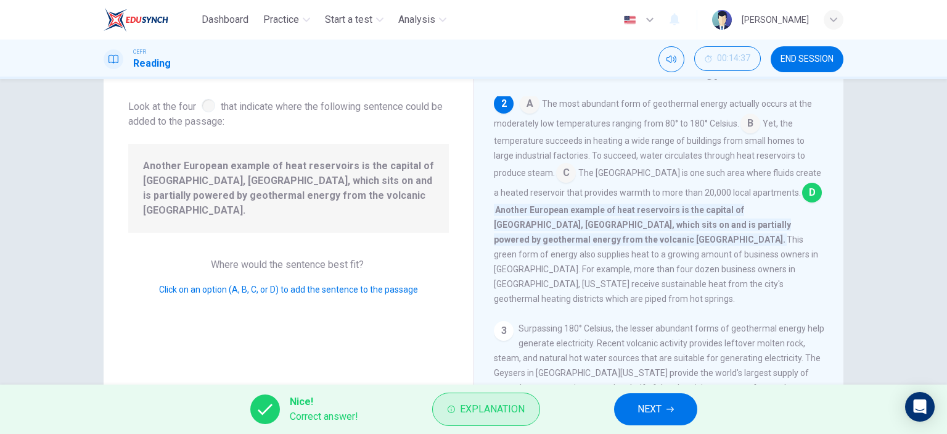
click at [513, 411] on span "Explanation" at bounding box center [492, 408] width 65 height 17
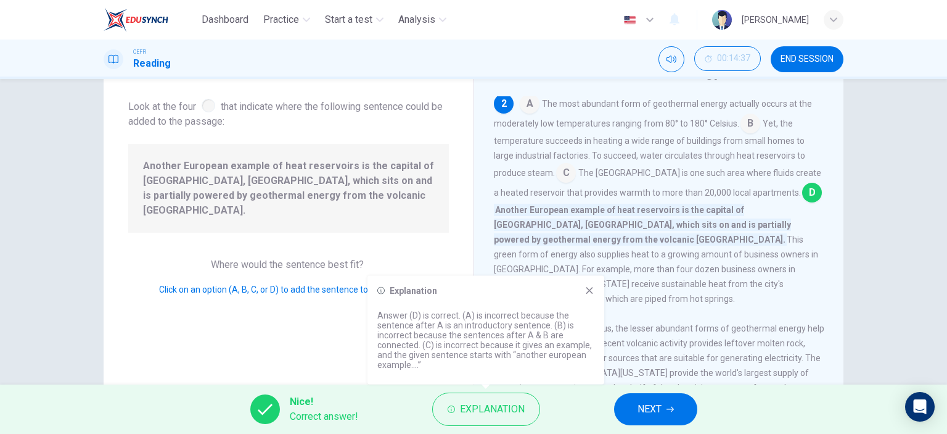
click at [587, 289] on icon at bounding box center [590, 291] width 10 height 10
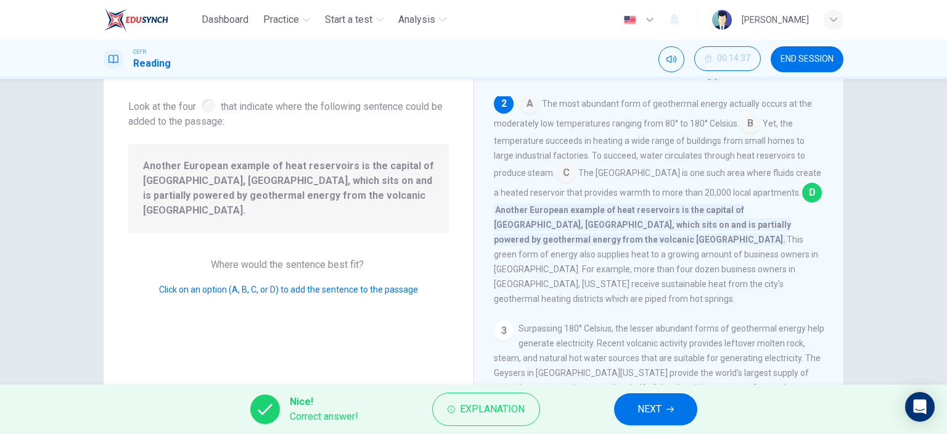
click at [653, 407] on span "NEXT" at bounding box center [650, 408] width 24 height 17
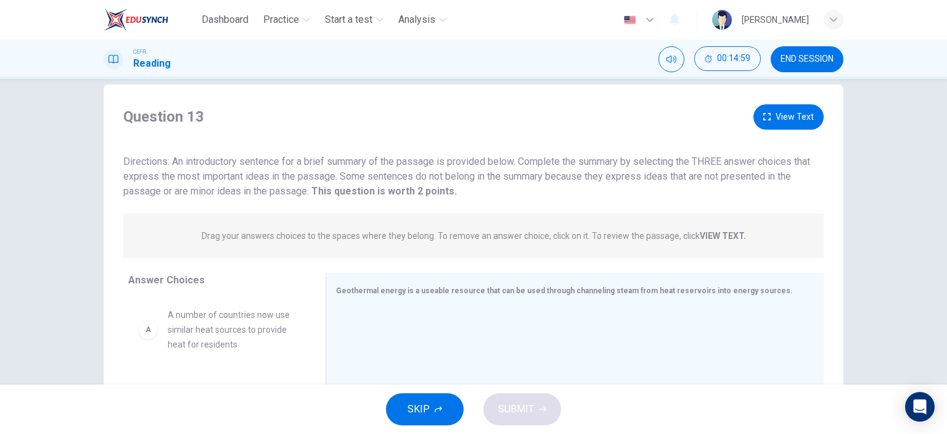
scroll to position [0, 0]
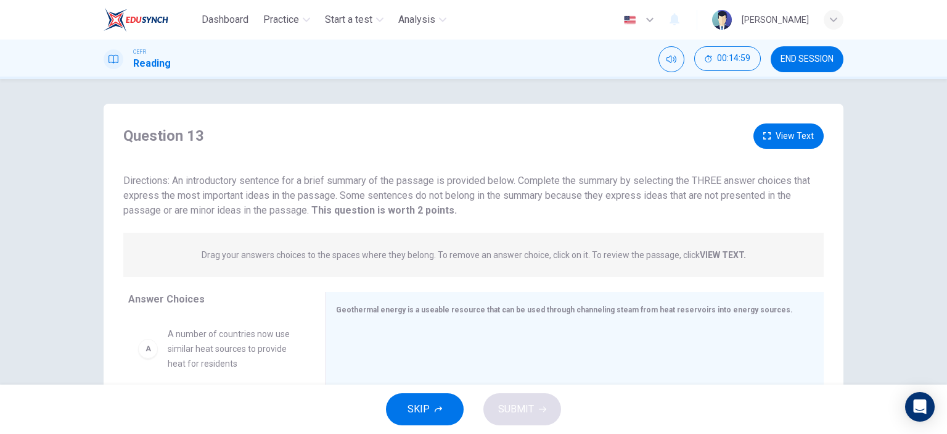
click at [777, 129] on button "View Text" at bounding box center [789, 135] width 70 height 25
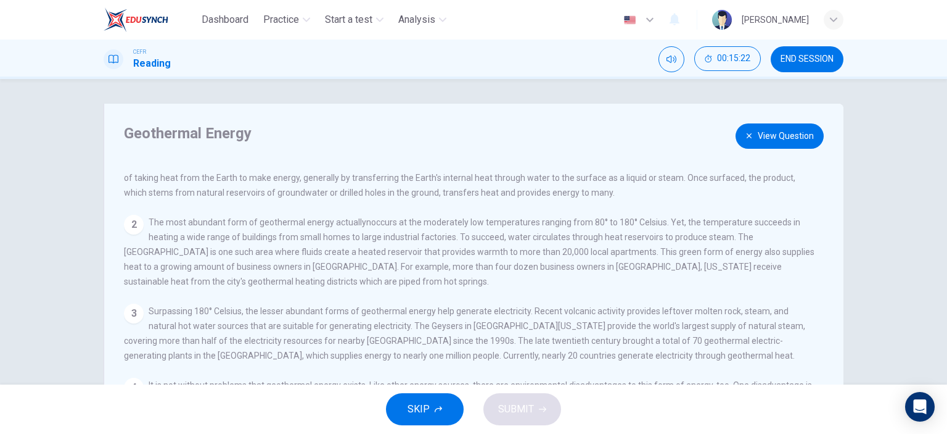
scroll to position [40, 0]
drag, startPoint x: 458, startPoint y: 228, endPoint x: 518, endPoint y: 225, distance: 59.9
click at [516, 226] on span "The most abundant form of geothermal energy actuallynoccurs at the moderately l…" at bounding box center [469, 248] width 691 height 69
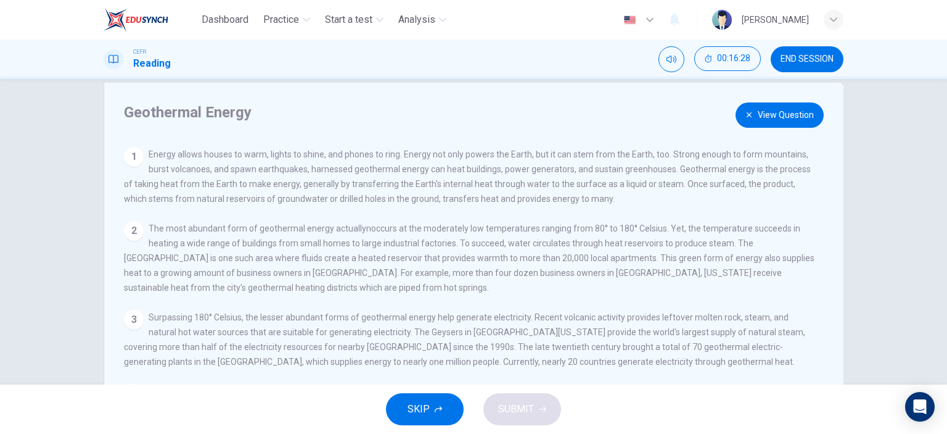
scroll to position [0, 0]
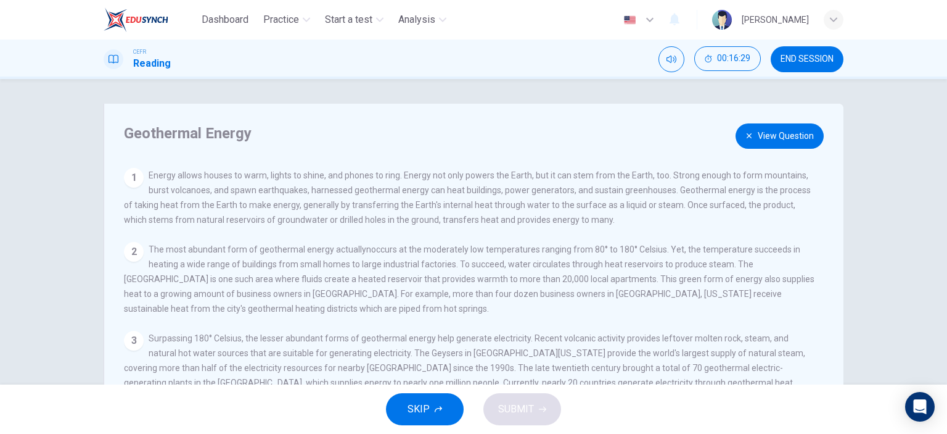
click at [757, 135] on button "View Question" at bounding box center [780, 135] width 88 height 25
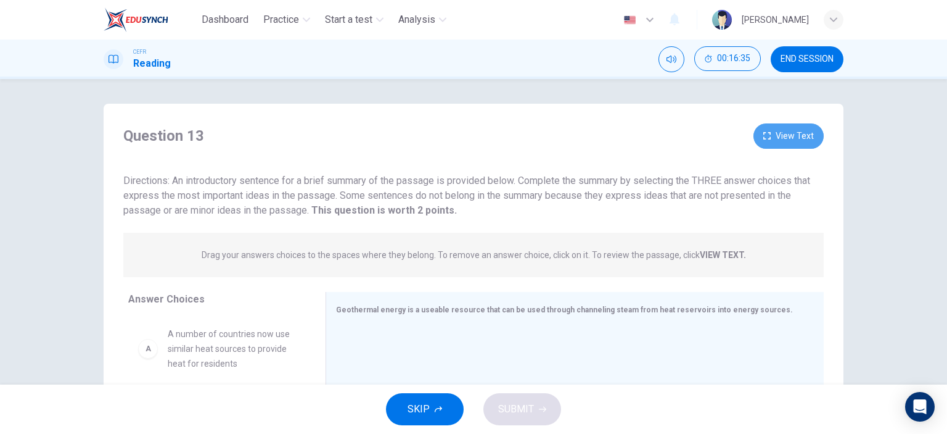
click at [767, 133] on icon "button" at bounding box center [767, 135] width 7 height 7
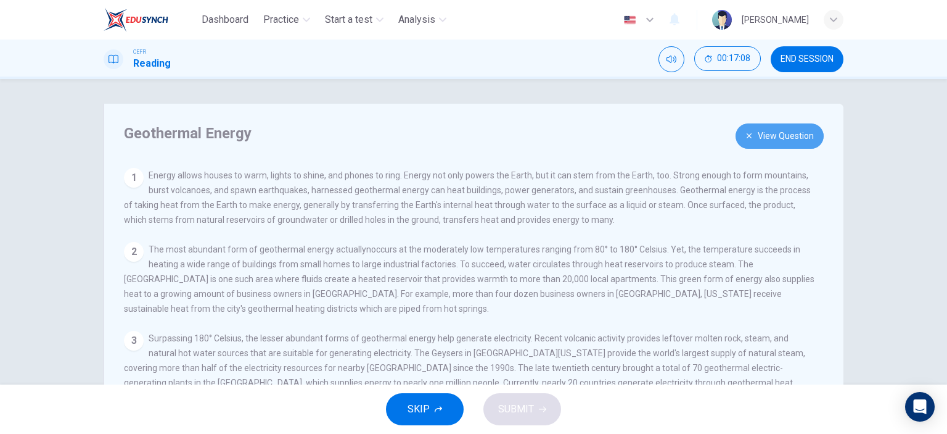
click at [765, 128] on button "View Question" at bounding box center [780, 135] width 88 height 25
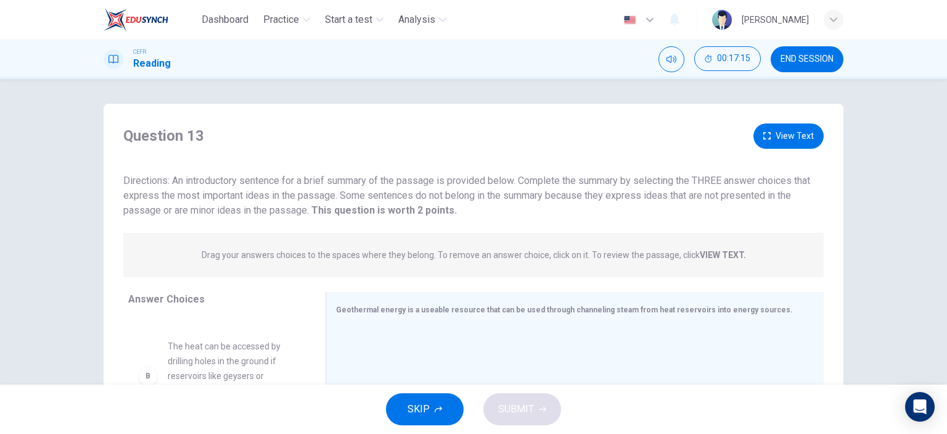
click at [768, 142] on button "View Text" at bounding box center [789, 135] width 70 height 25
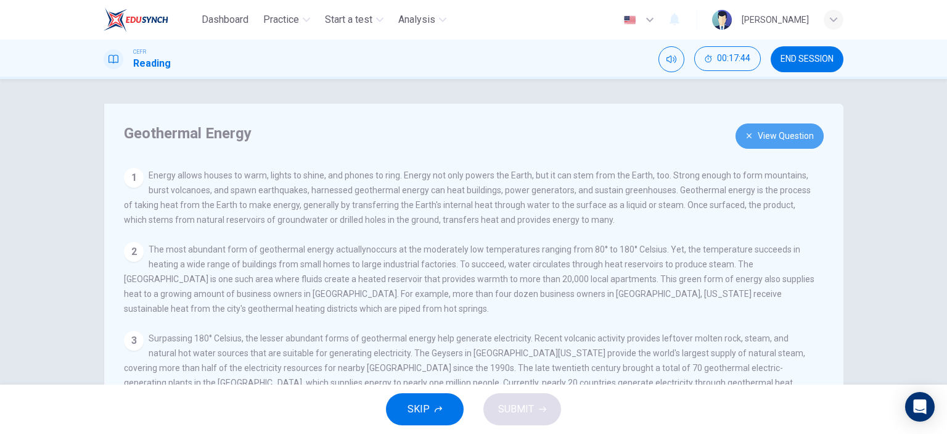
click at [769, 136] on button "View Question" at bounding box center [780, 135] width 88 height 25
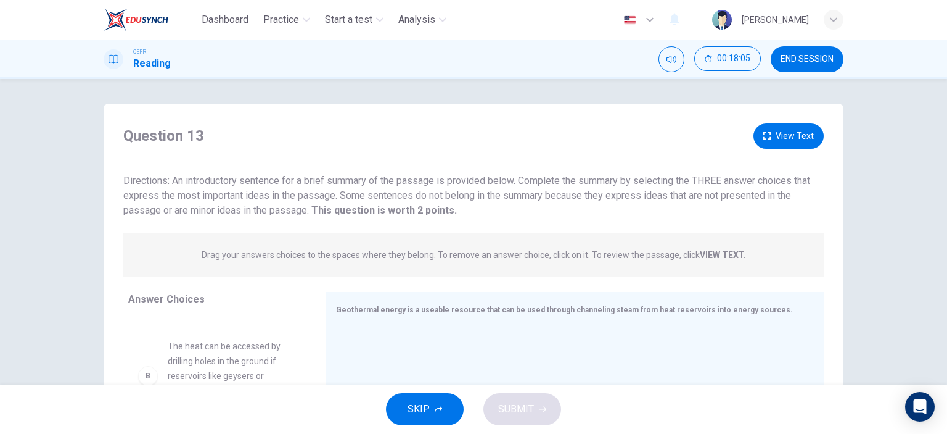
click at [790, 145] on button "View Text" at bounding box center [789, 135] width 70 height 25
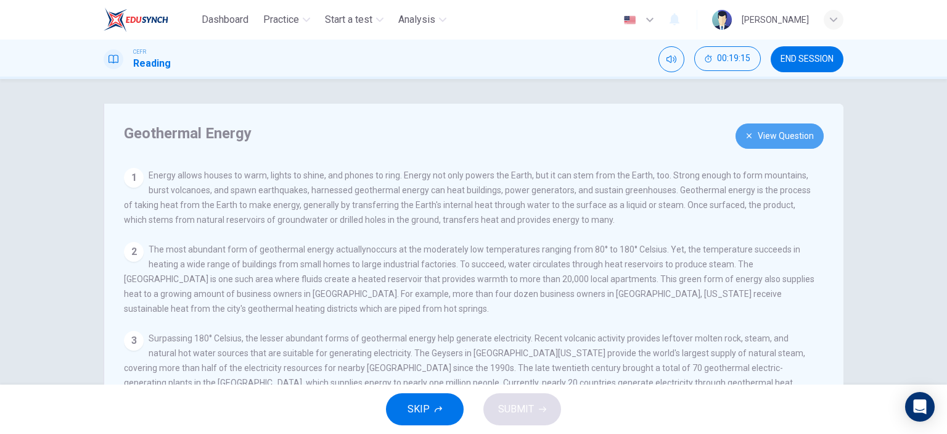
click at [761, 143] on button "View Question" at bounding box center [780, 135] width 88 height 25
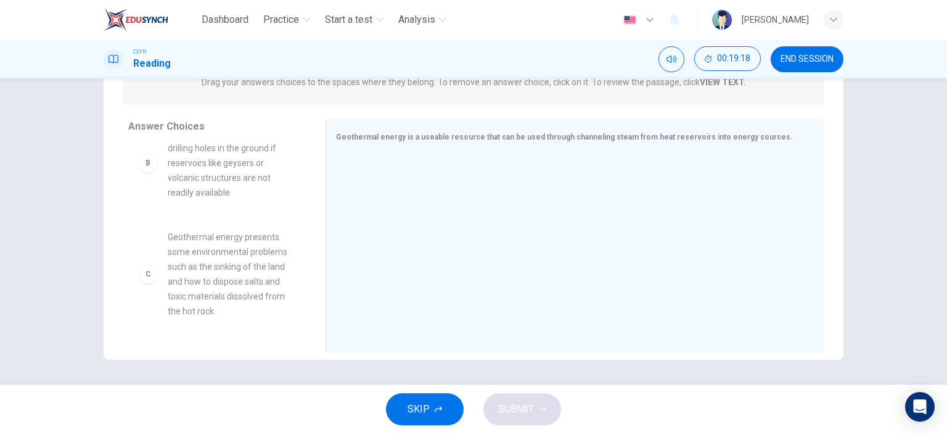
scroll to position [123, 0]
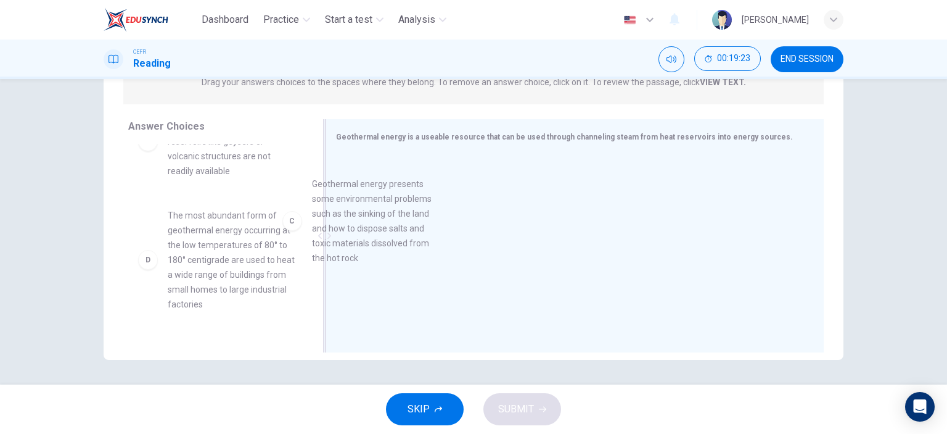
drag, startPoint x: 220, startPoint y: 263, endPoint x: 410, endPoint y: 221, distance: 194.7
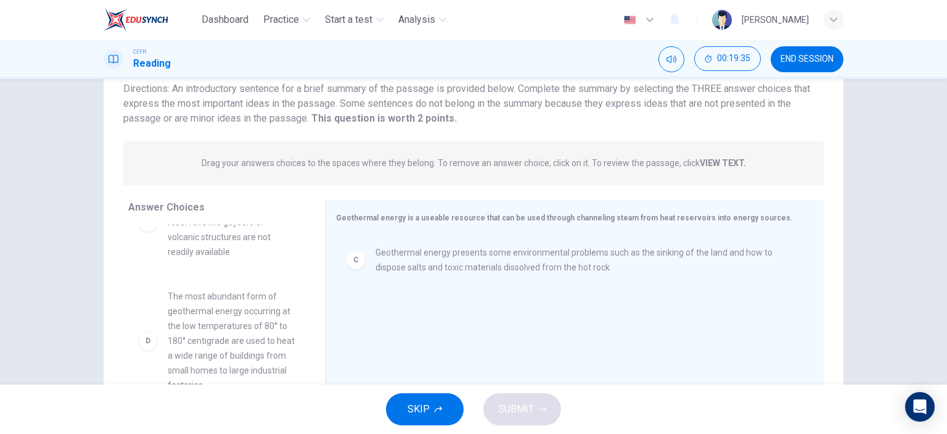
scroll to position [0, 0]
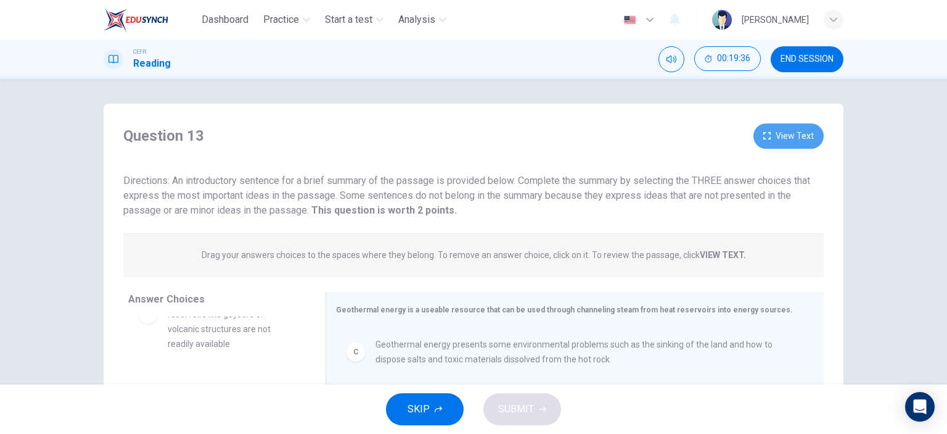
click at [774, 135] on button "View Text" at bounding box center [789, 135] width 70 height 25
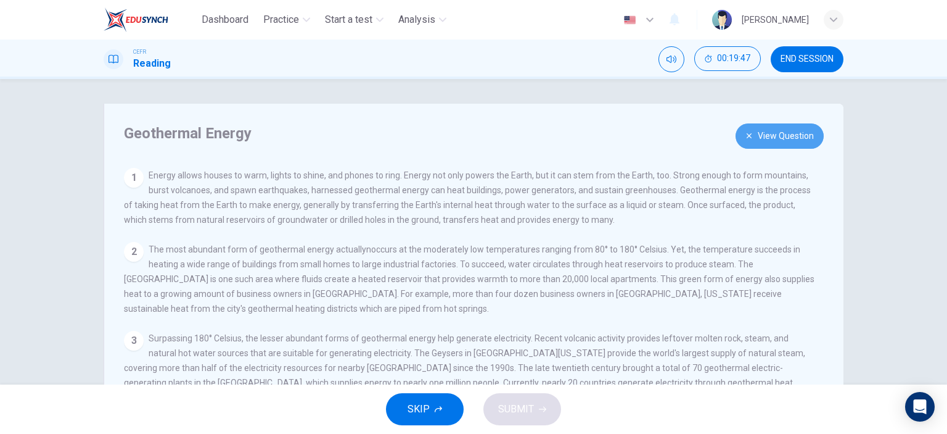
click at [769, 138] on button "View Question" at bounding box center [780, 135] width 88 height 25
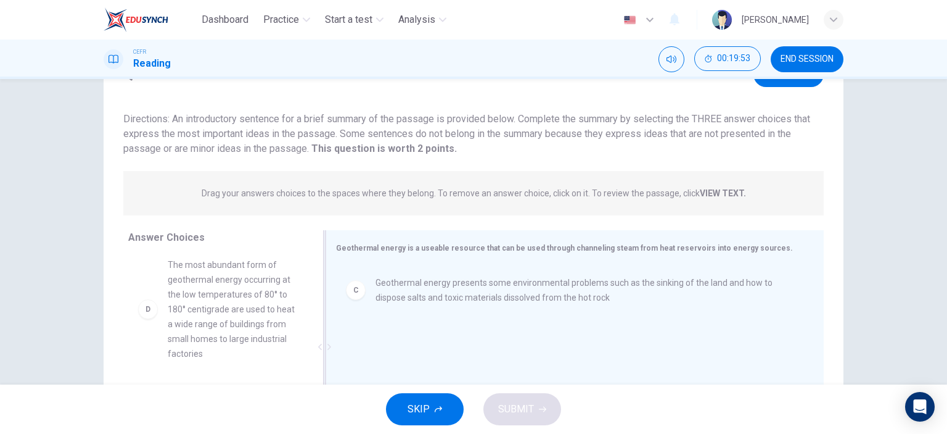
scroll to position [184, 0]
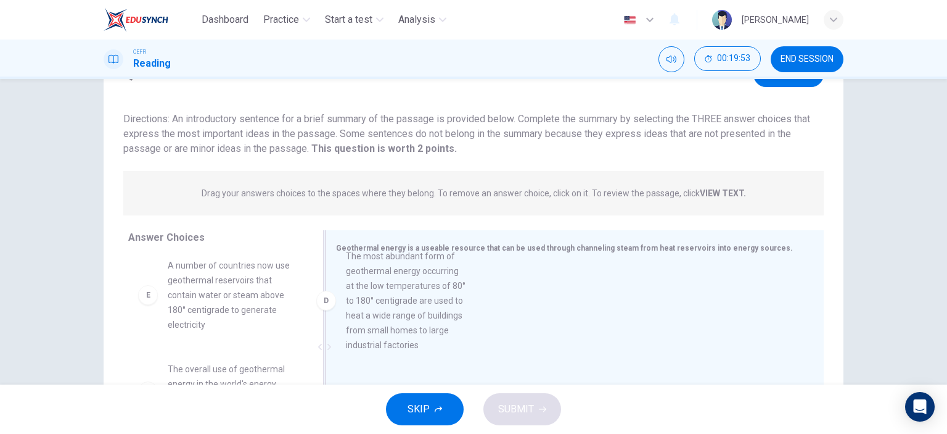
drag, startPoint x: 250, startPoint y: 322, endPoint x: 444, endPoint y: 312, distance: 194.6
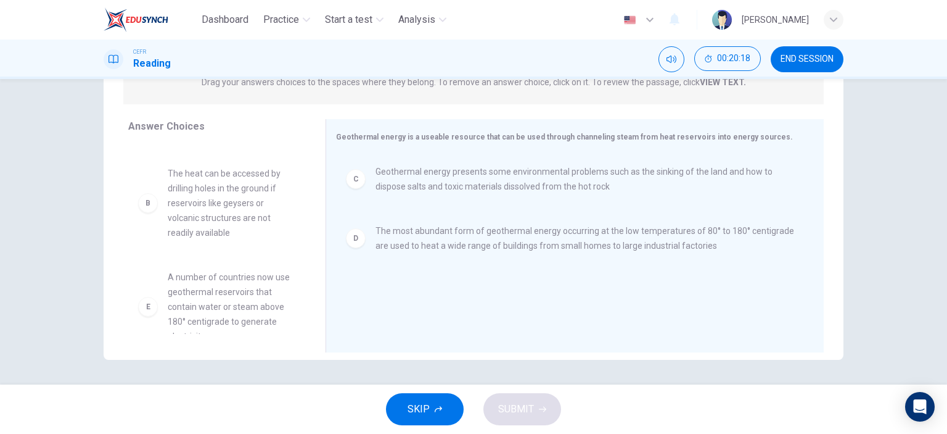
scroll to position [123, 0]
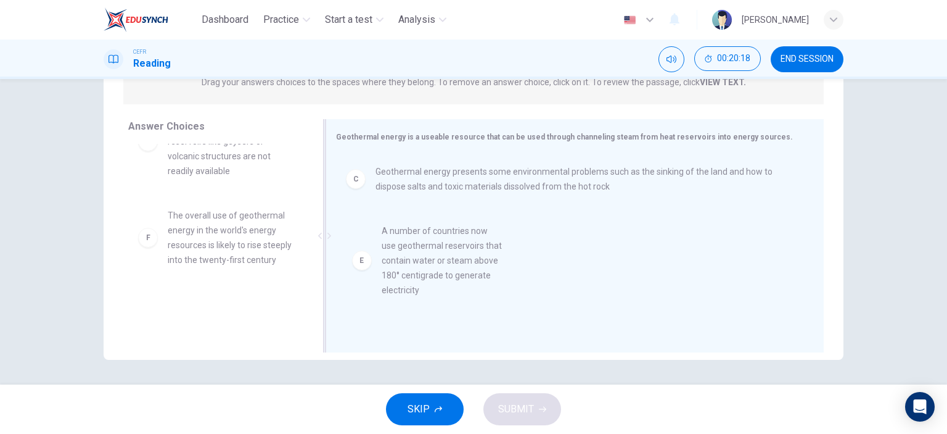
drag, startPoint x: 215, startPoint y: 249, endPoint x: 439, endPoint y: 264, distance: 224.4
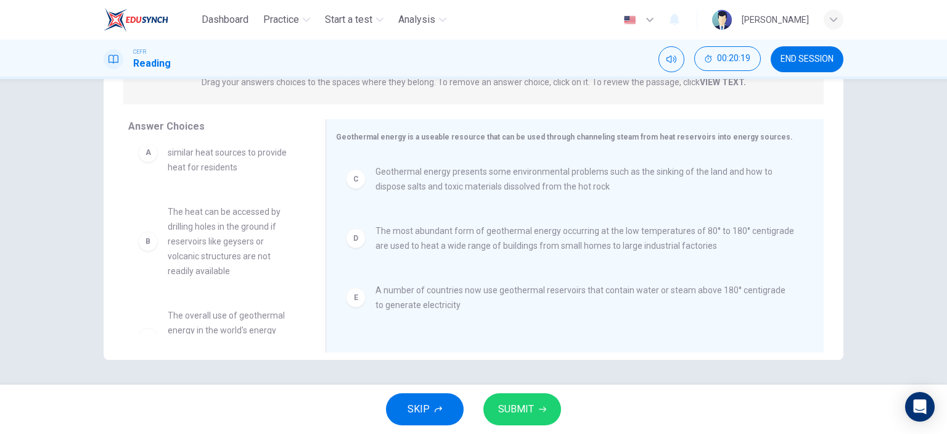
scroll to position [0, 0]
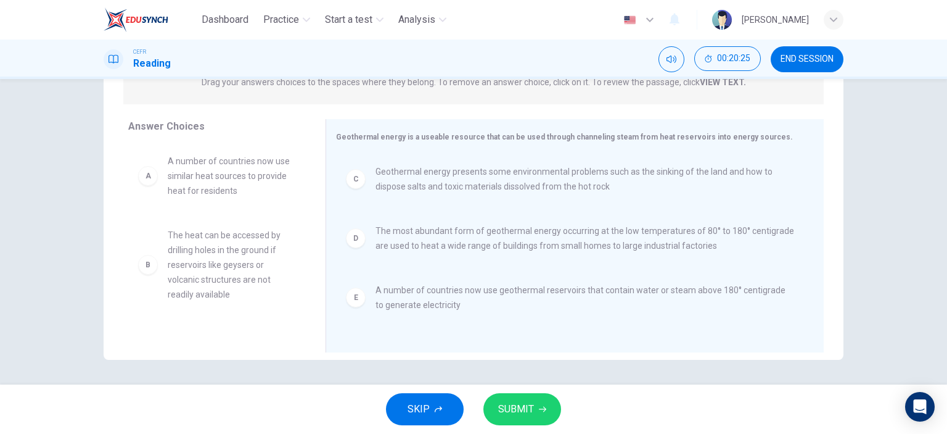
click at [518, 404] on span "SUBMIT" at bounding box center [516, 408] width 36 height 17
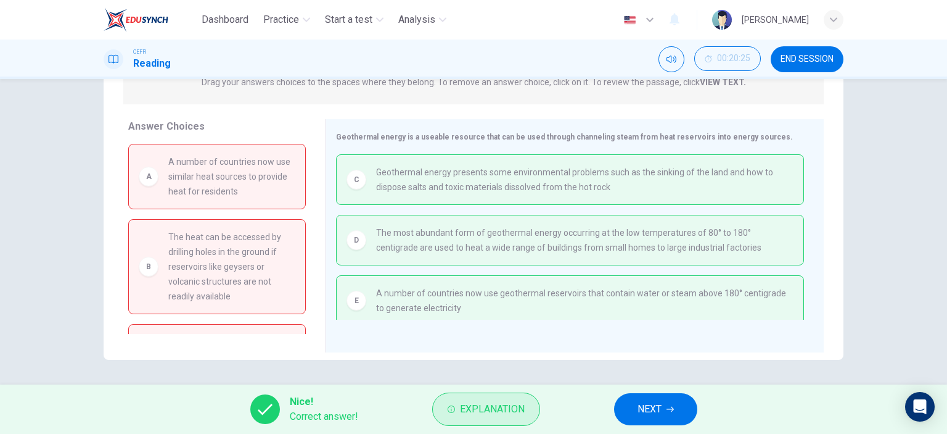
click at [447, 401] on button "Explanation" at bounding box center [486, 408] width 108 height 33
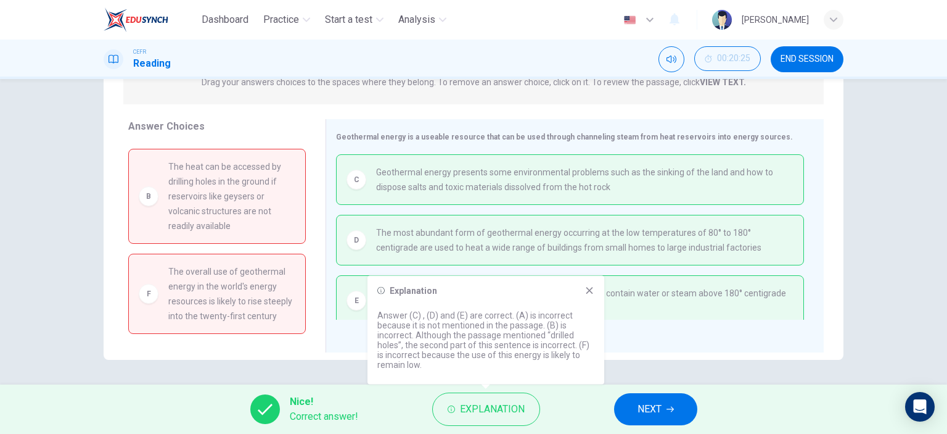
scroll to position [84, 0]
click at [593, 291] on icon at bounding box center [590, 291] width 10 height 10
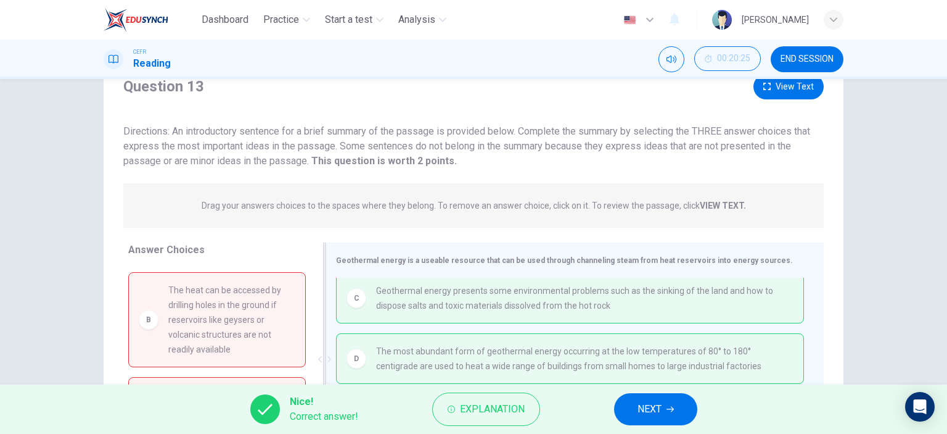
scroll to position [173, 0]
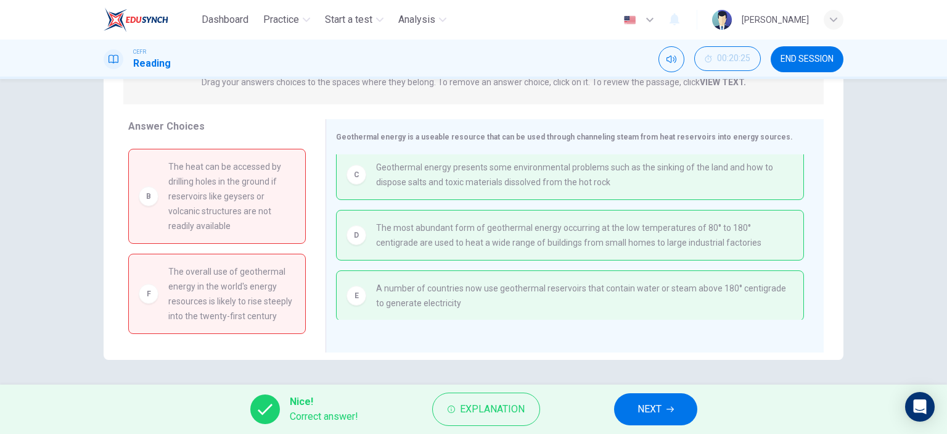
click at [799, 59] on span "END SESSION" at bounding box center [807, 59] width 53 height 10
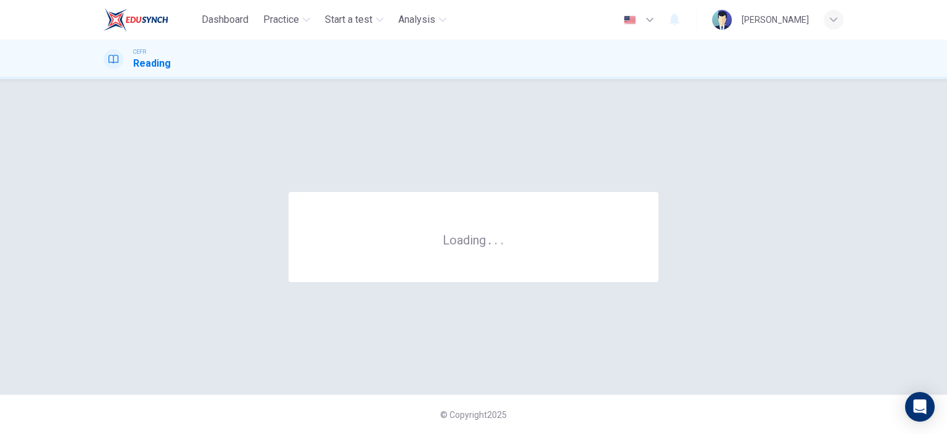
scroll to position [0, 0]
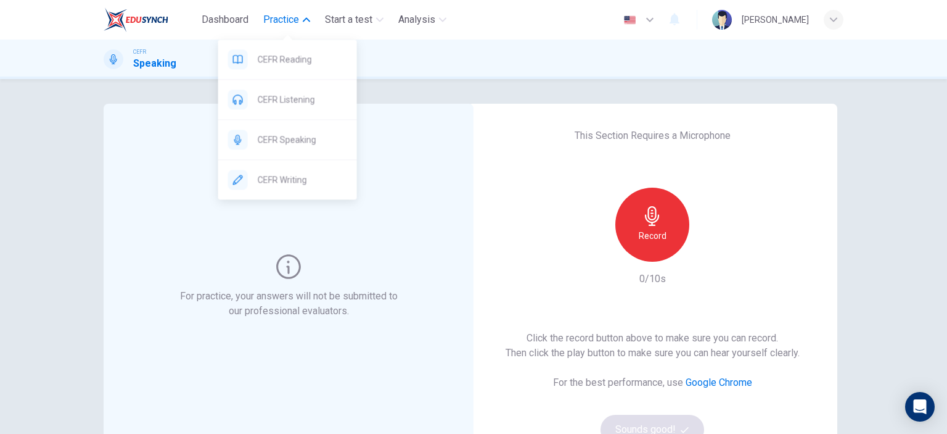
click at [299, 19] on span "Practice" at bounding box center [281, 19] width 36 height 15
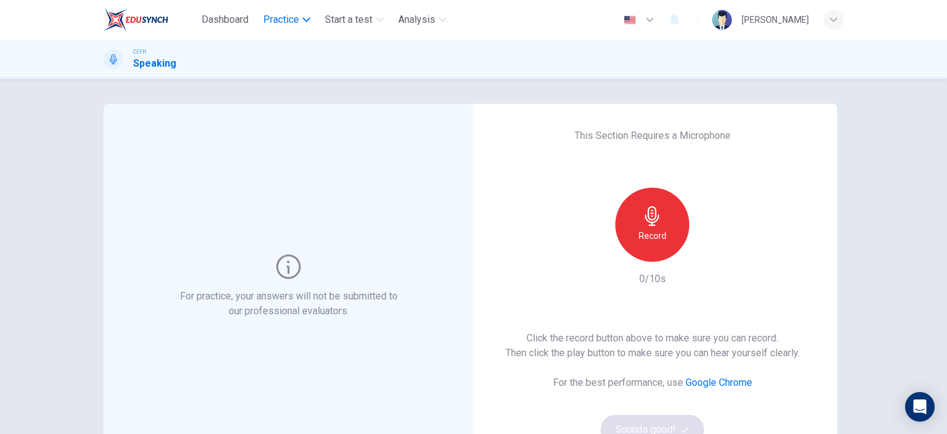
click at [299, 19] on span "Practice" at bounding box center [281, 19] width 36 height 15
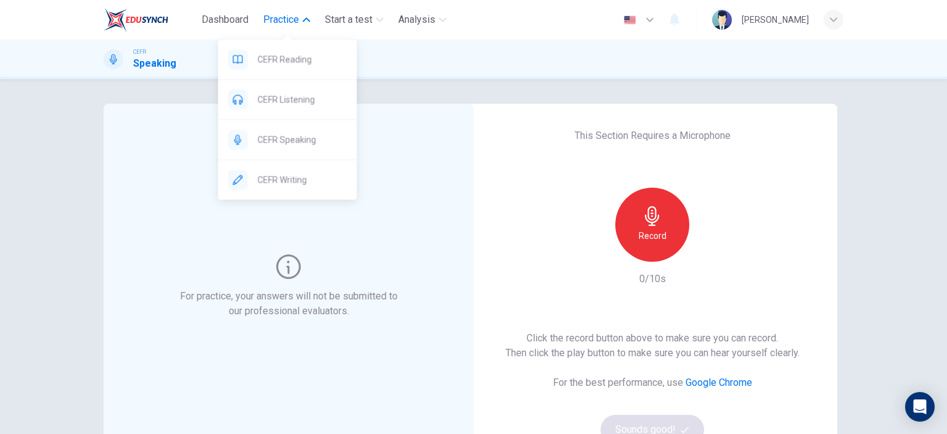
click at [289, 181] on span "CEFR Writing" at bounding box center [302, 179] width 89 height 15
